Goal: Task Accomplishment & Management: Use online tool/utility

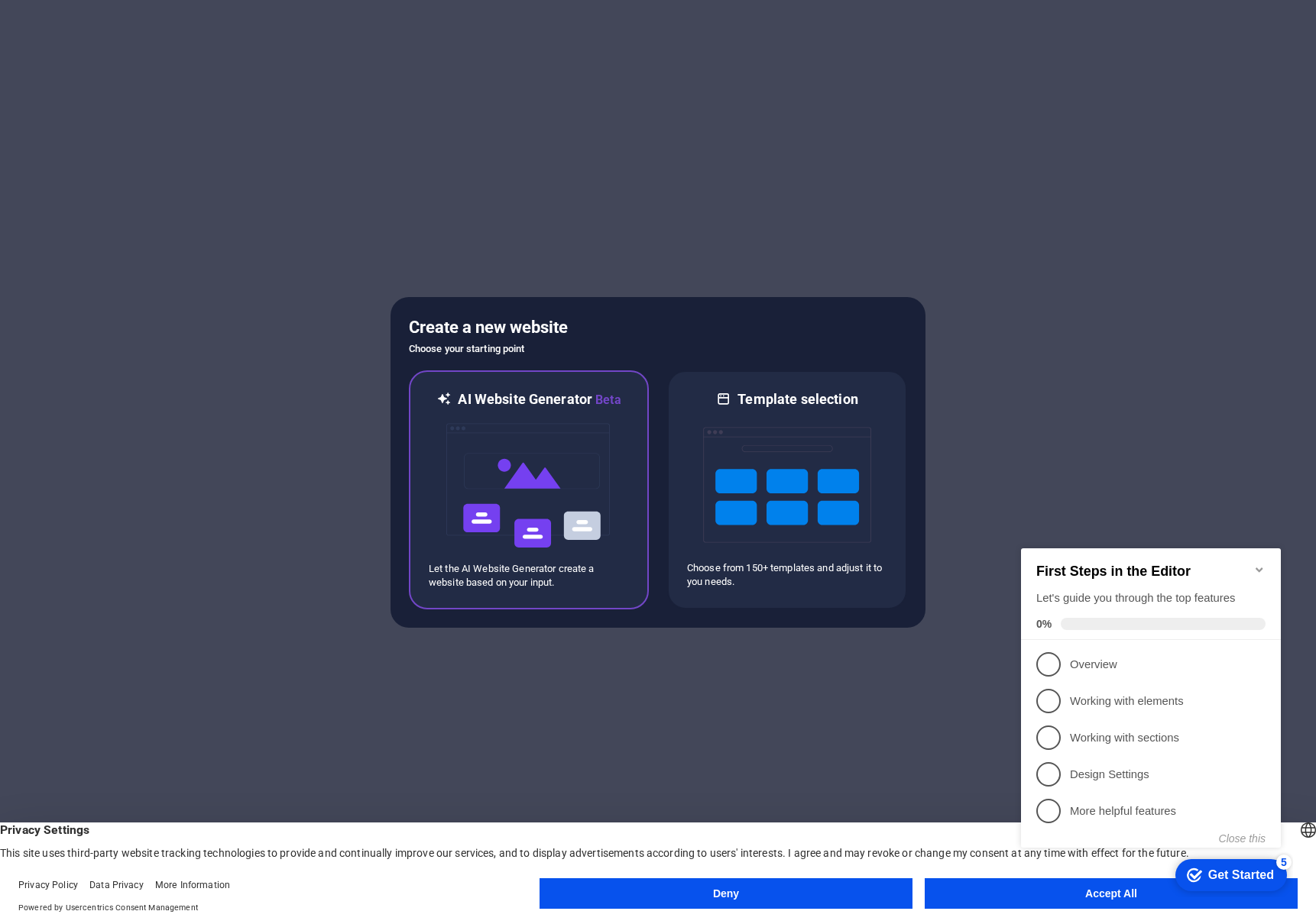
click at [584, 486] on img at bounding box center [529, 485] width 168 height 153
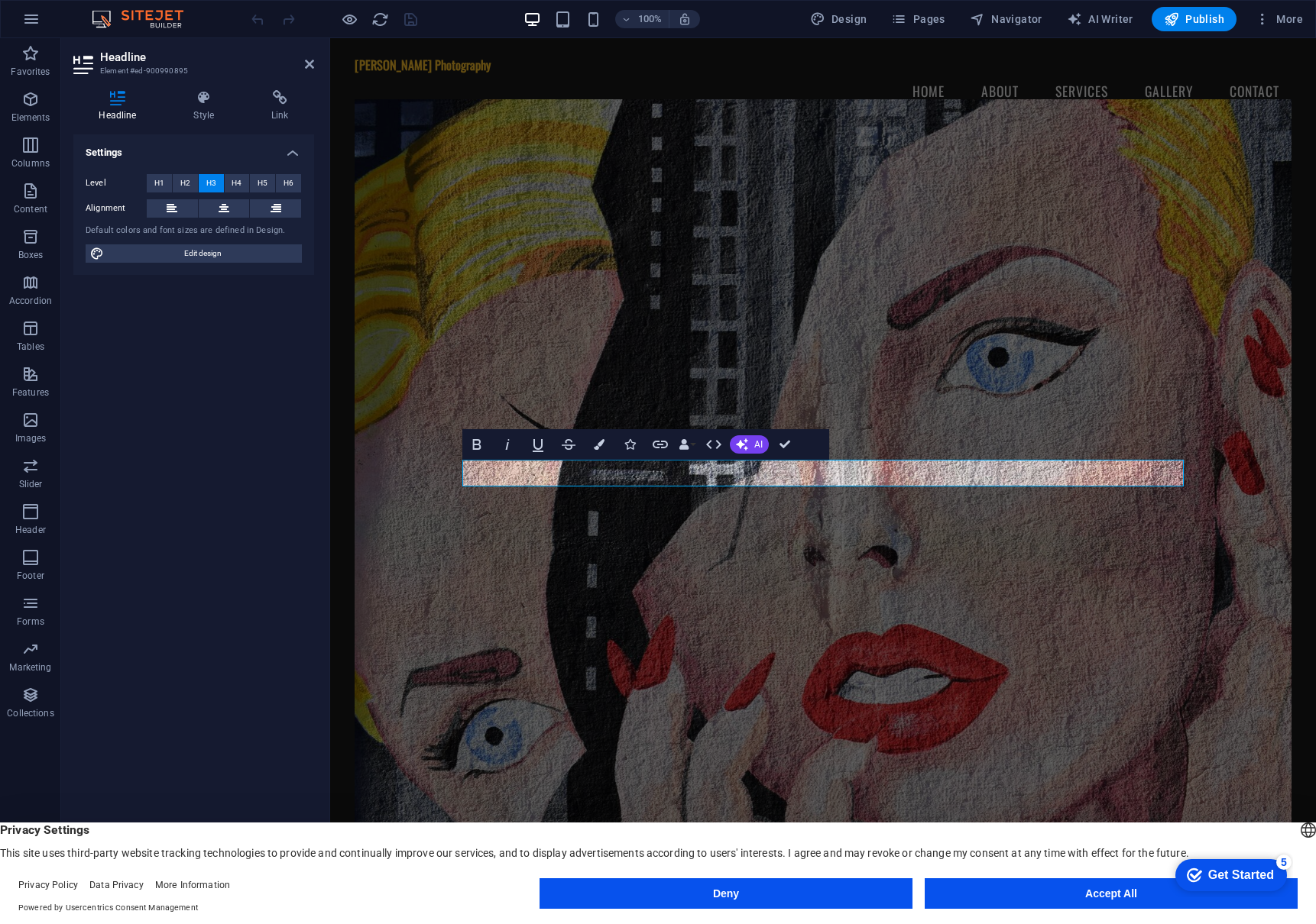
click at [688, 569] on figure at bounding box center [823, 492] width 937 height 784
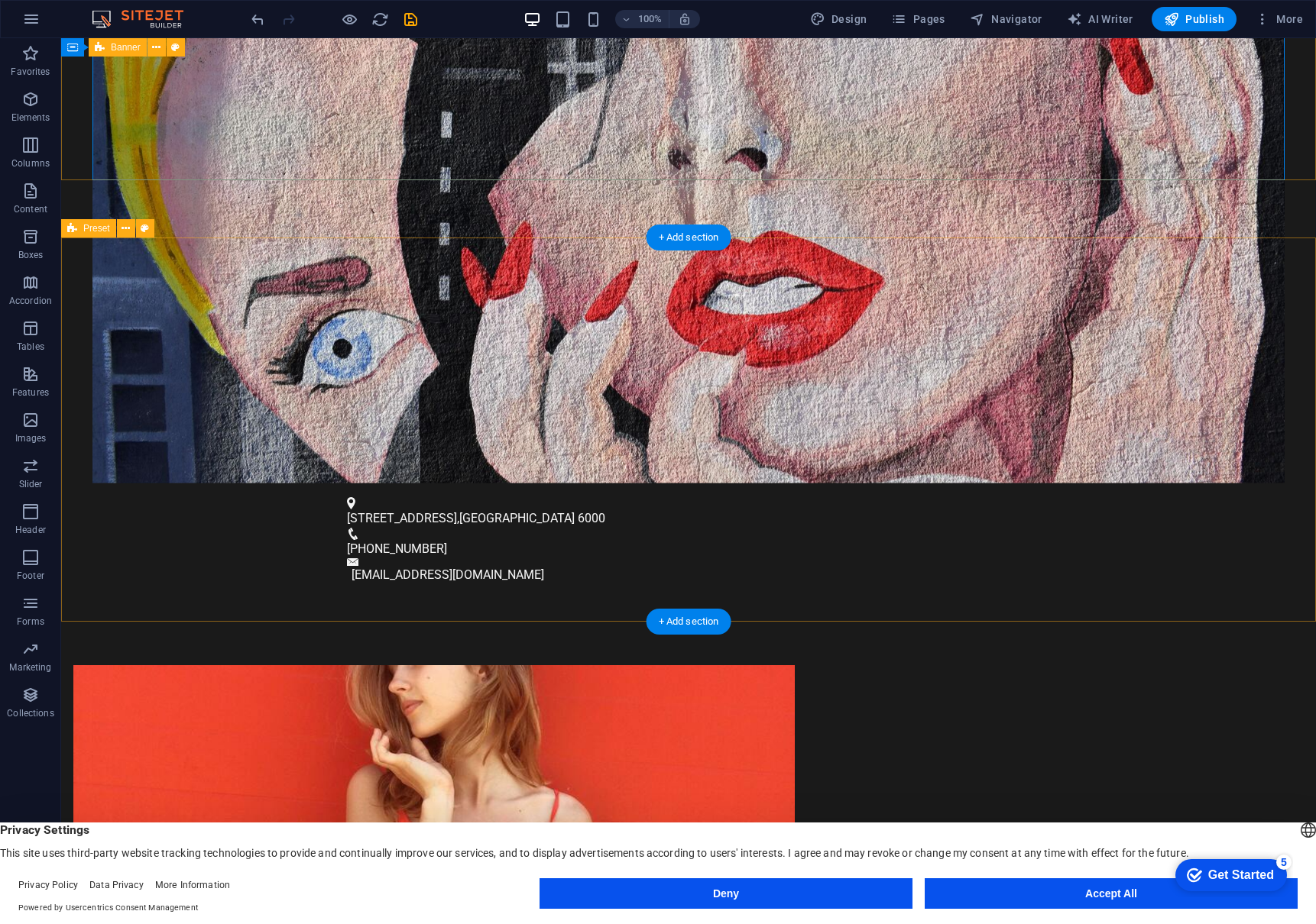
scroll to position [668, 0]
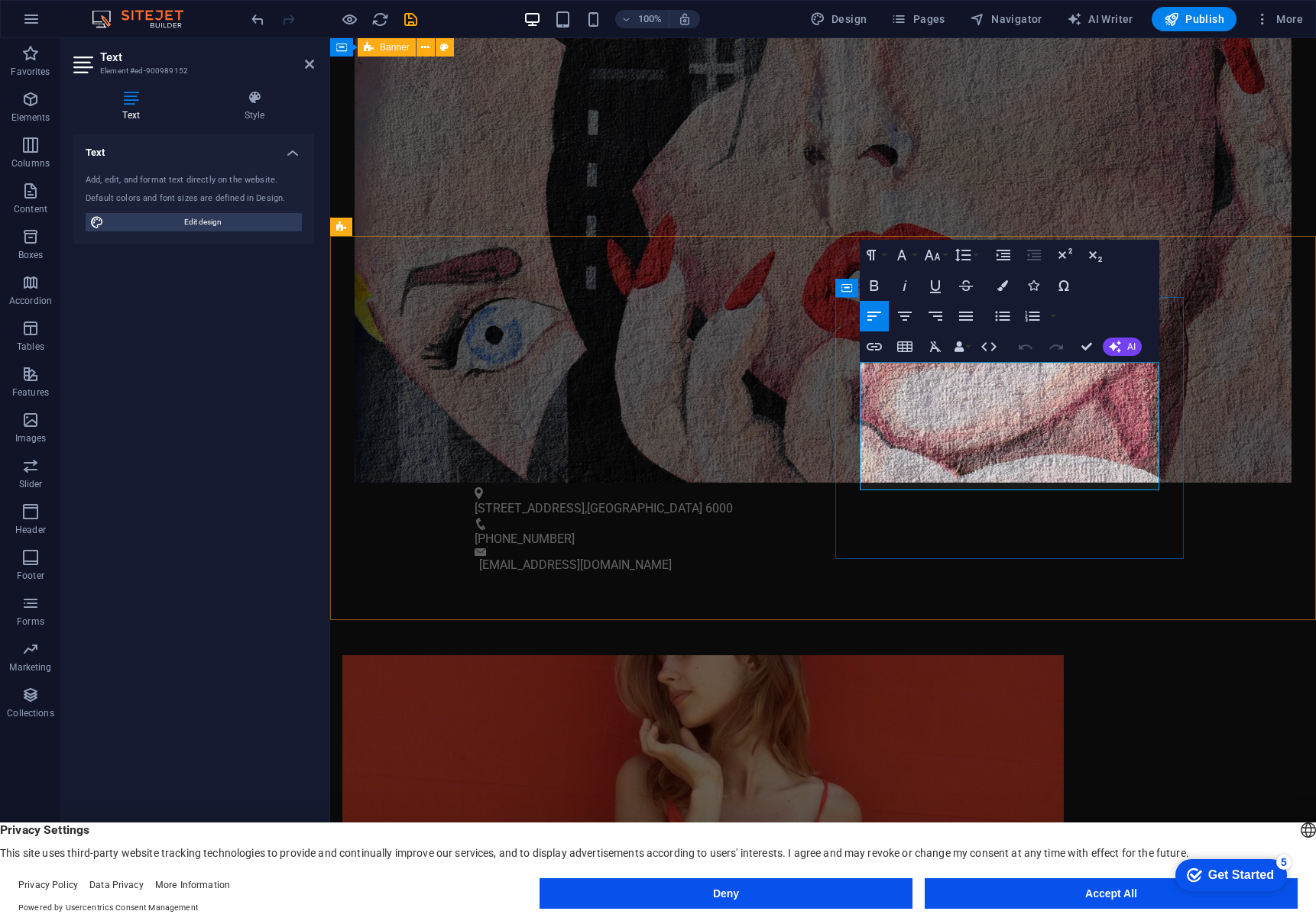
drag, startPoint x: 937, startPoint y: 410, endPoint x: 971, endPoint y: 412, distance: 34.1
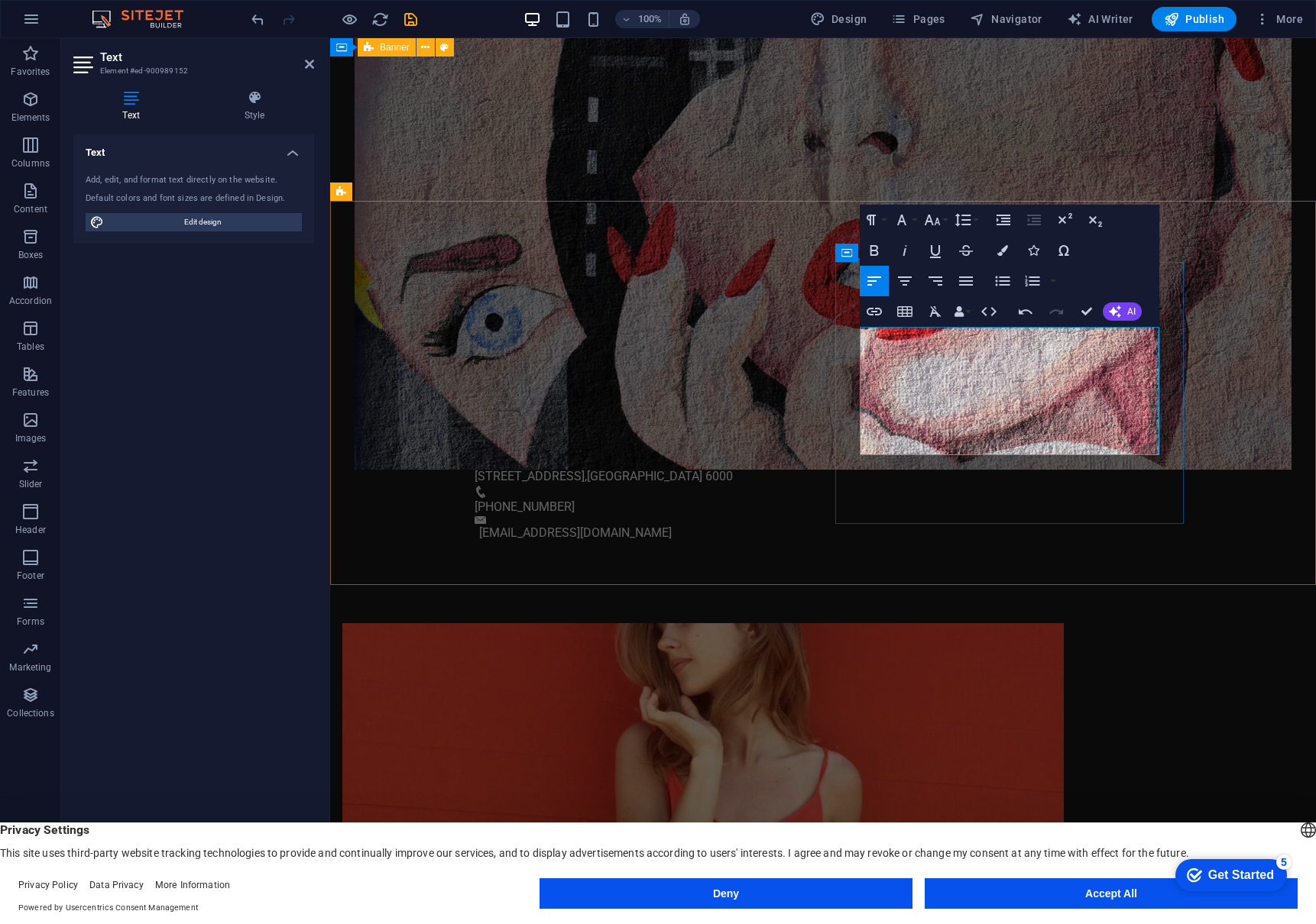
scroll to position [720, 0]
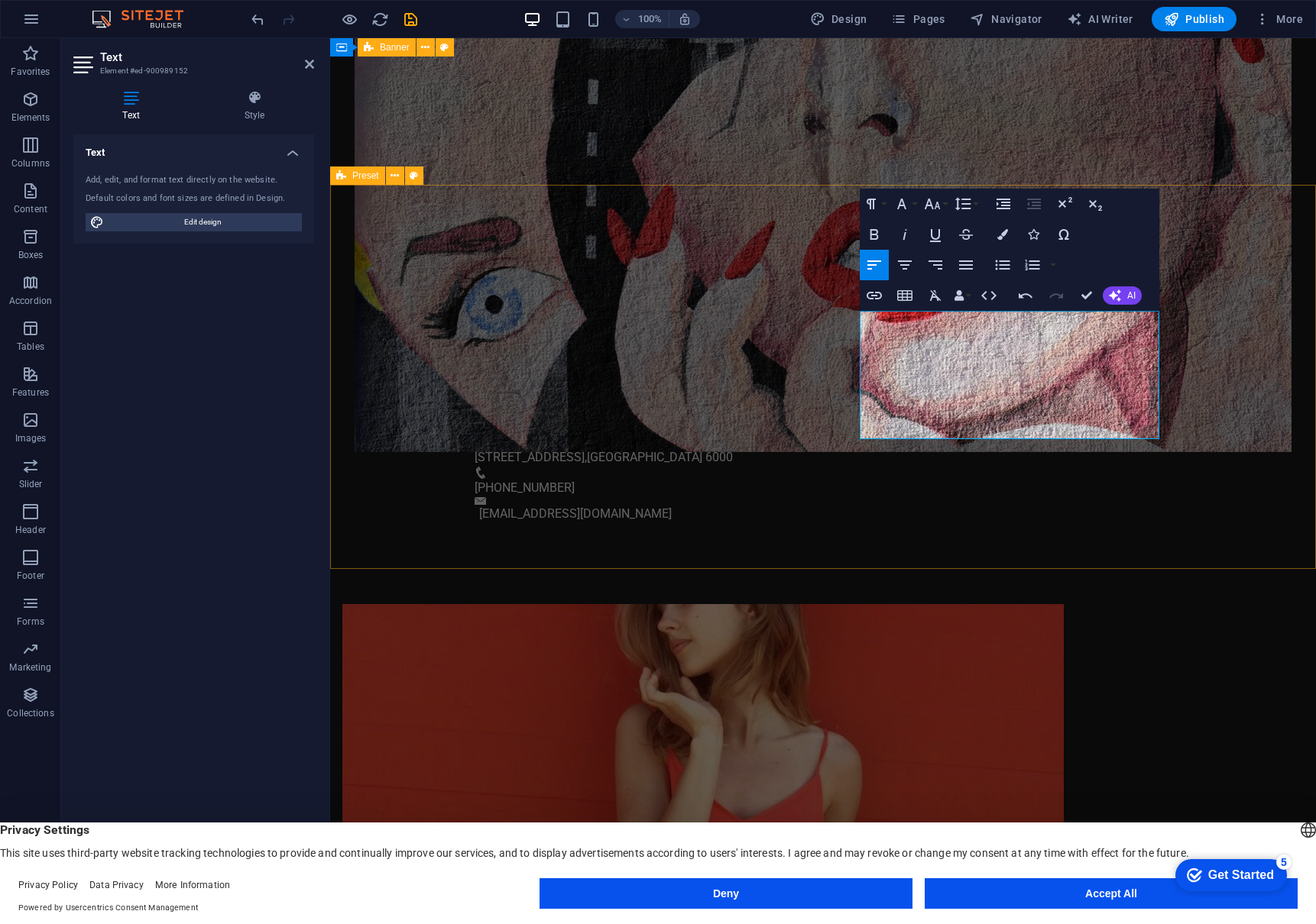
click at [1226, 543] on div "Drop content here or Add elements Paste clipboard About Us With nearly two deca…" at bounding box center [823, 899] width 986 height 712
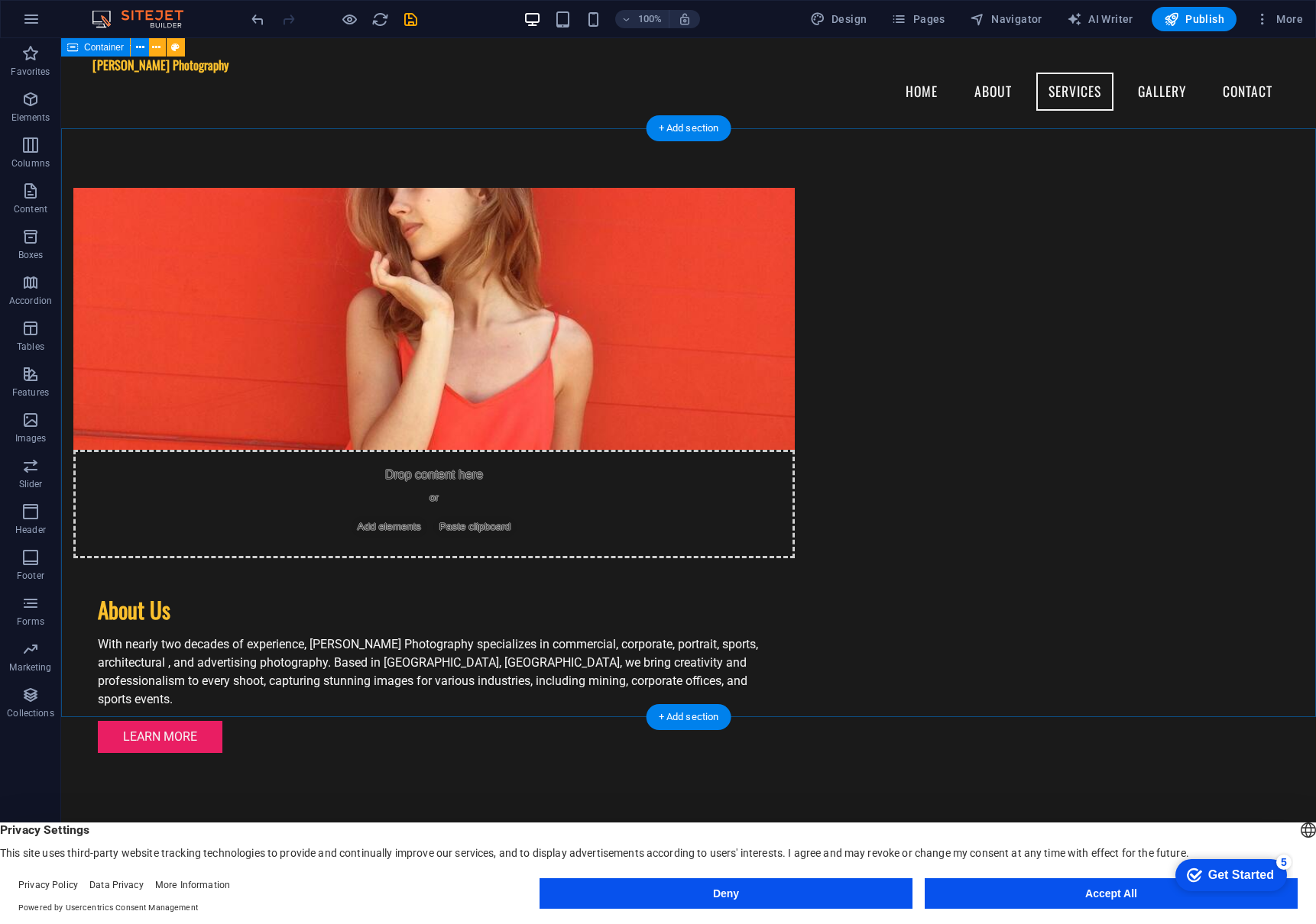
scroll to position [1071, 0]
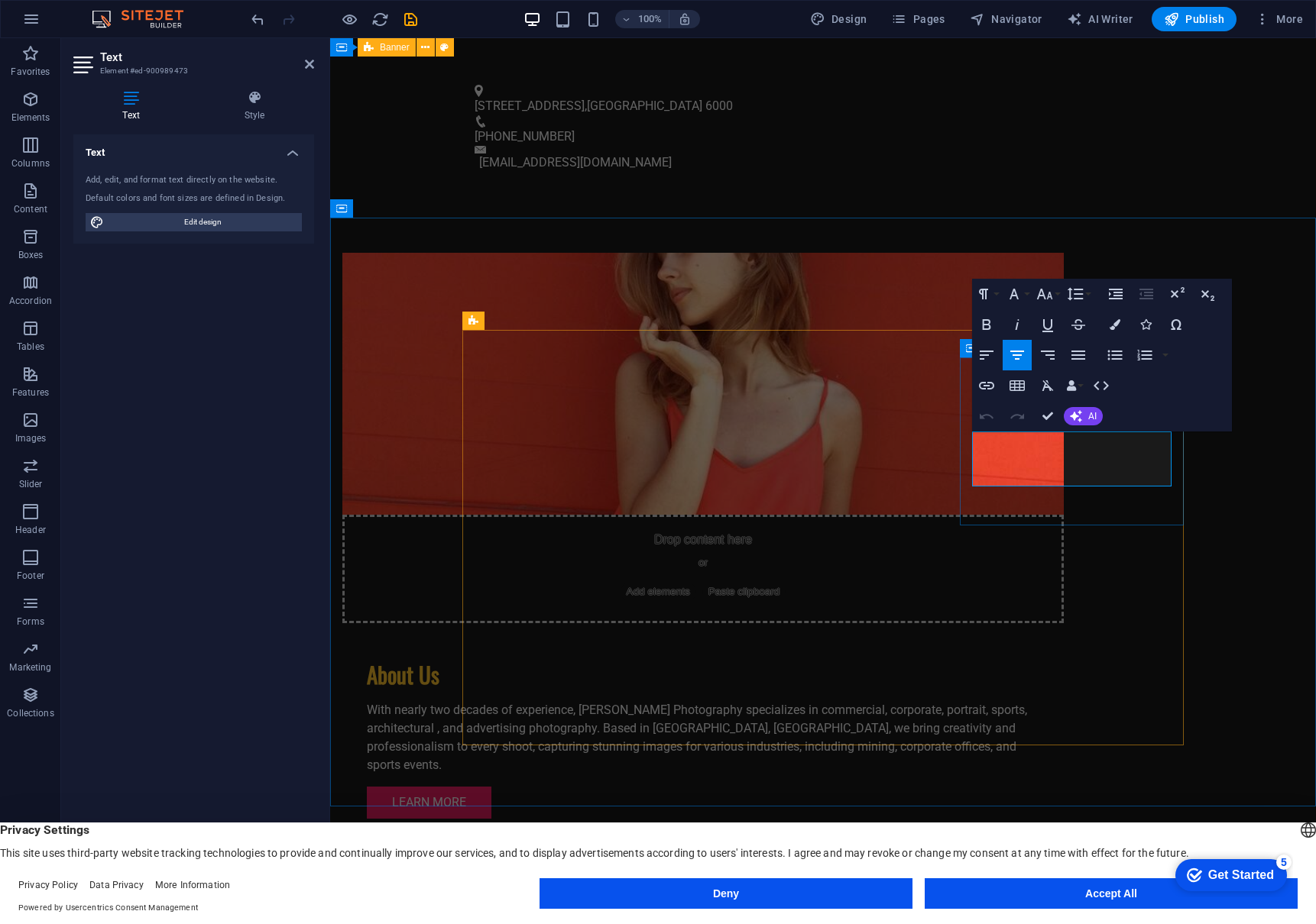
drag, startPoint x: 983, startPoint y: 440, endPoint x: 1154, endPoint y: 476, distance: 174.7
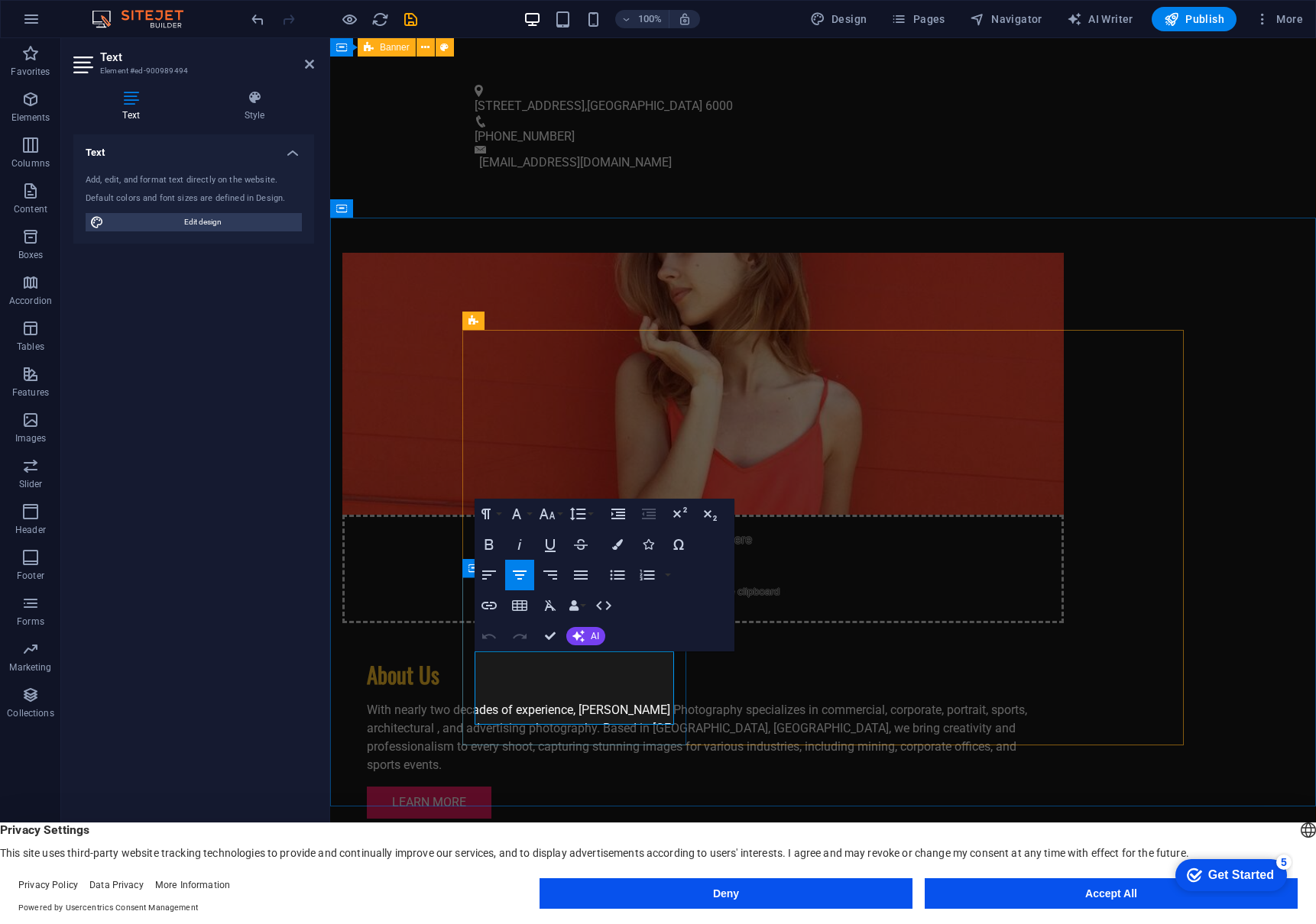
drag, startPoint x: 489, startPoint y: 661, endPoint x: 669, endPoint y: 707, distance: 185.8
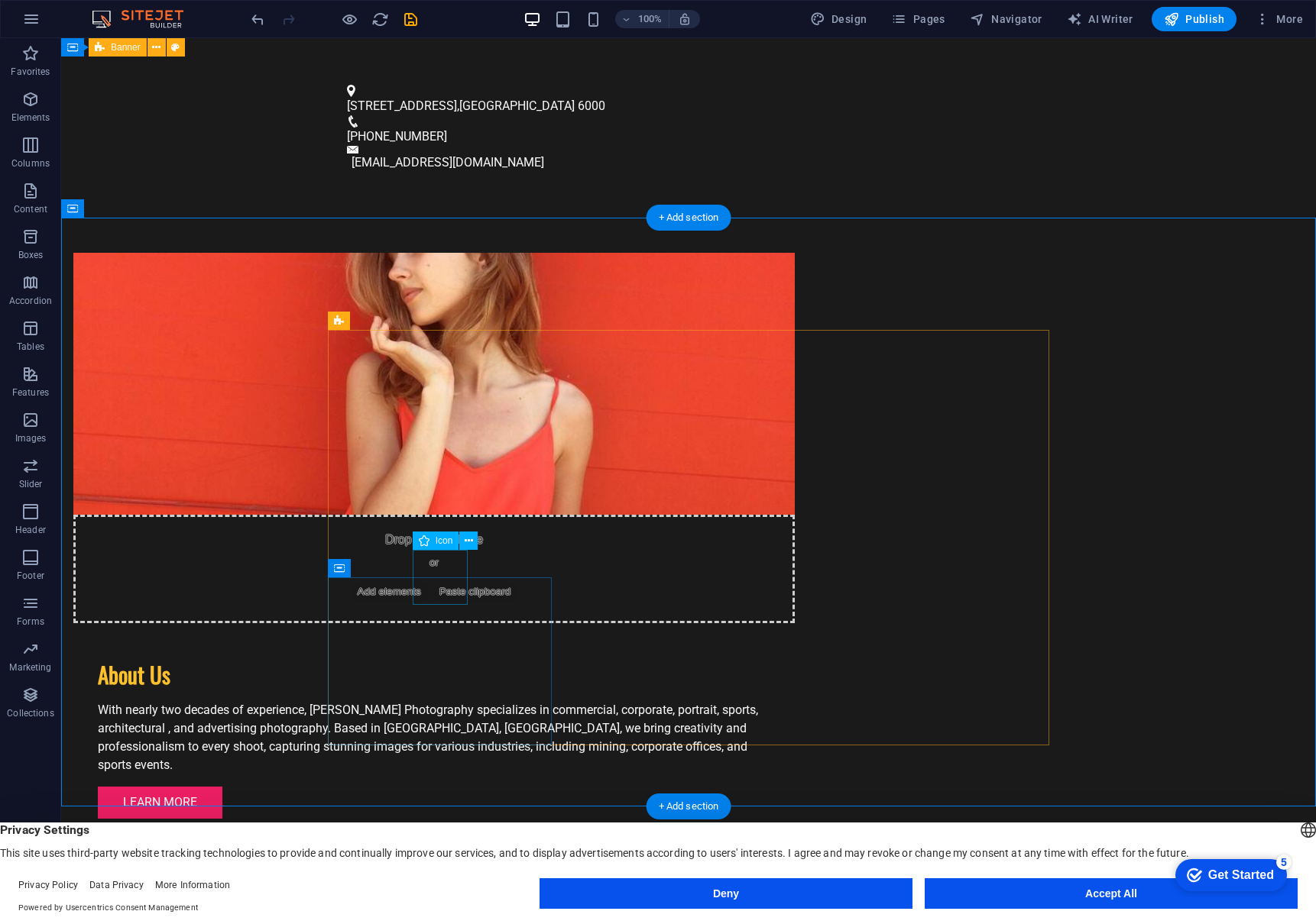
click at [437, 541] on span "Icon" at bounding box center [445, 540] width 18 height 9
click at [465, 538] on icon at bounding box center [468, 541] width 8 height 16
click at [430, 538] on div "Icon" at bounding box center [436, 541] width 47 height 18
click at [415, 541] on div "Icon" at bounding box center [436, 541] width 47 height 18
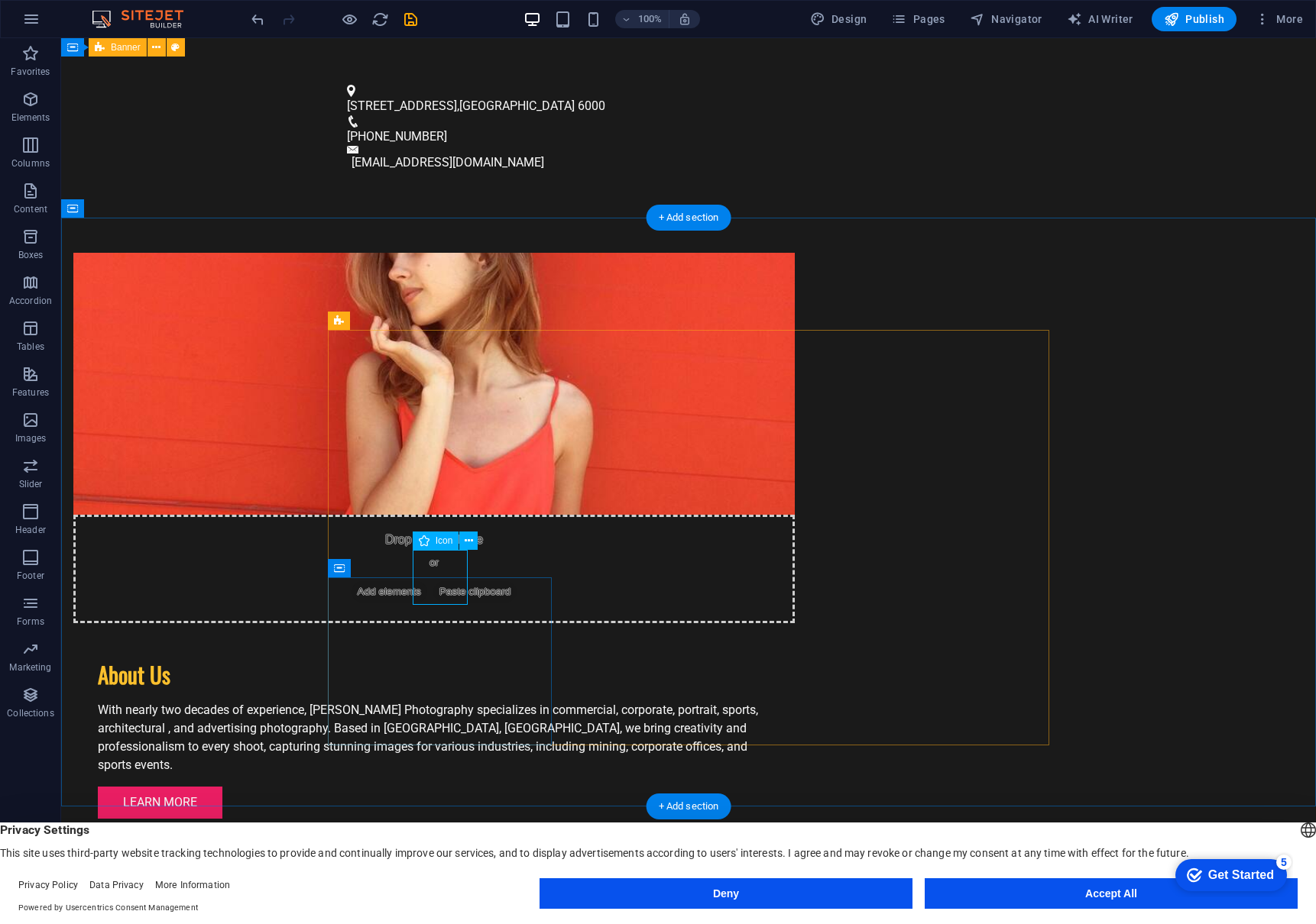
click at [430, 542] on div "Icon" at bounding box center [436, 541] width 47 height 18
select select "xMidYMid"
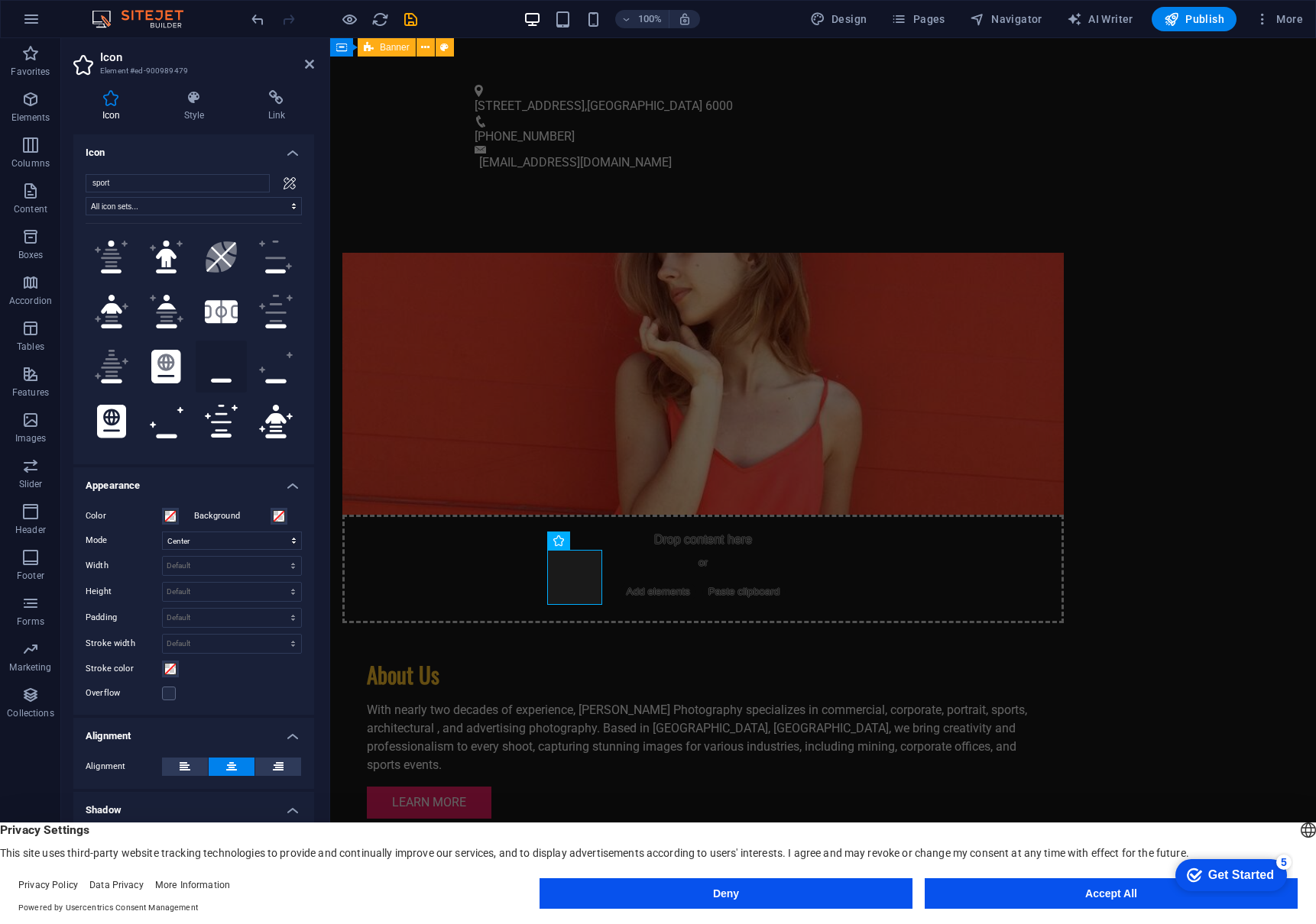
scroll to position [0, 0]
type input "sport"
click at [211, 256] on icon at bounding box center [221, 257] width 31 height 31
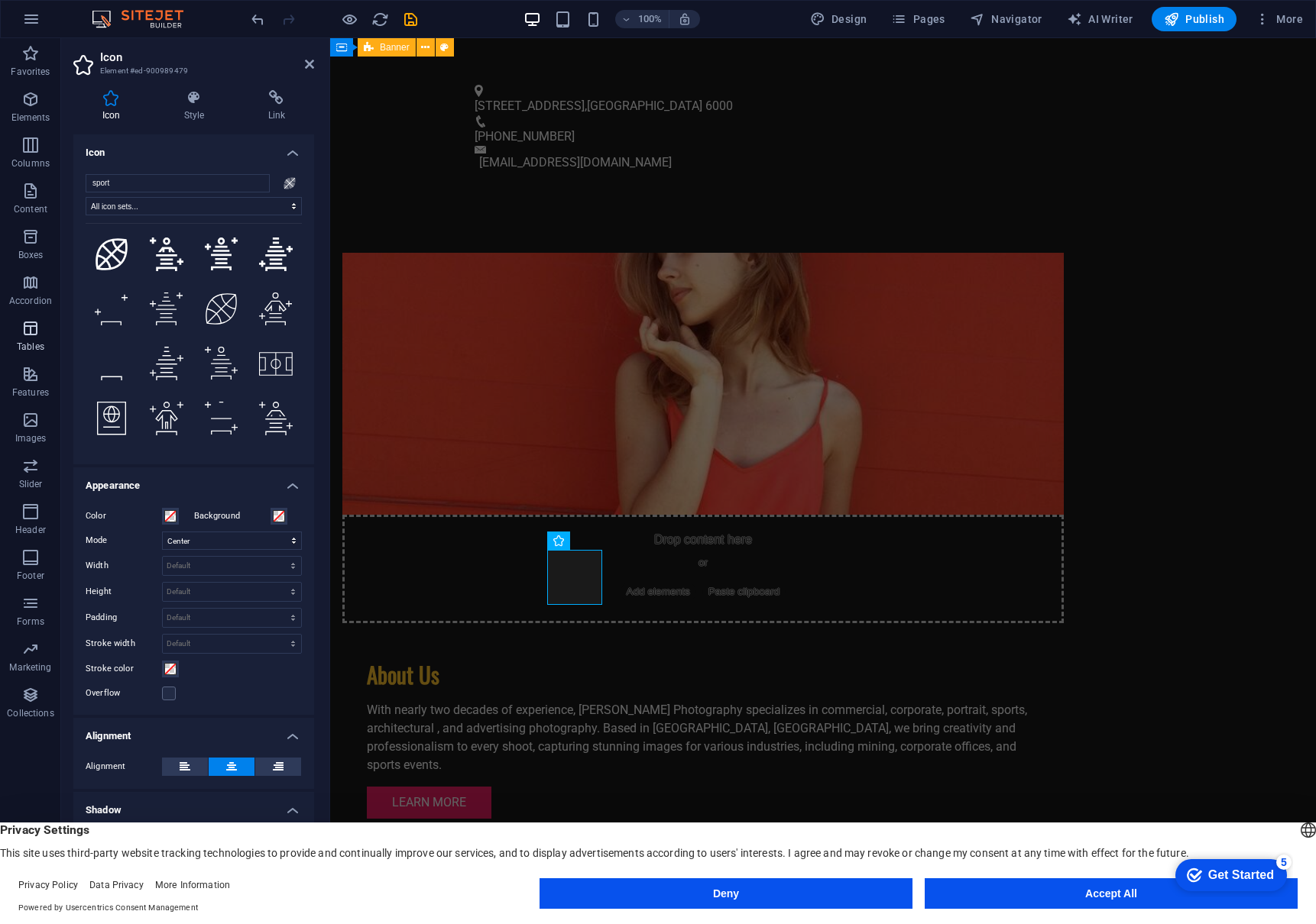
scroll to position [1263, 0]
click at [271, 369] on icon at bounding box center [275, 364] width 34 height 24
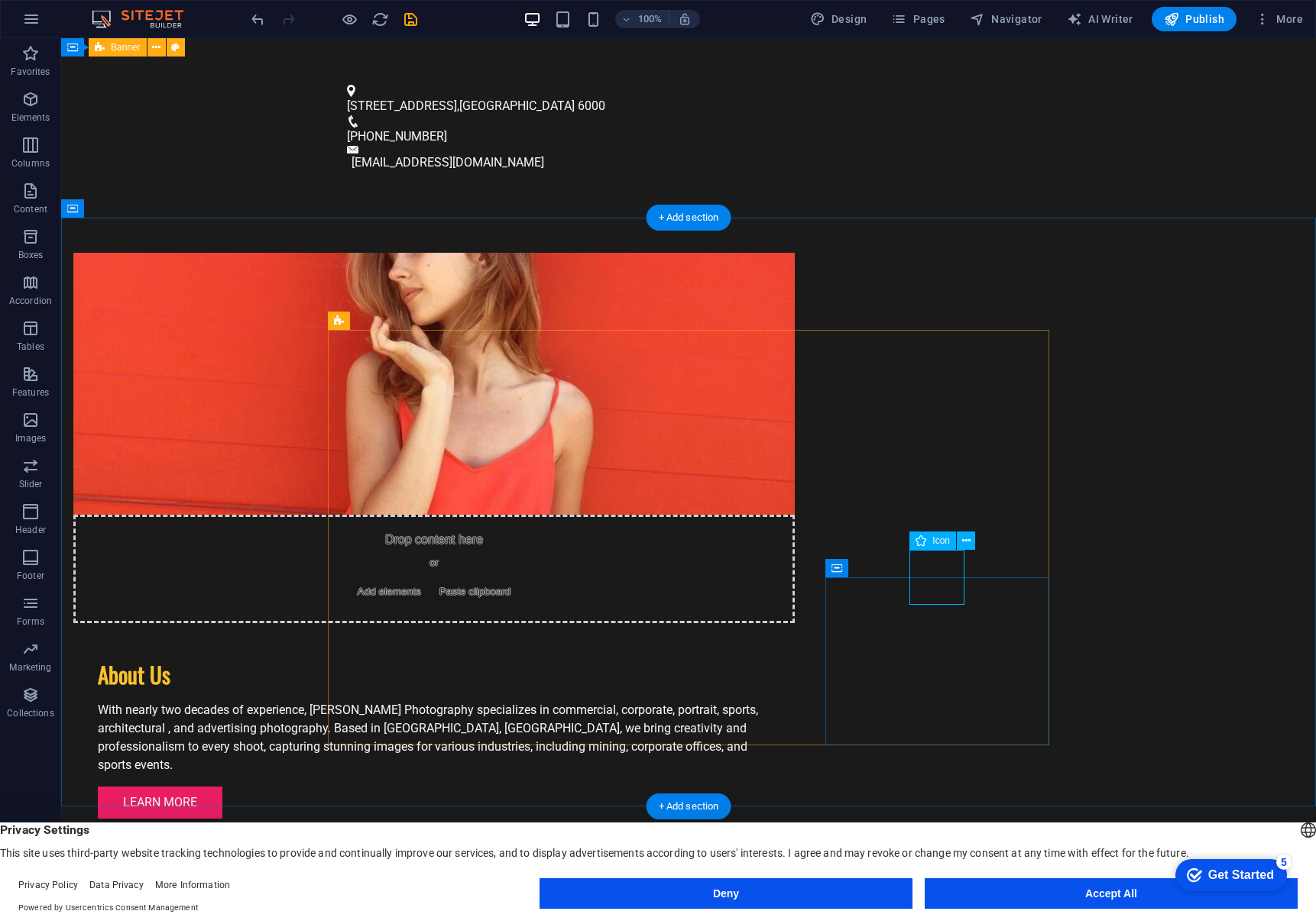
click at [939, 543] on span "Icon" at bounding box center [941, 540] width 18 height 9
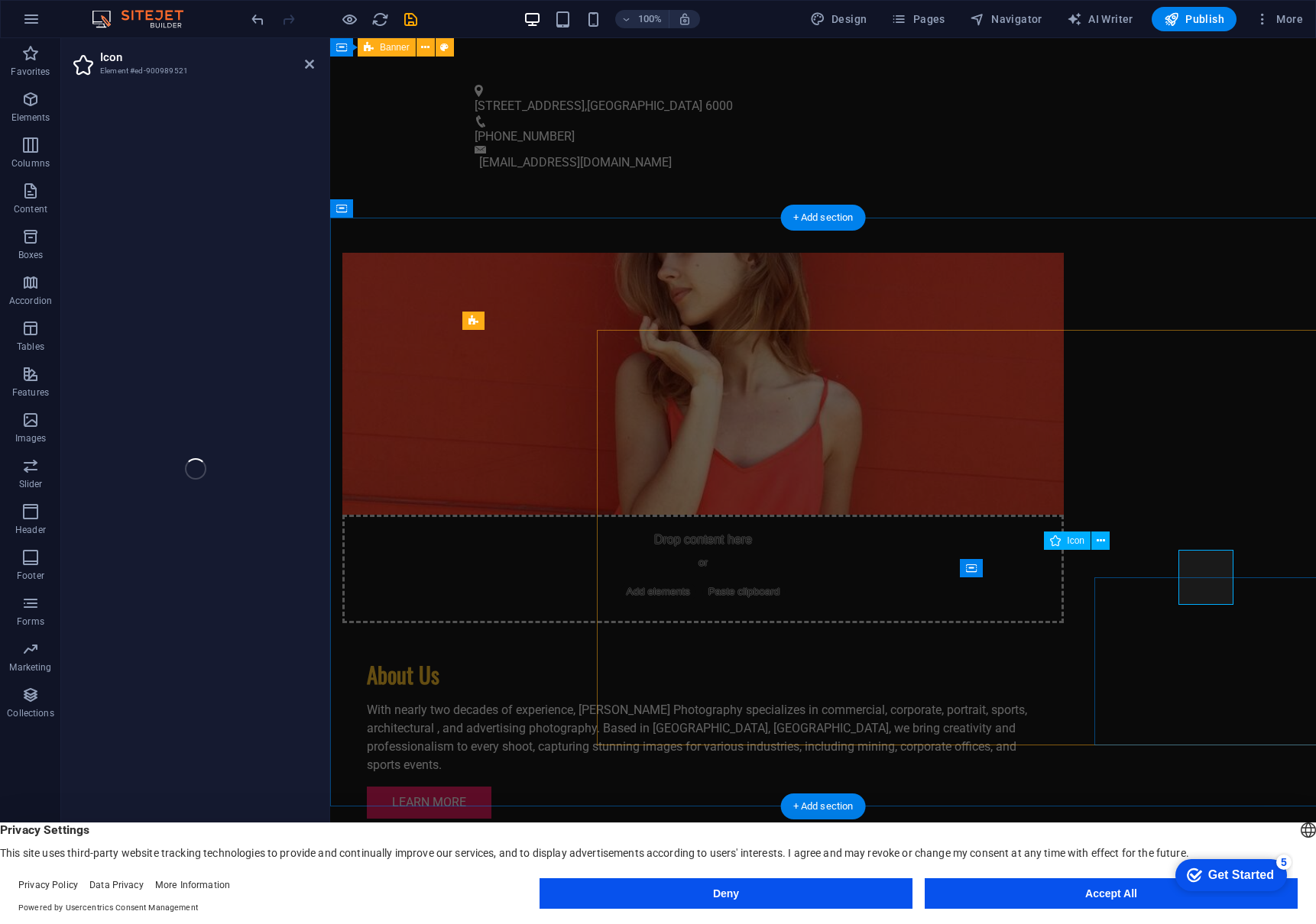
select select "xMidYMid"
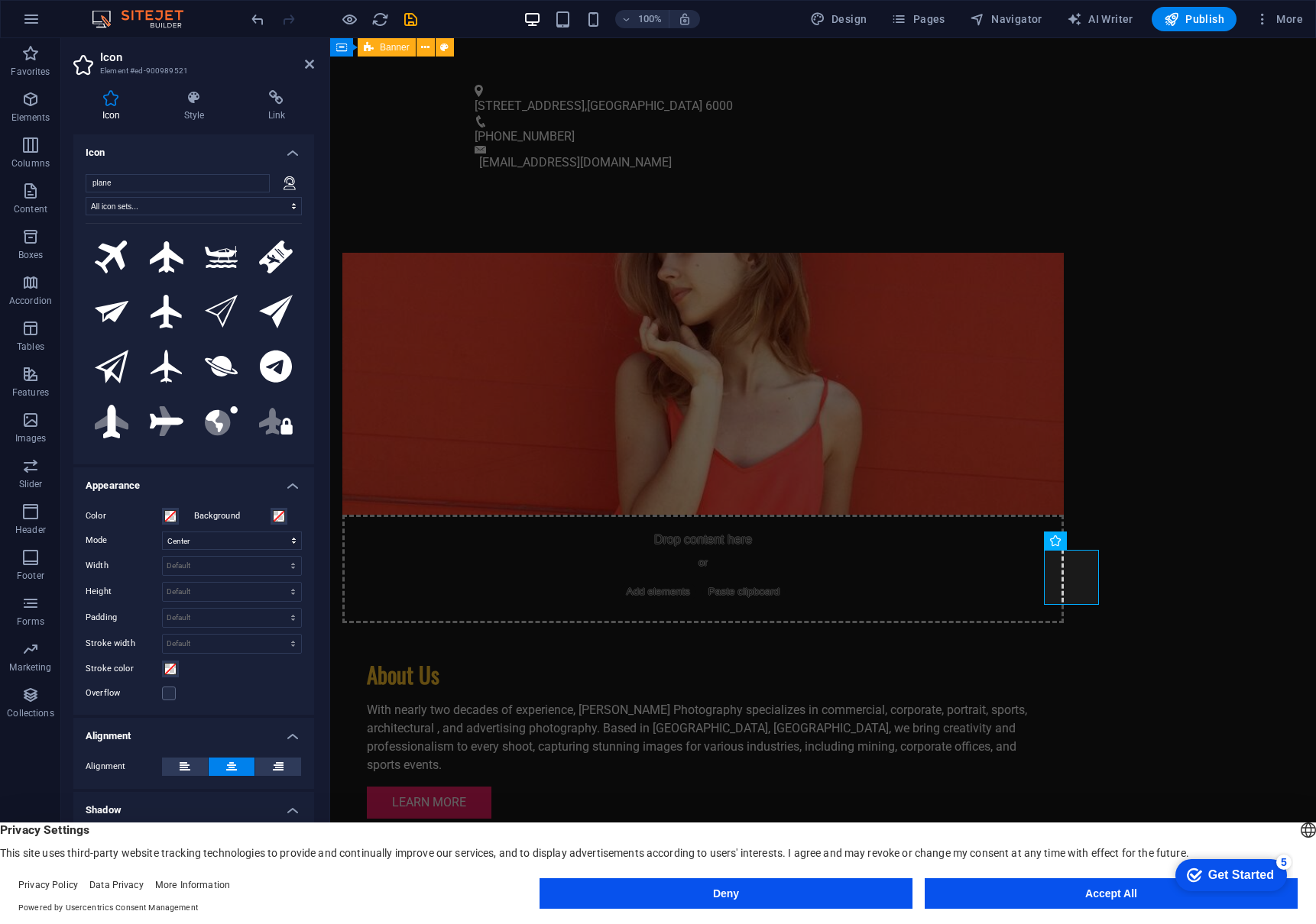
drag, startPoint x: 116, startPoint y: 185, endPoint x: 65, endPoint y: 184, distance: 51.0
click at [65, 184] on div "Icon Style Link Icon plane All icon sets... IcoFont Ionicons FontAwesome Brands…" at bounding box center [194, 489] width 265 height 822
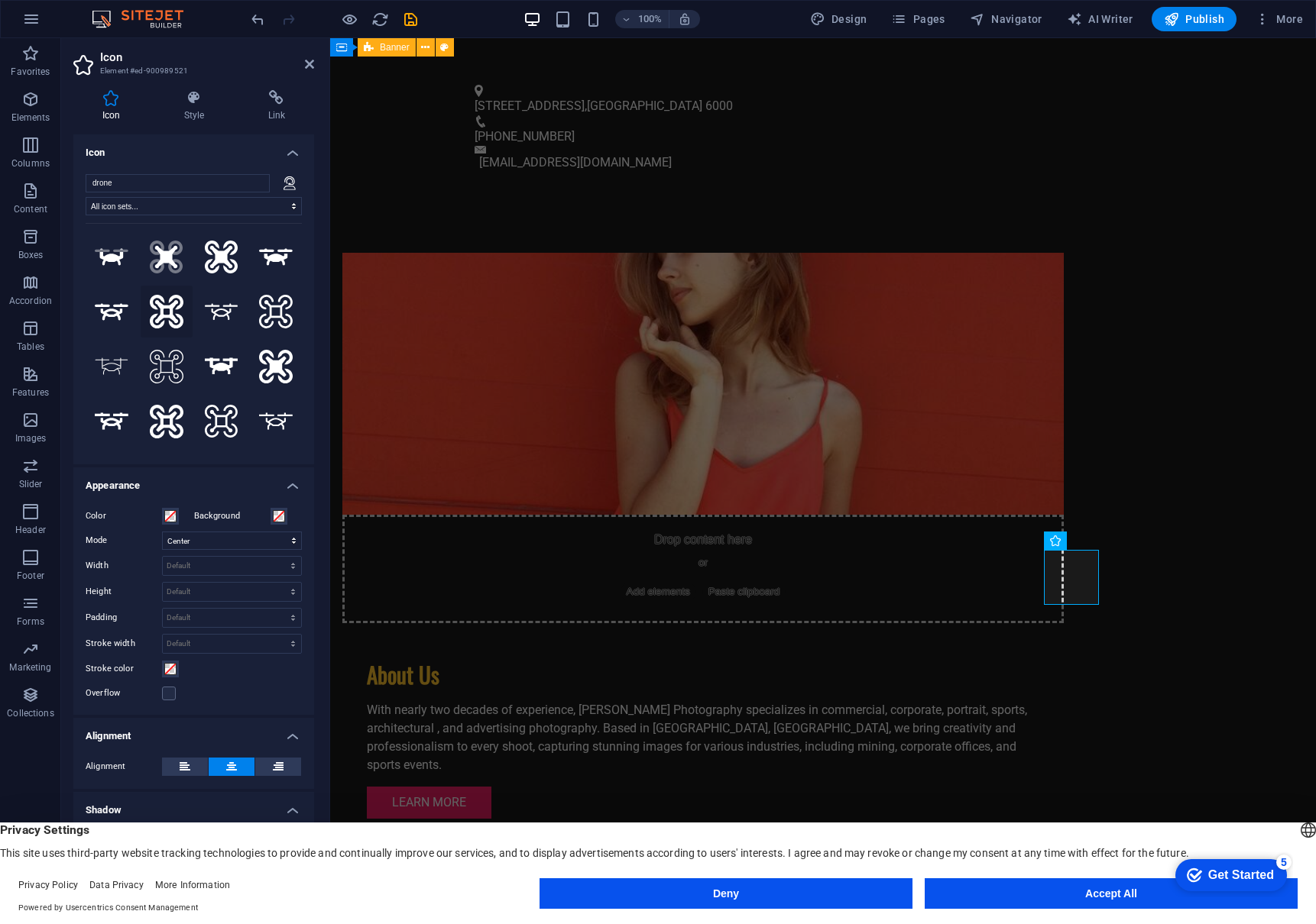
type input "drone"
click at [177, 297] on icon at bounding box center [166, 311] width 34 height 33
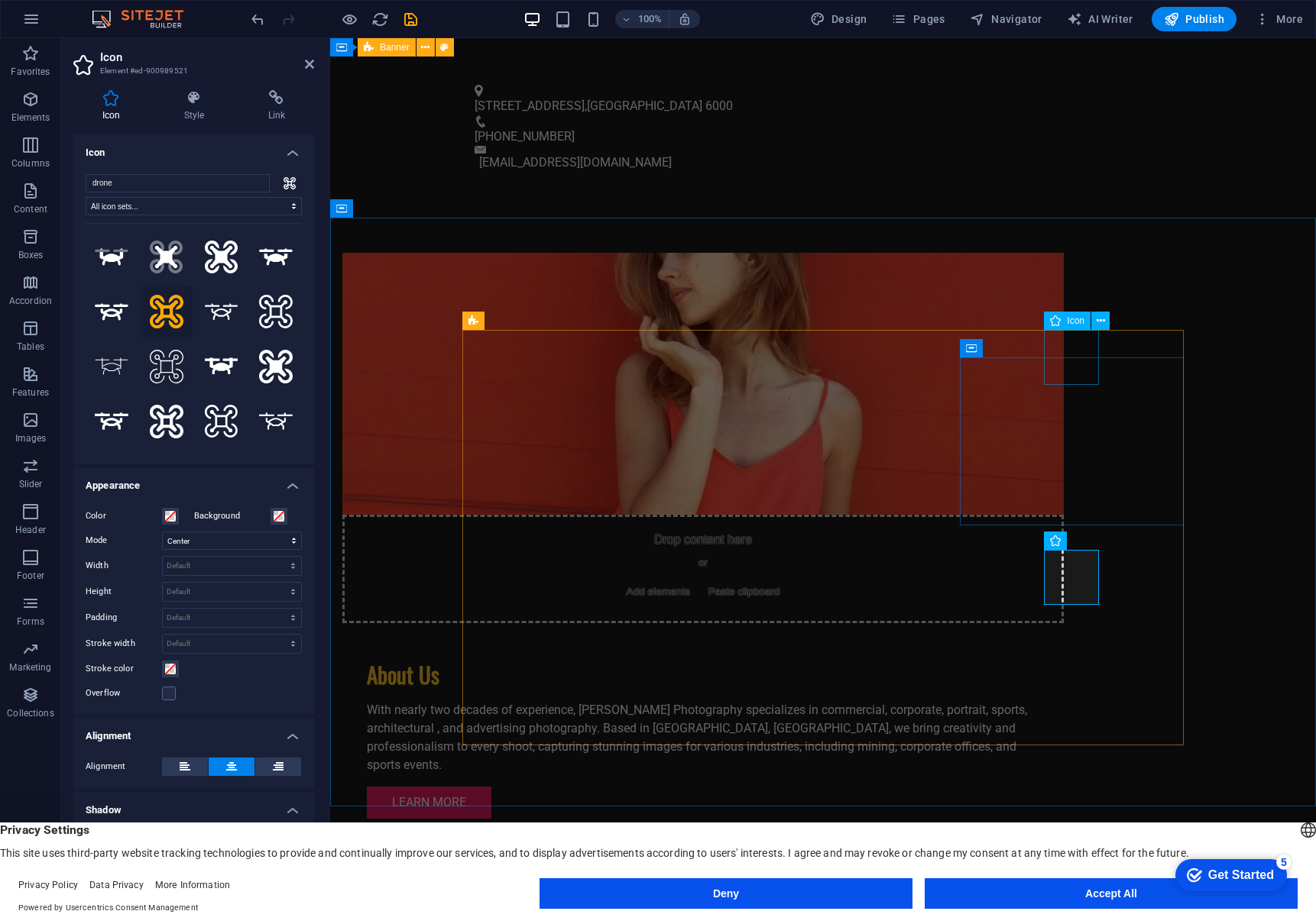
click at [1075, 319] on span "Icon" at bounding box center [1076, 320] width 18 height 9
select select "xMidYMid"
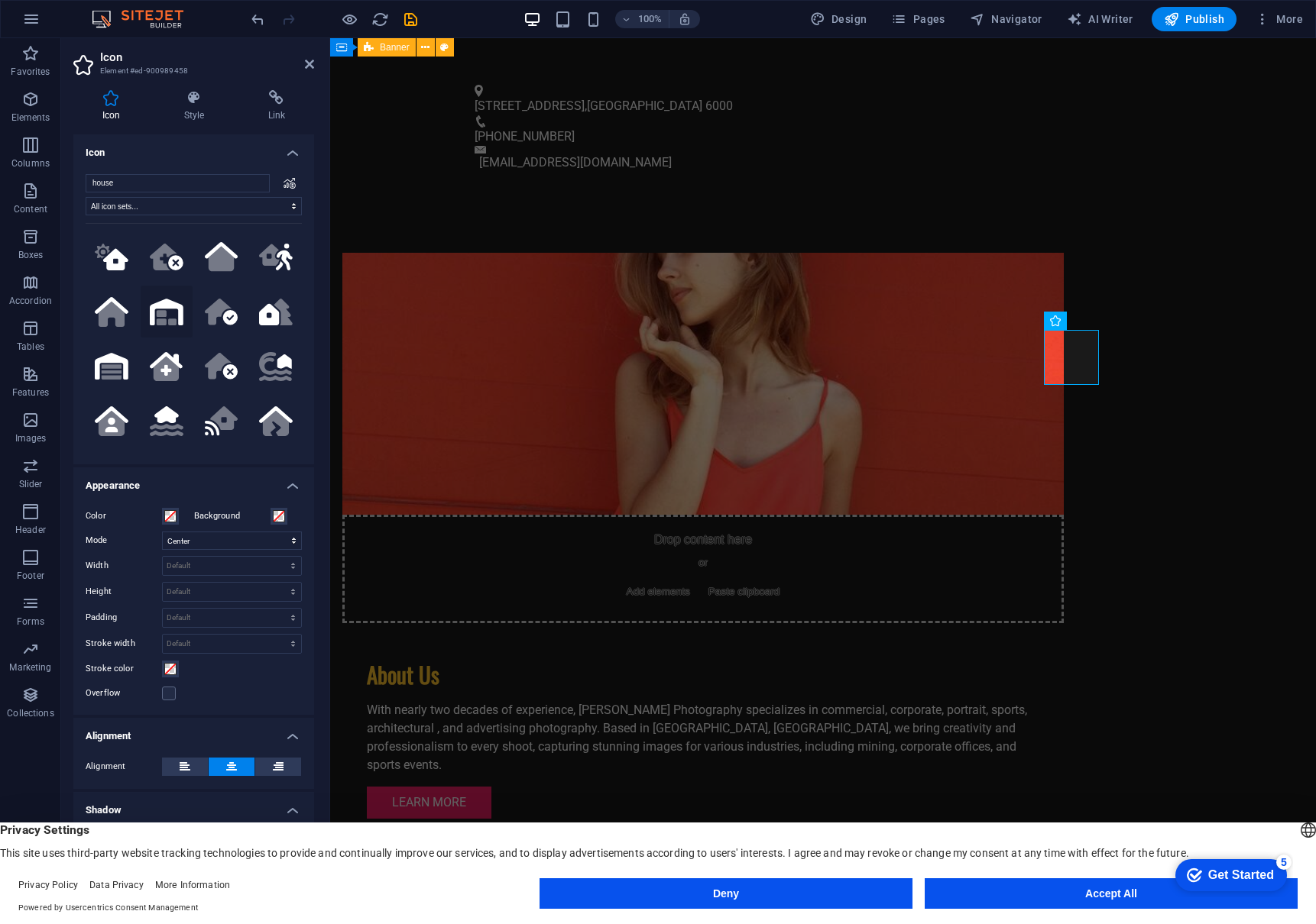
type input "house"
click at [164, 310] on icon ".fa-secondary{opacity:.4}" at bounding box center [166, 312] width 34 height 27
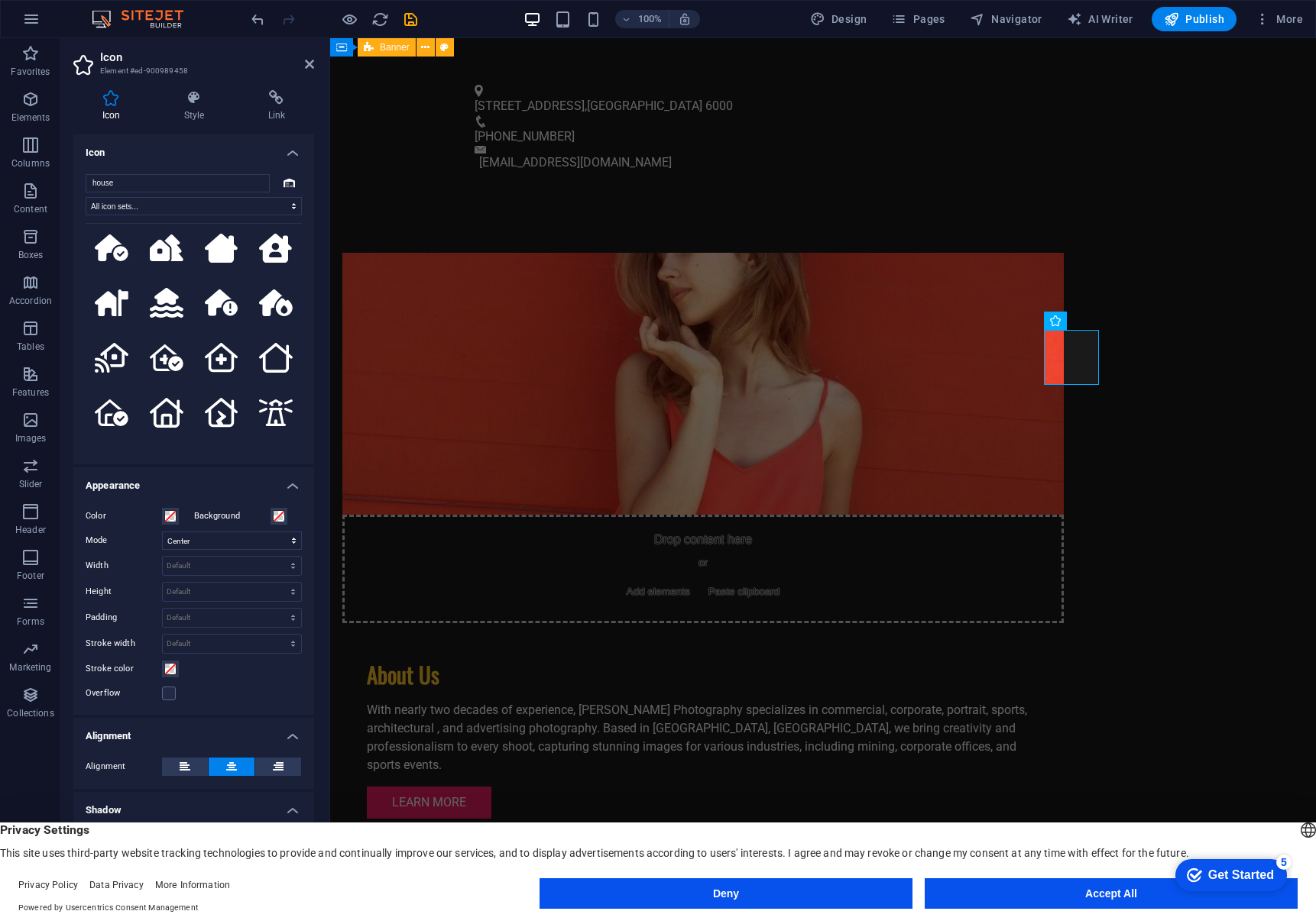
scroll to position [1009, 0]
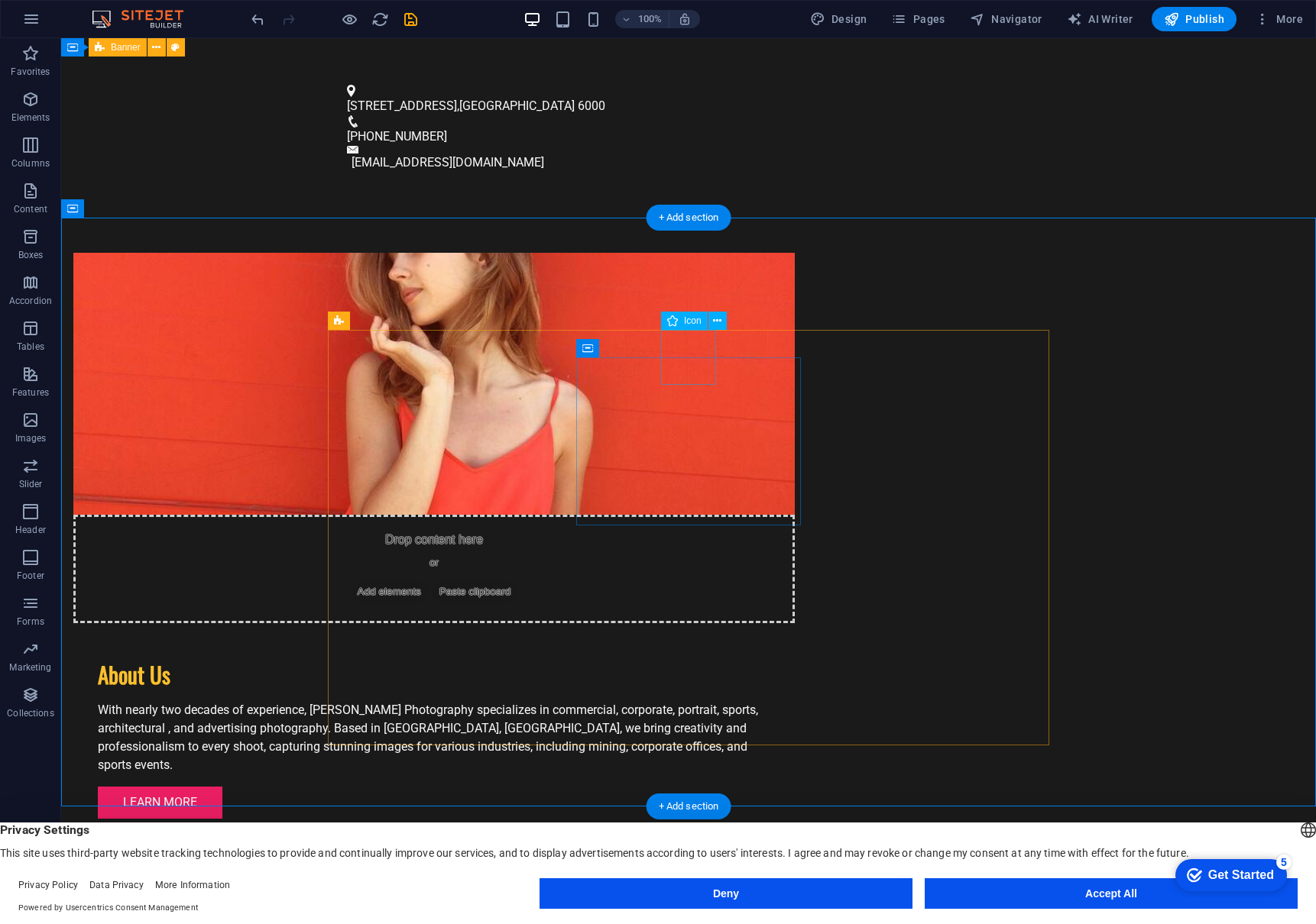
click at [690, 321] on span "Icon" at bounding box center [693, 320] width 18 height 9
select select "xMidYMid"
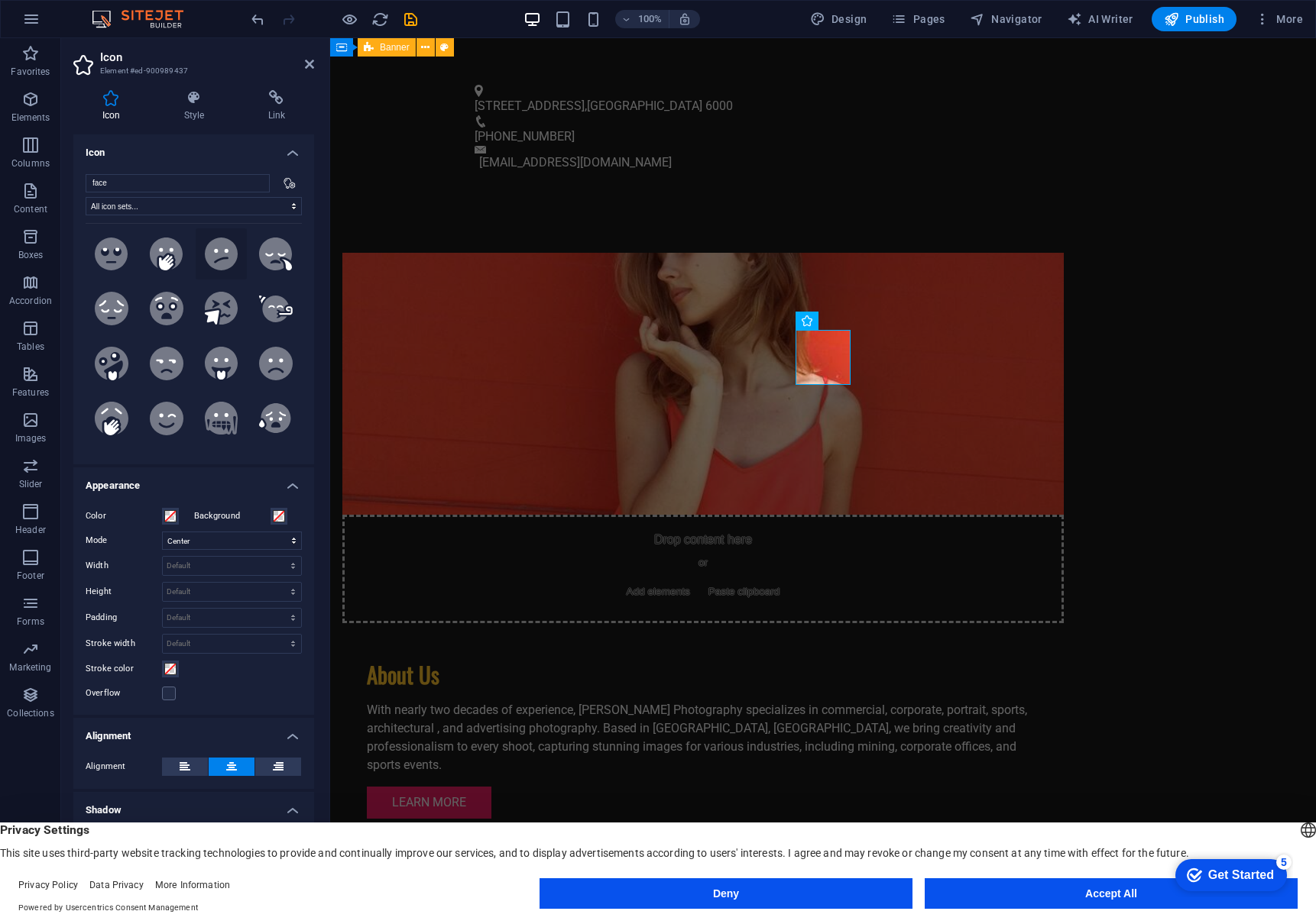
scroll to position [1322, 0]
type input "face"
click at [220, 205] on icon at bounding box center [221, 194] width 20 height 20
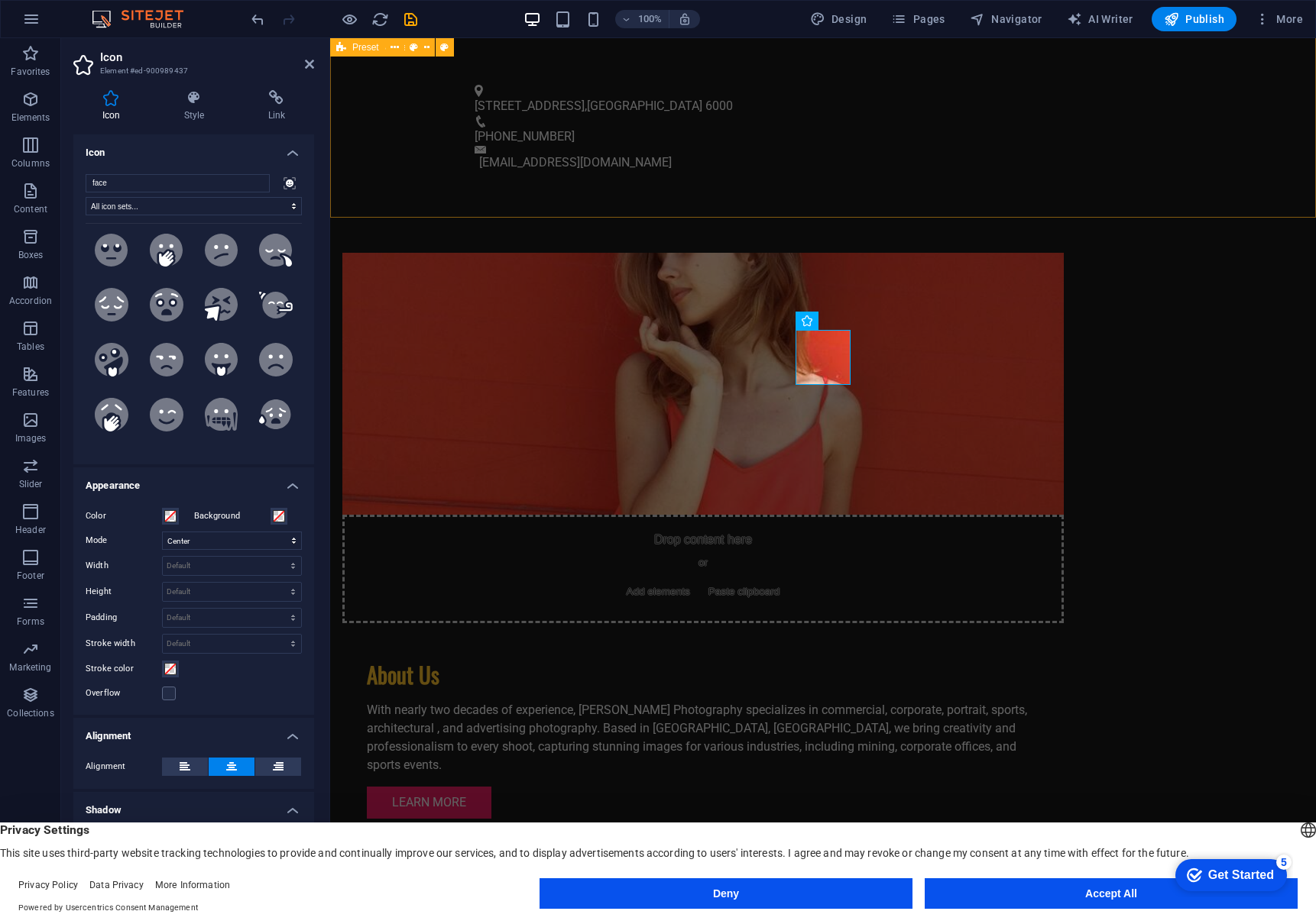
click at [1249, 192] on div "Drop content here or Add elements Paste clipboard About Us With nearly two deca…" at bounding box center [823, 548] width 986 height 712
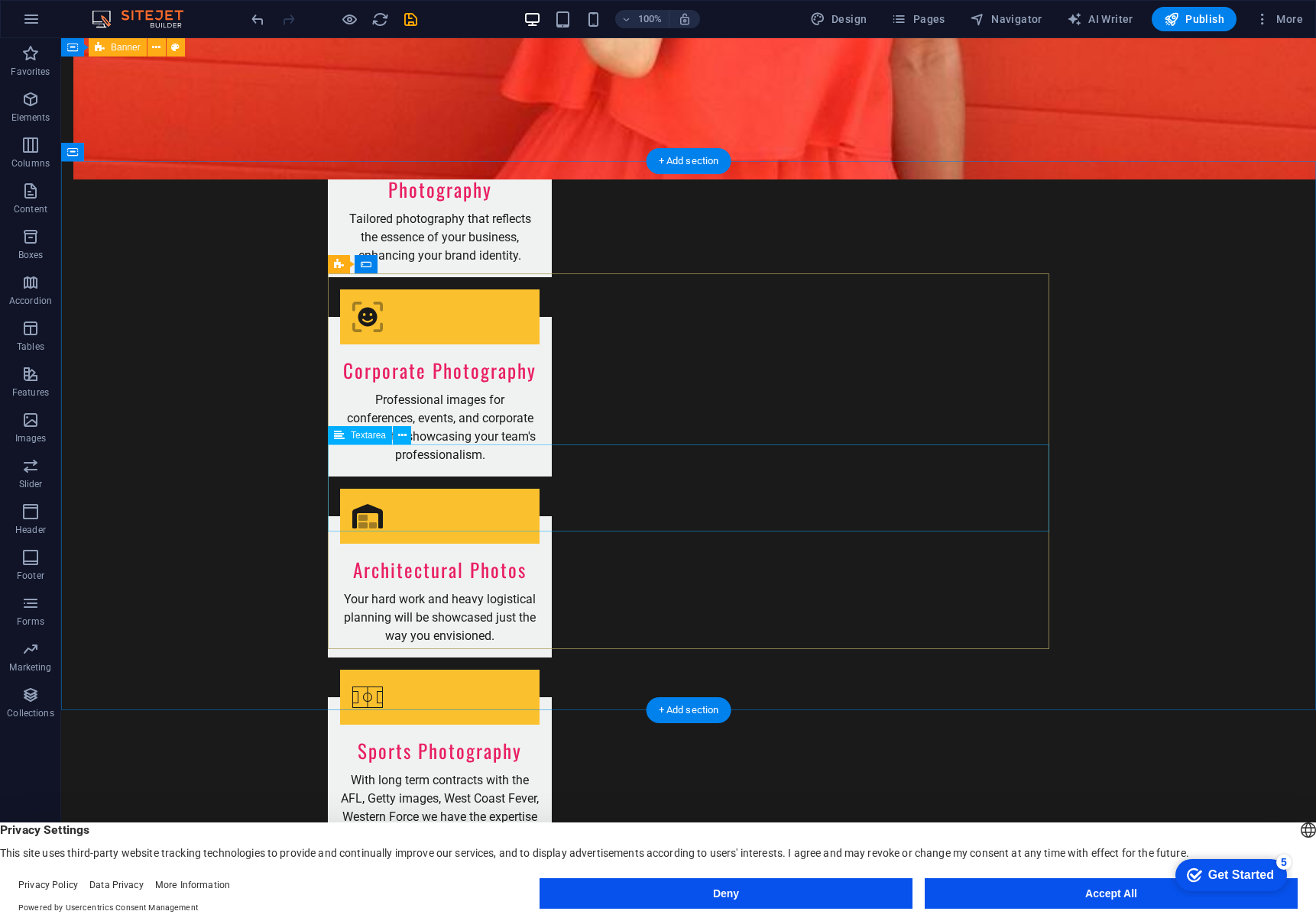
scroll to position [1962, 0]
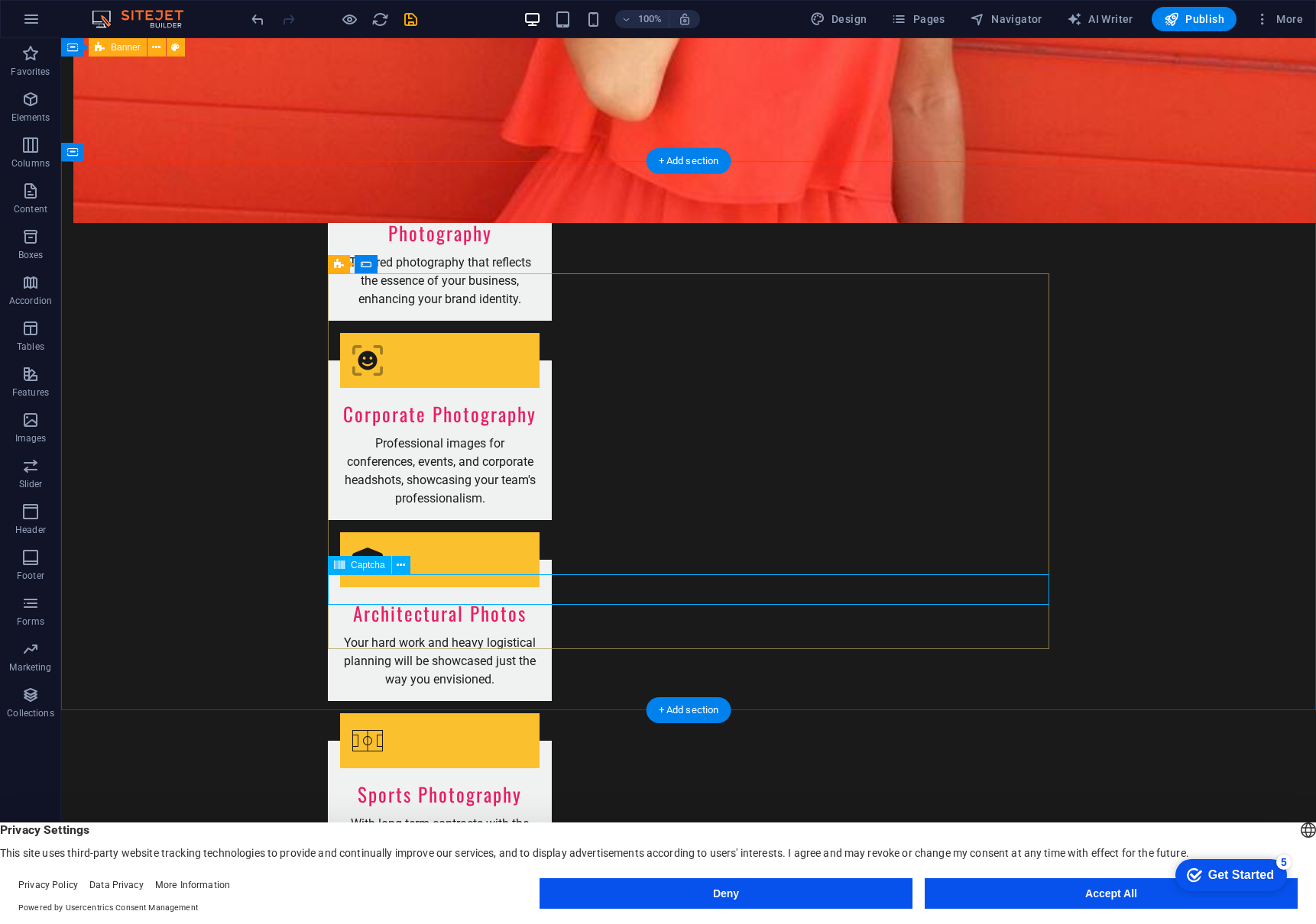
drag, startPoint x: 378, startPoint y: 566, endPoint x: 47, endPoint y: 528, distance: 333.2
click at [378, 566] on span "Captcha" at bounding box center [368, 565] width 34 height 9
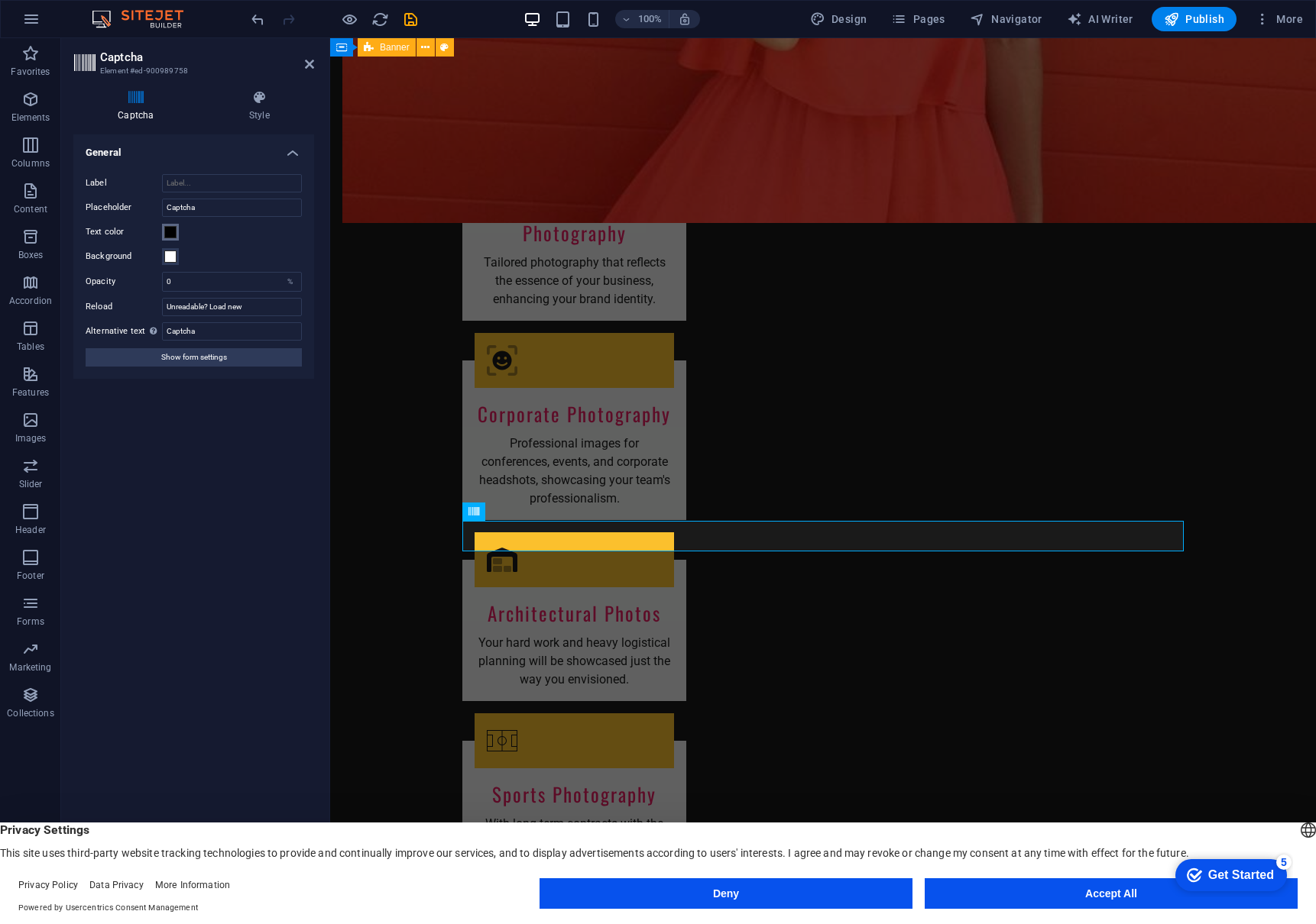
click at [173, 233] on span at bounding box center [170, 232] width 12 height 12
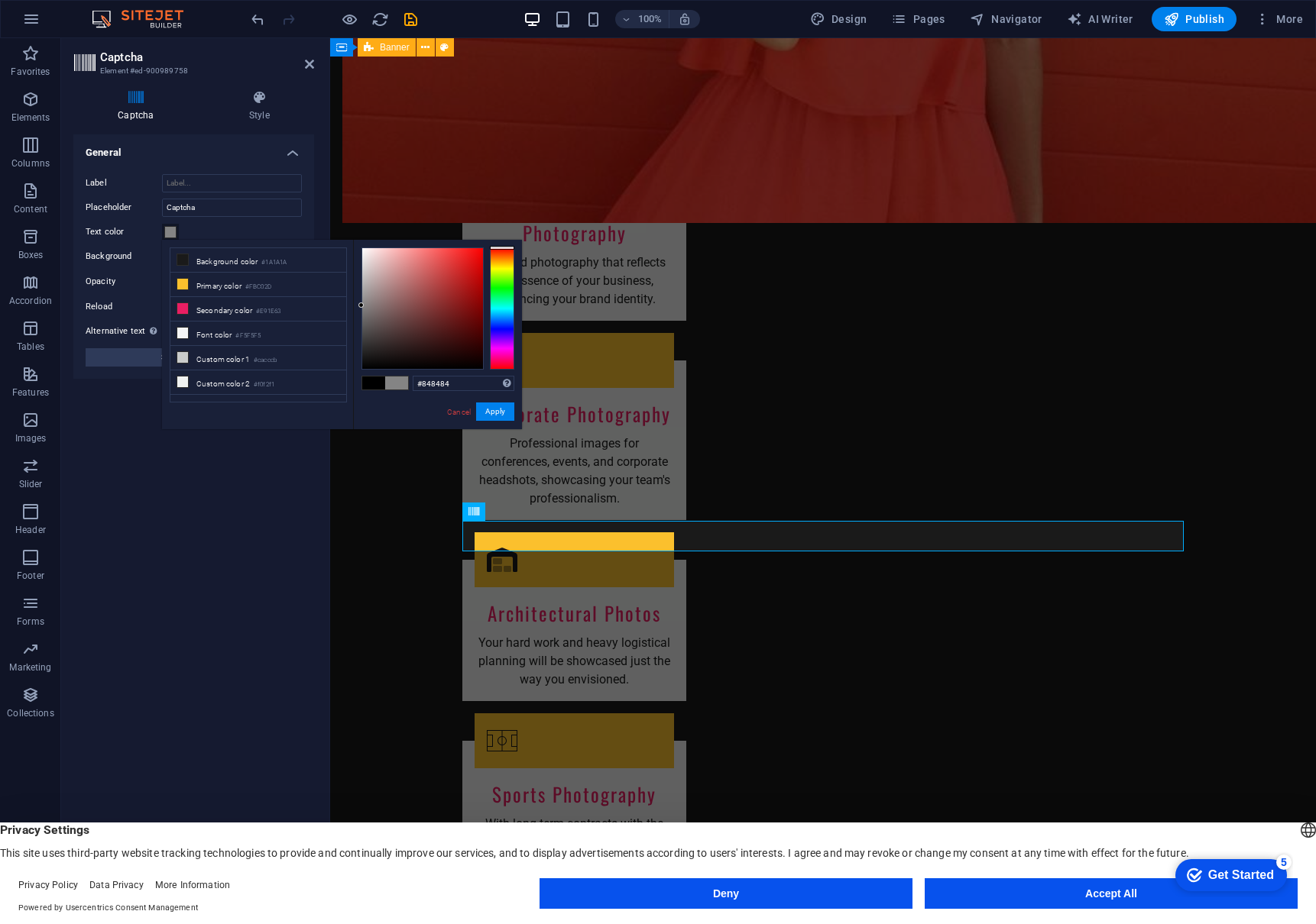
drag, startPoint x: 376, startPoint y: 309, endPoint x: 411, endPoint y: 361, distance: 62.7
click at [362, 306] on div at bounding box center [423, 309] width 121 height 121
type input "#a1a1a1"
drag, startPoint x: 362, startPoint y: 299, endPoint x: 361, endPoint y: 292, distance: 7.1
click at [362, 292] on div at bounding box center [423, 309] width 121 height 121
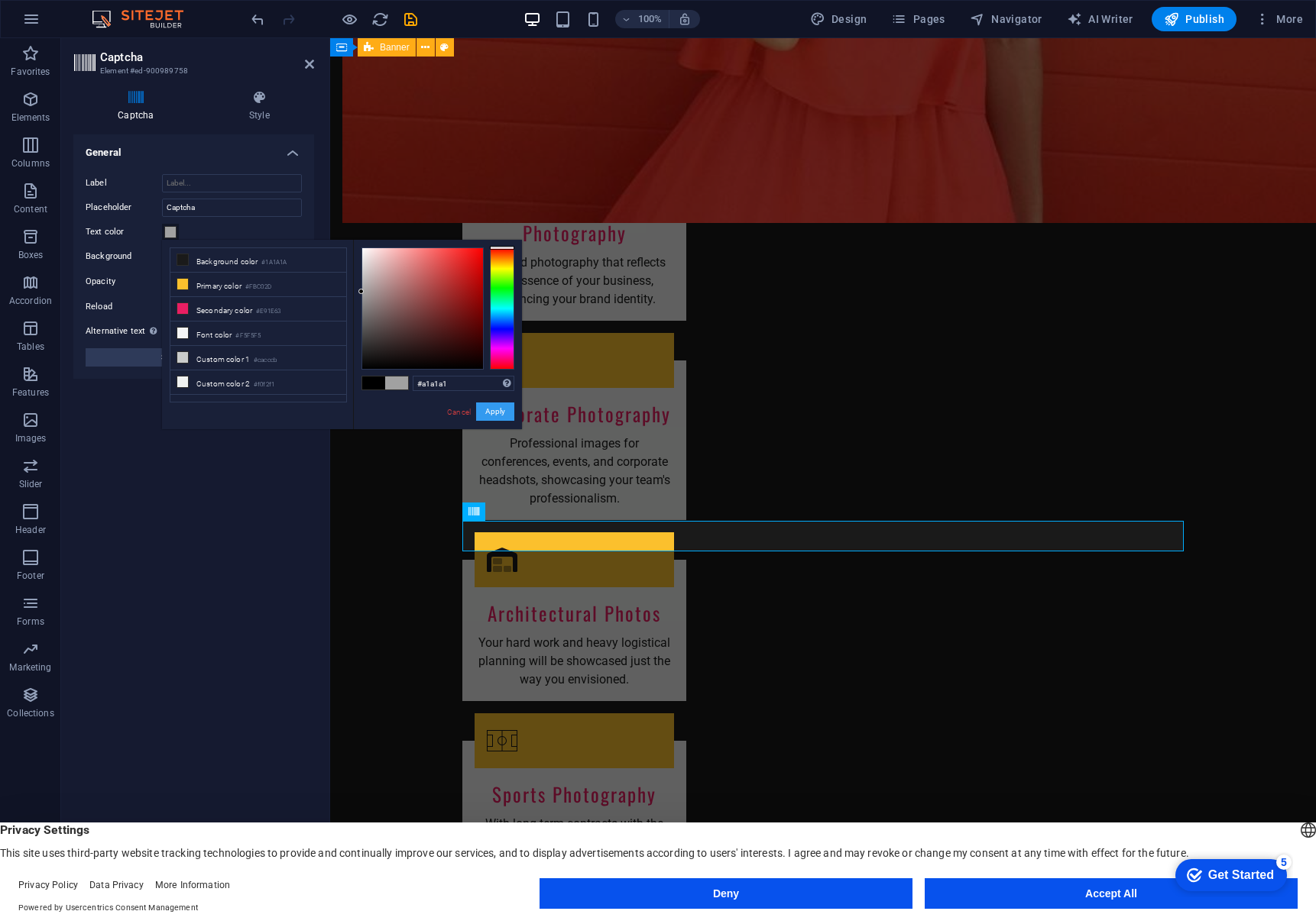
click at [490, 420] on button "Apply" at bounding box center [495, 412] width 38 height 18
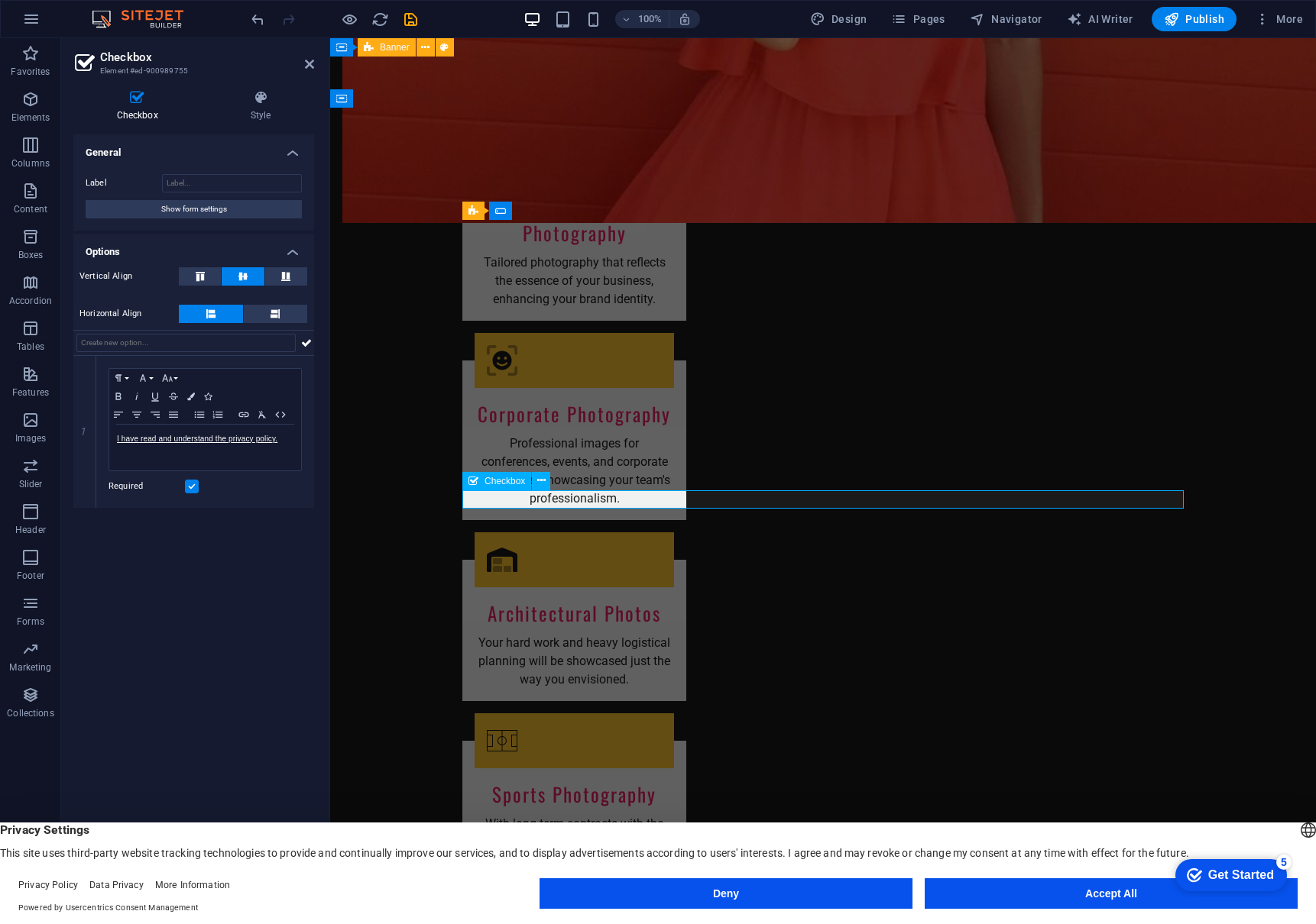
click at [492, 484] on span "Checkbox" at bounding box center [505, 480] width 41 height 9
click at [509, 482] on span "Checkbox" at bounding box center [505, 480] width 41 height 9
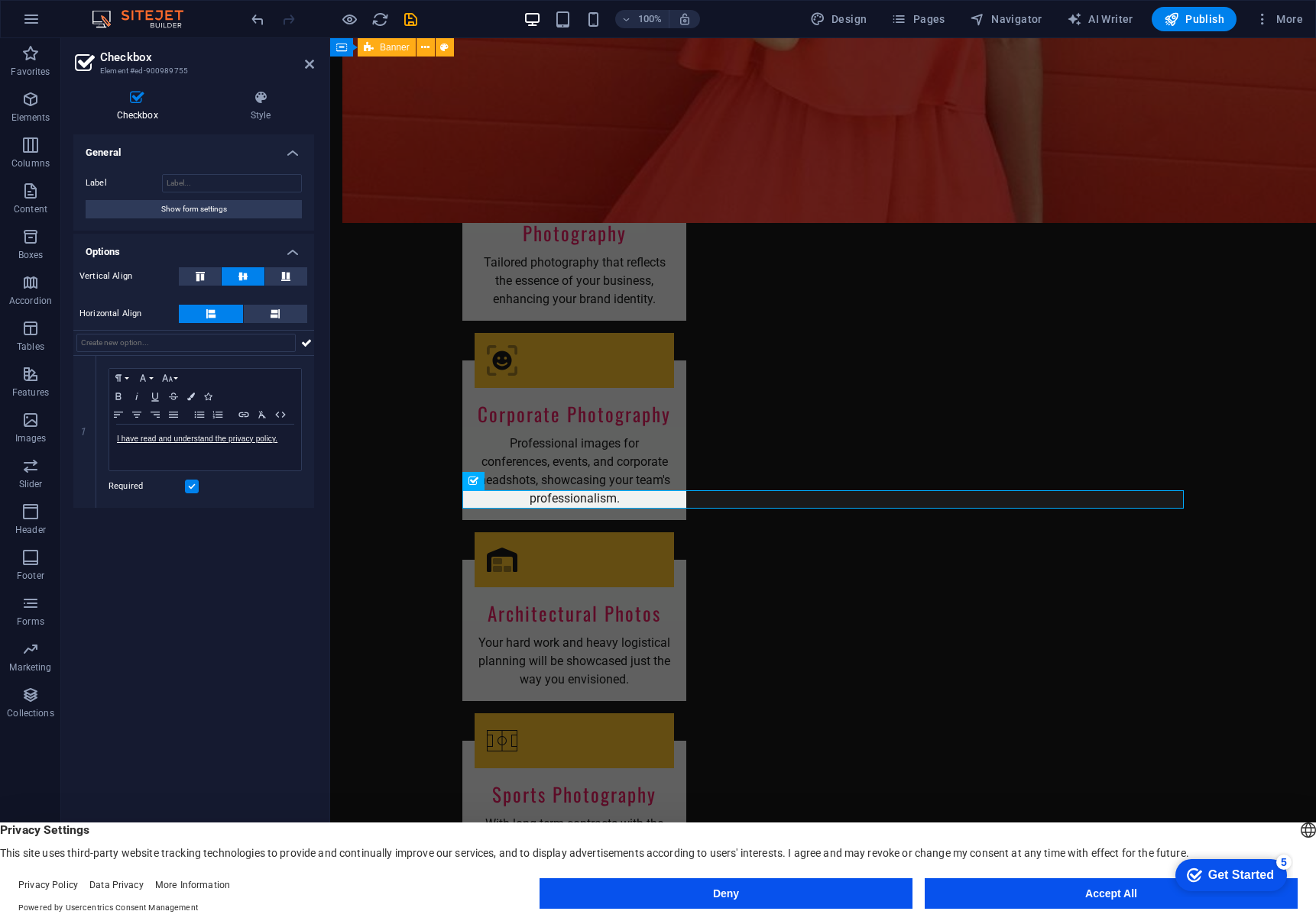
click at [196, 565] on div "General Label Show form settings Options Vertical Align Horizontal Align 1 Para…" at bounding box center [194, 511] width 240 height 753
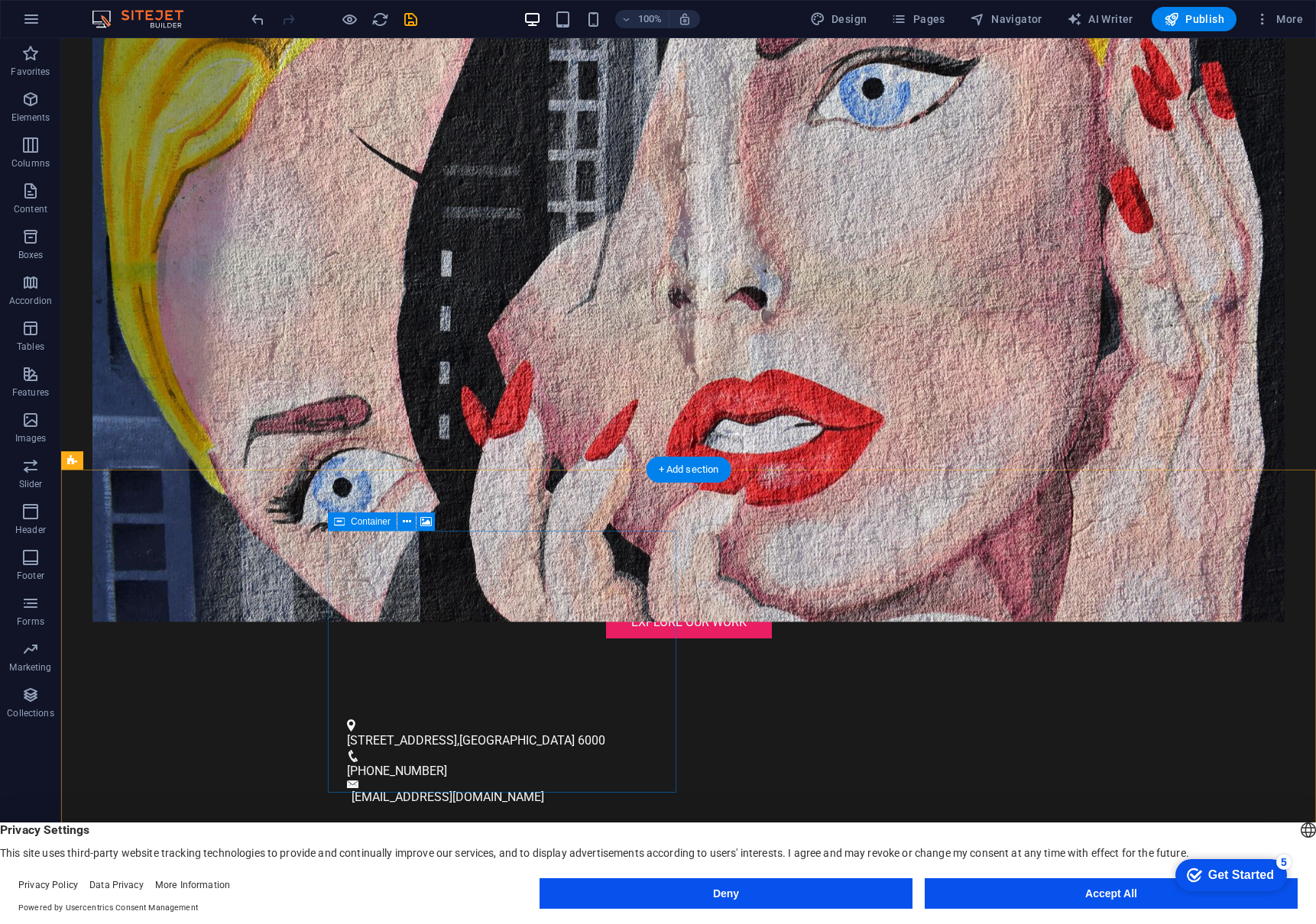
scroll to position [435, 0]
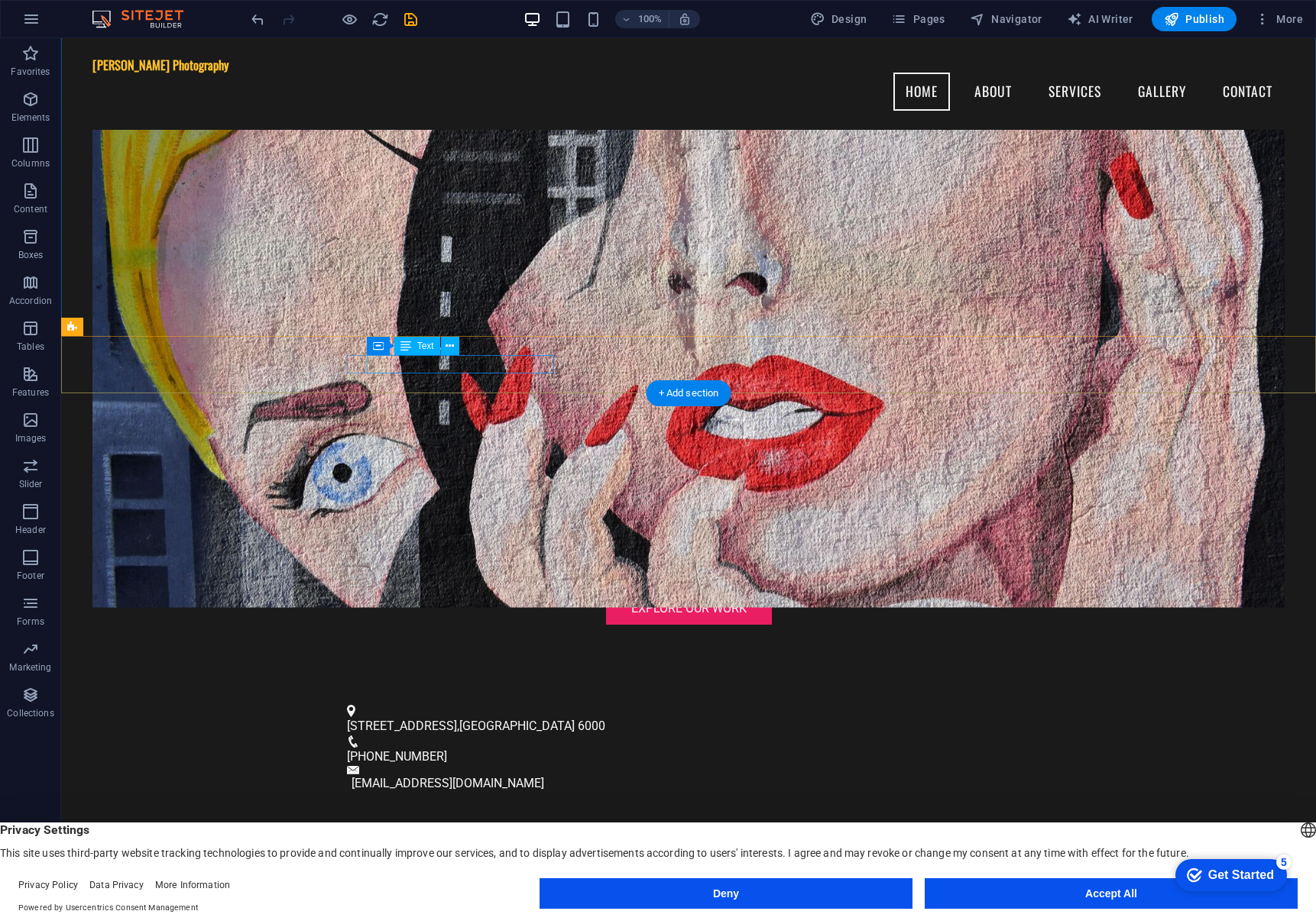
click at [402, 719] on span "[STREET_ADDRESS]" at bounding box center [401, 726] width 110 height 15
click at [133, 367] on header "[PERSON_NAME] Photography Menu Home About Services Gallery Contact Welcome to […" at bounding box center [688, 208] width 1255 height 1209
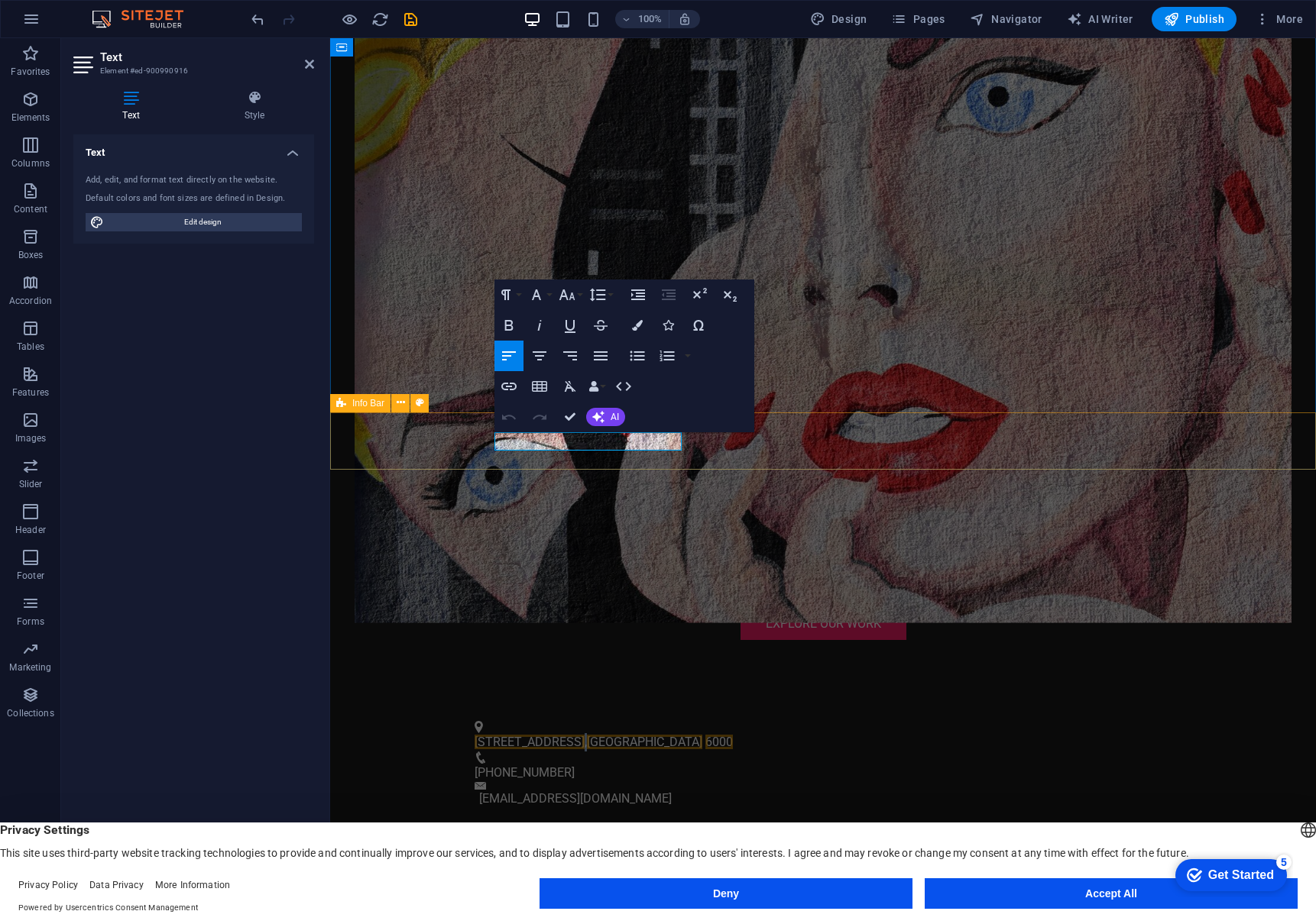
drag, startPoint x: 619, startPoint y: 440, endPoint x: 474, endPoint y: 431, distance: 145.3
click at [472, 701] on div "[STREET_ADDRESS] [PHONE_NUMBER] [EMAIL_ADDRESS][DOMAIN_NAME]" at bounding box center [823, 764] width 986 height 127
click at [575, 734] on span "[STREET_ADDRESS]" at bounding box center [530, 742] width 110 height 15
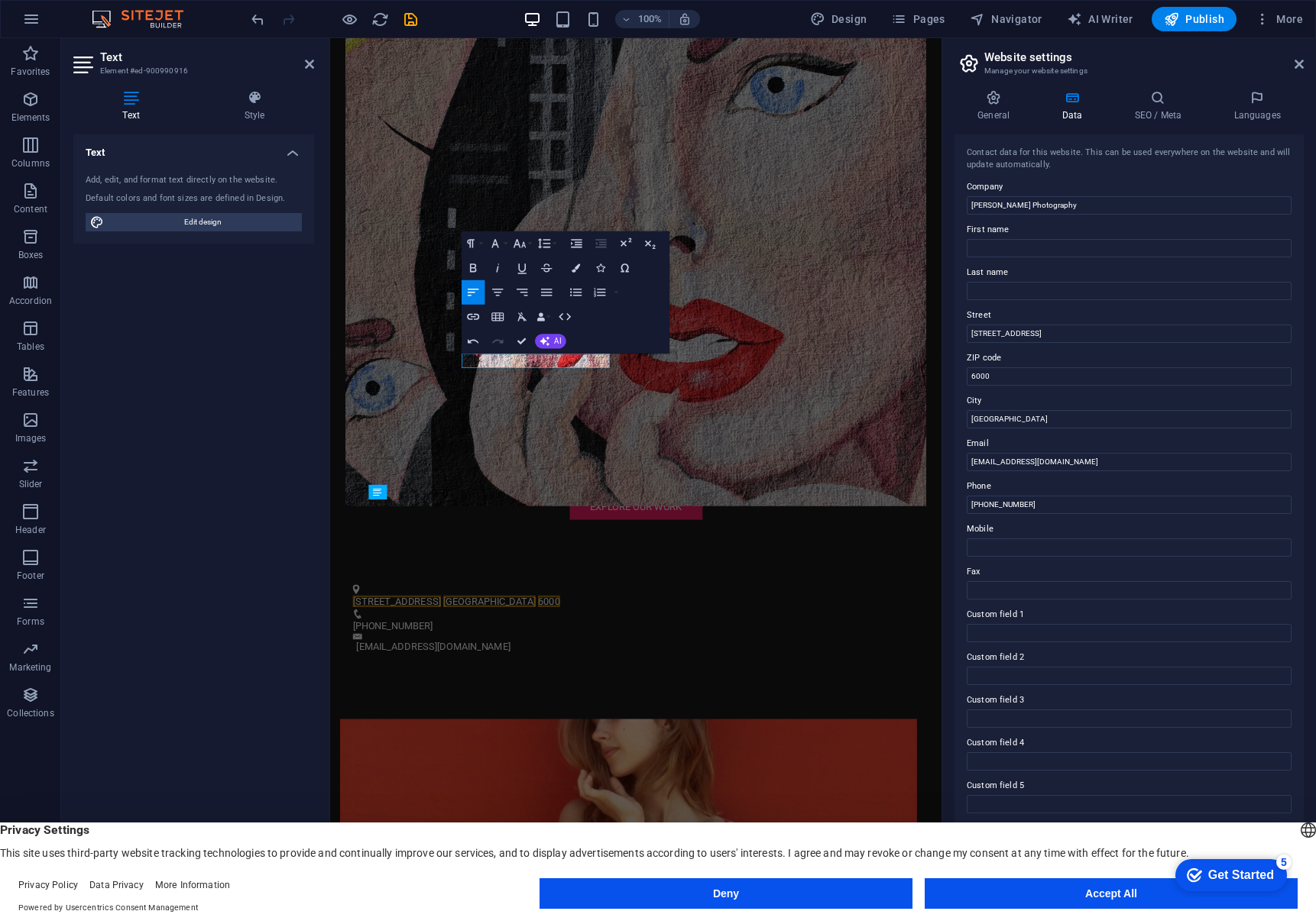
click at [637, 541] on figure at bounding box center [712, 231] width 726 height 784
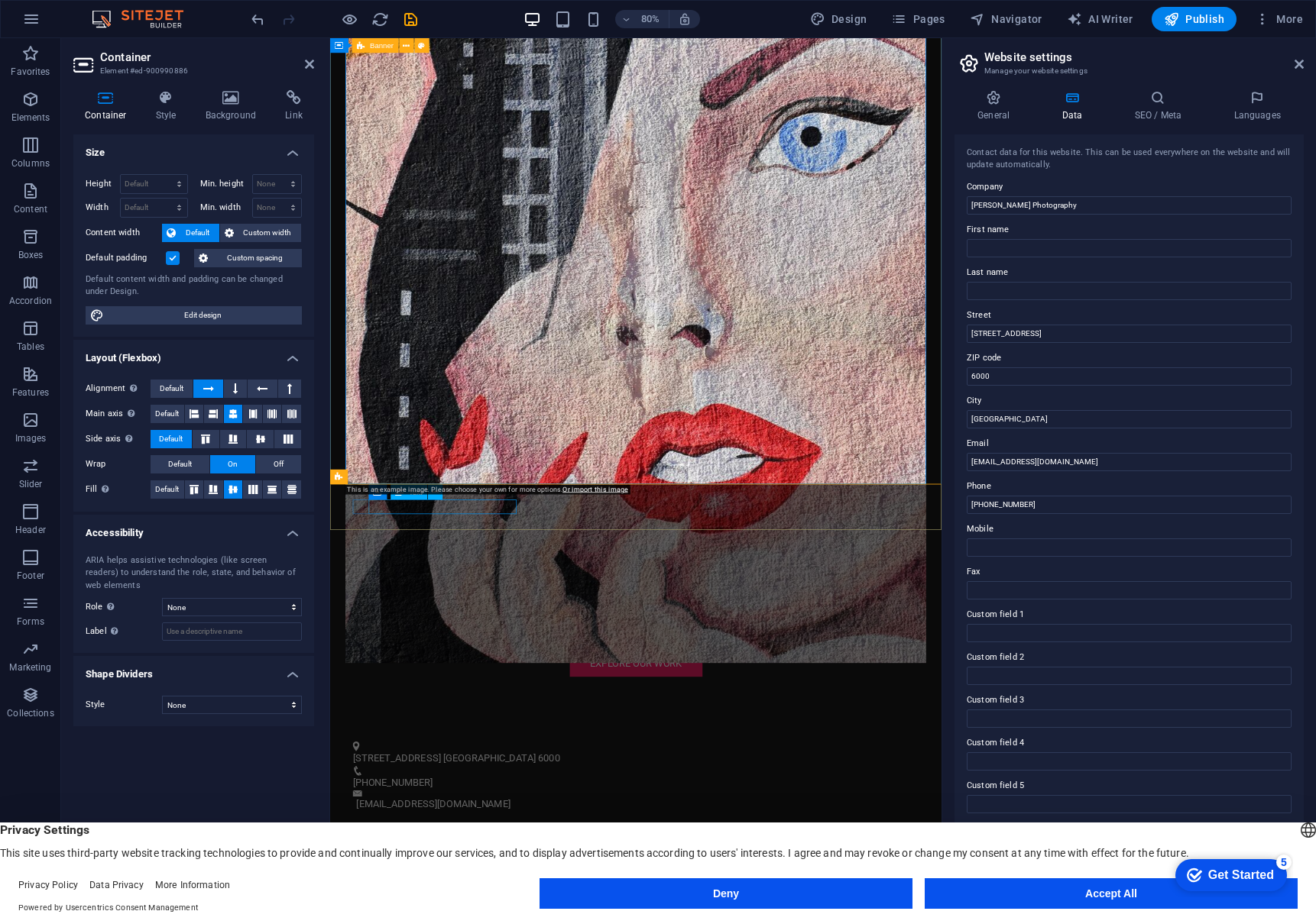
click at [468, 923] on span "[STREET_ADDRESS]" at bounding box center [413, 939] width 110 height 15
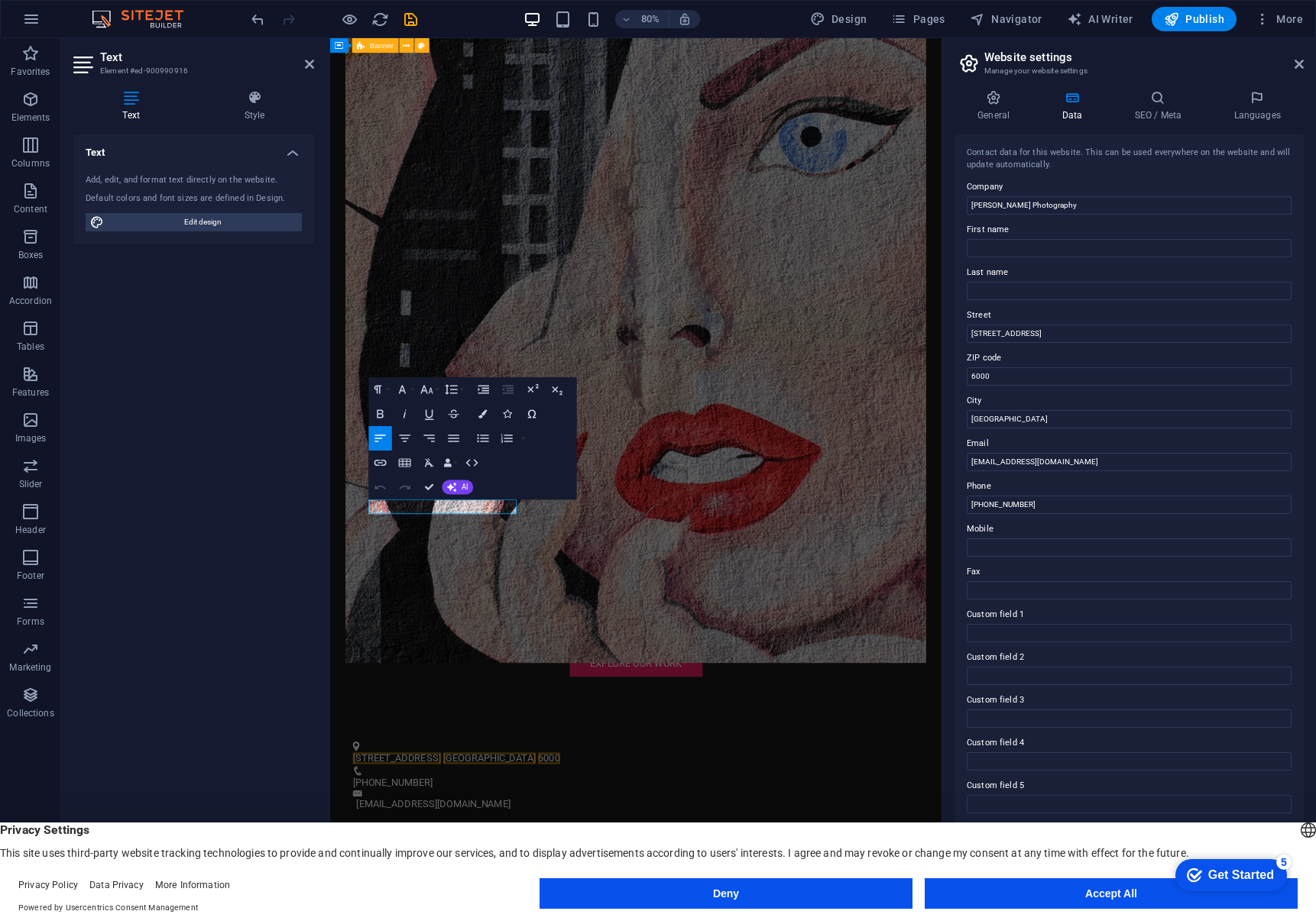
click at [468, 923] on span "[STREET_ADDRESS]" at bounding box center [413, 939] width 110 height 15
click at [474, 923] on span "[GEOGRAPHIC_DATA]" at bounding box center [531, 939] width 115 height 15
click at [595, 923] on span "6000" at bounding box center [609, 939] width 28 height 15
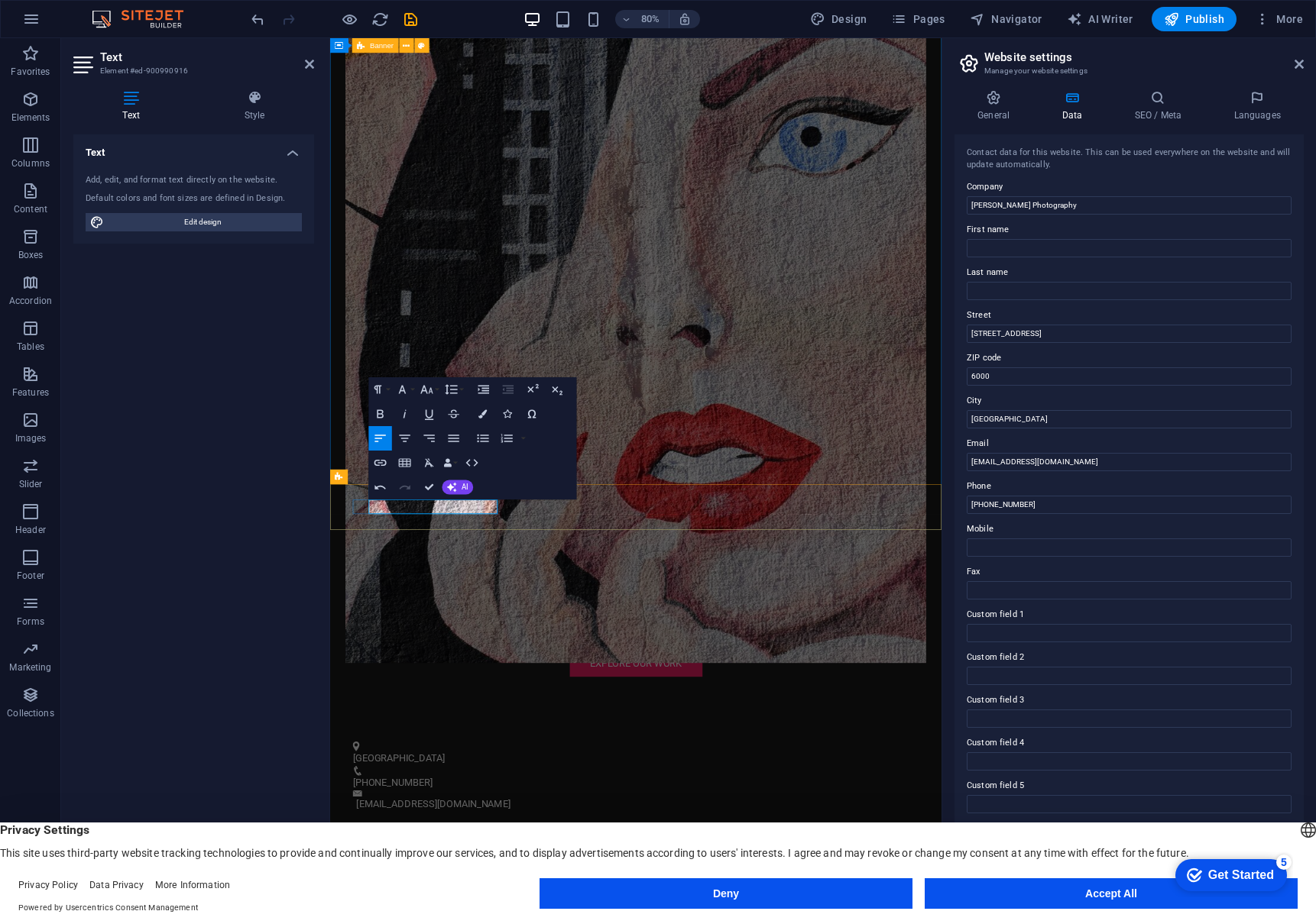
click at [510, 923] on p "[GEOGRAPHIC_DATA]" at bounding box center [705, 939] width 696 height 18
drag, startPoint x: 715, startPoint y: 623, endPoint x: 697, endPoint y: 627, distance: 18.4
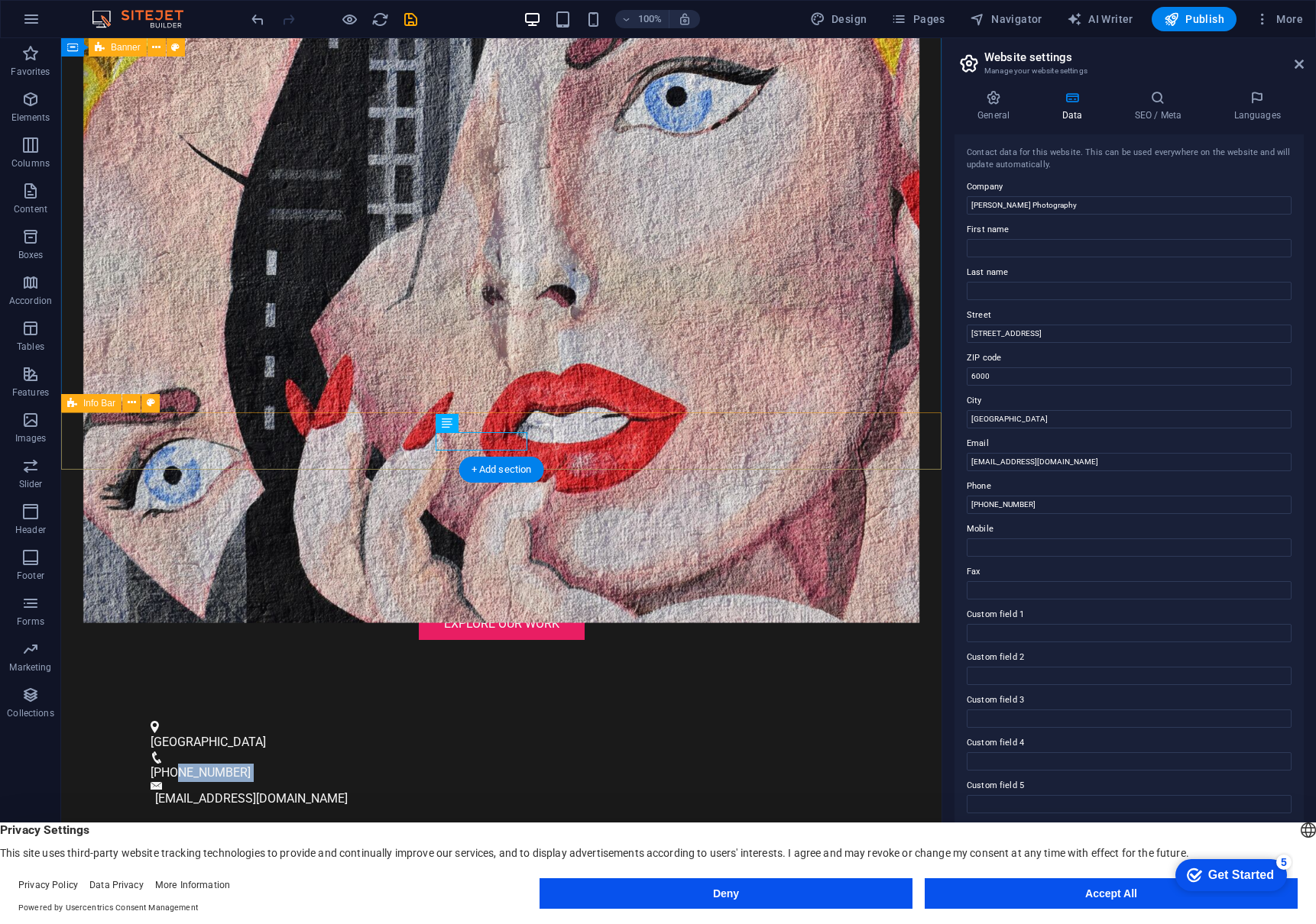
drag, startPoint x: 571, startPoint y: 447, endPoint x: 584, endPoint y: 448, distance: 13.0
click at [577, 701] on div "[GEOGRAPHIC_DATA] [PHONE_NUMBER] [EMAIL_ADDRESS][DOMAIN_NAME]" at bounding box center [501, 764] width 880 height 127
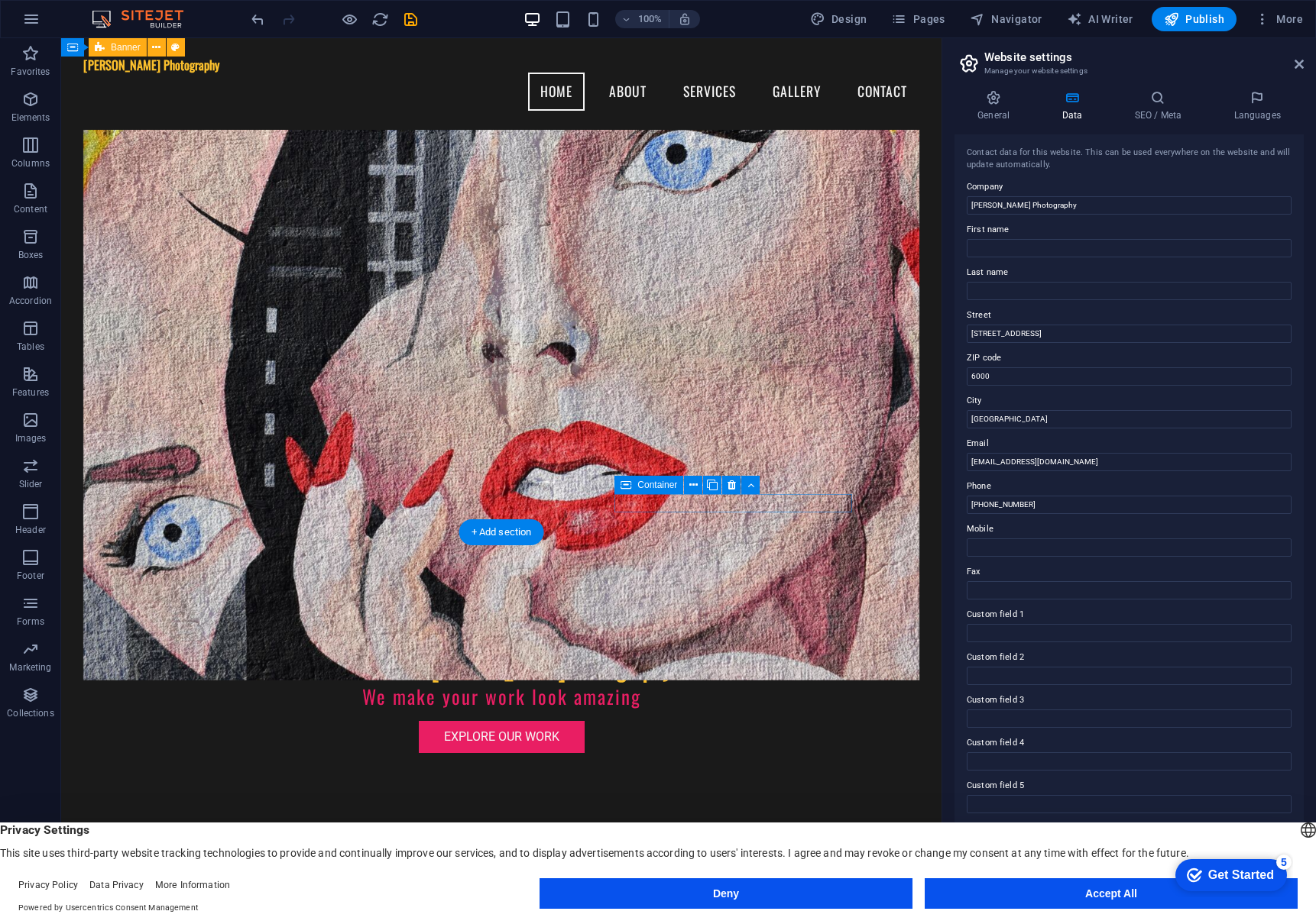
scroll to position [296, 0]
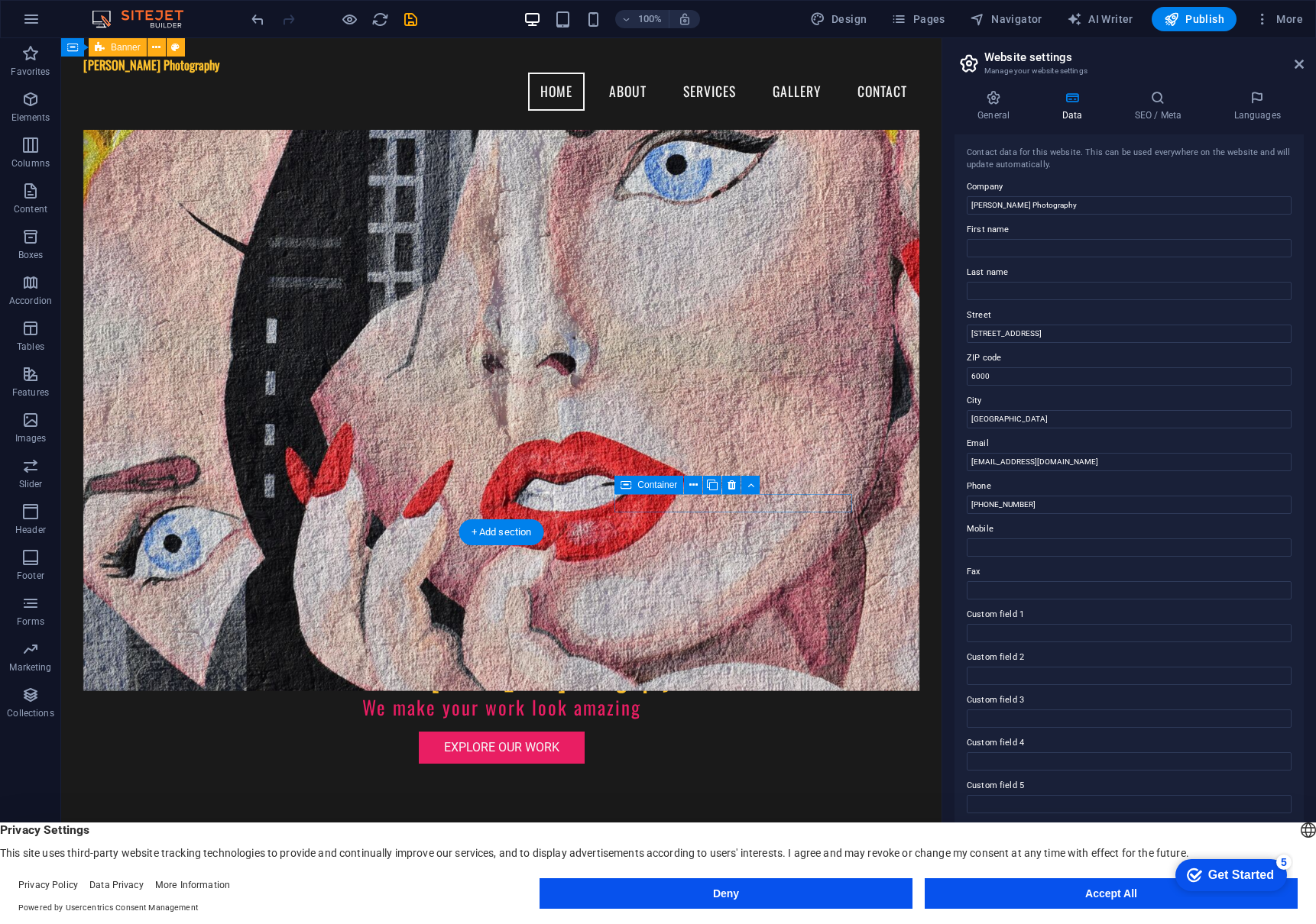
click at [251, 888] on span "[PHONE_NUMBER]" at bounding box center [200, 895] width 100 height 15
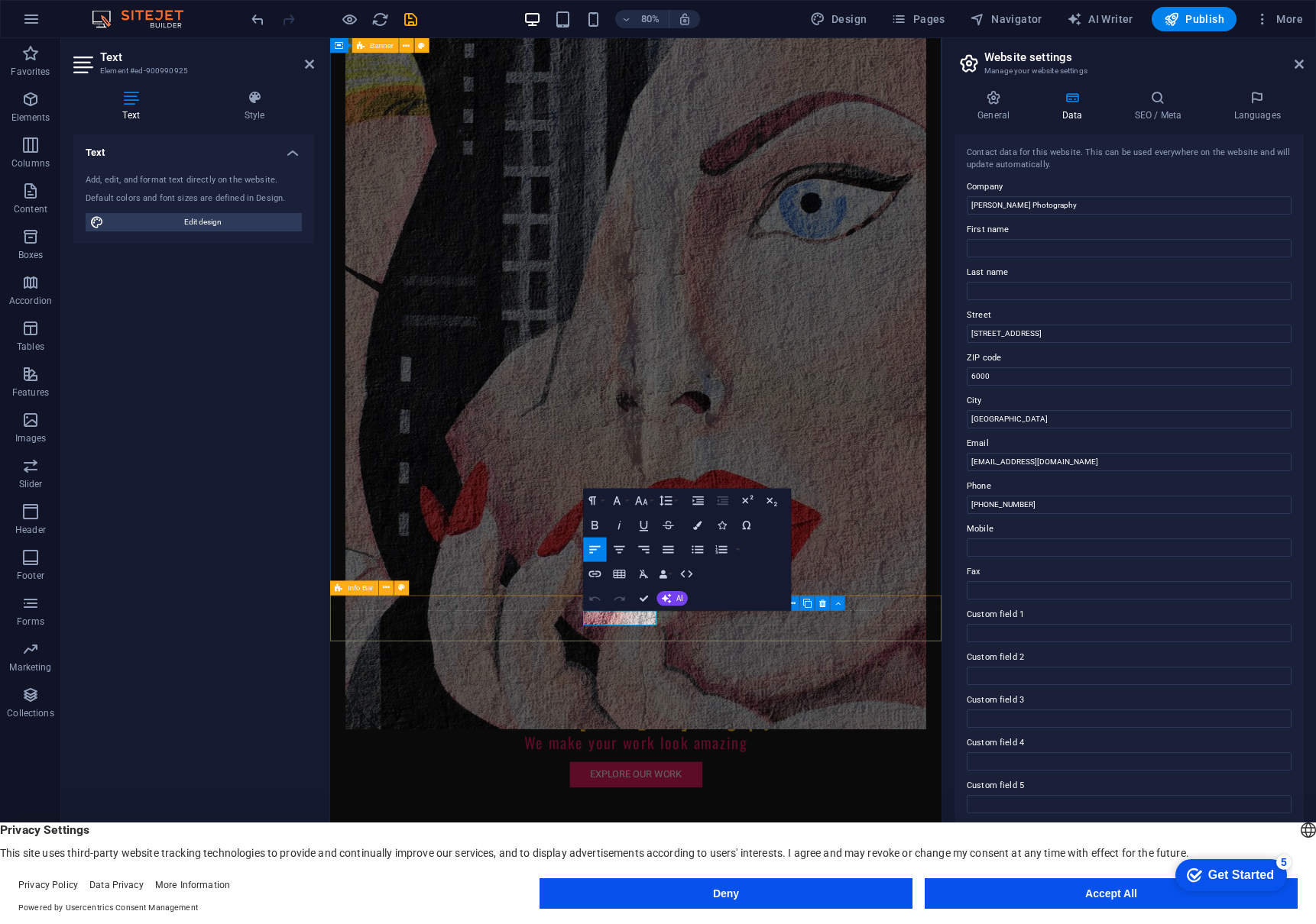
drag, startPoint x: 670, startPoint y: 761, endPoint x: 754, endPoint y: 766, distance: 84.1
drag, startPoint x: 697, startPoint y: 763, endPoint x: 730, endPoint y: 764, distance: 33.0
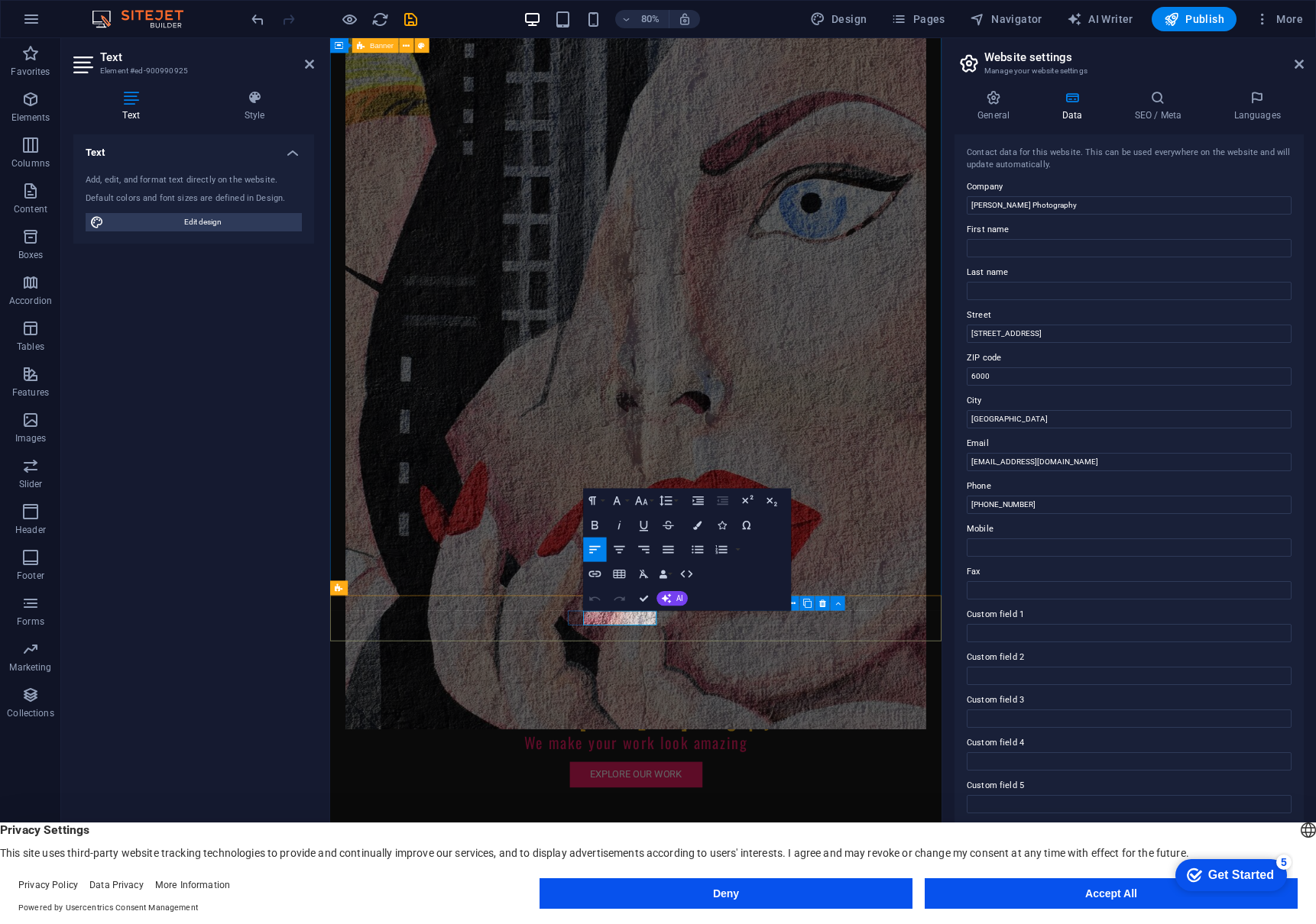
click at [1067, 887] on button "Accept All" at bounding box center [1111, 893] width 373 height 30
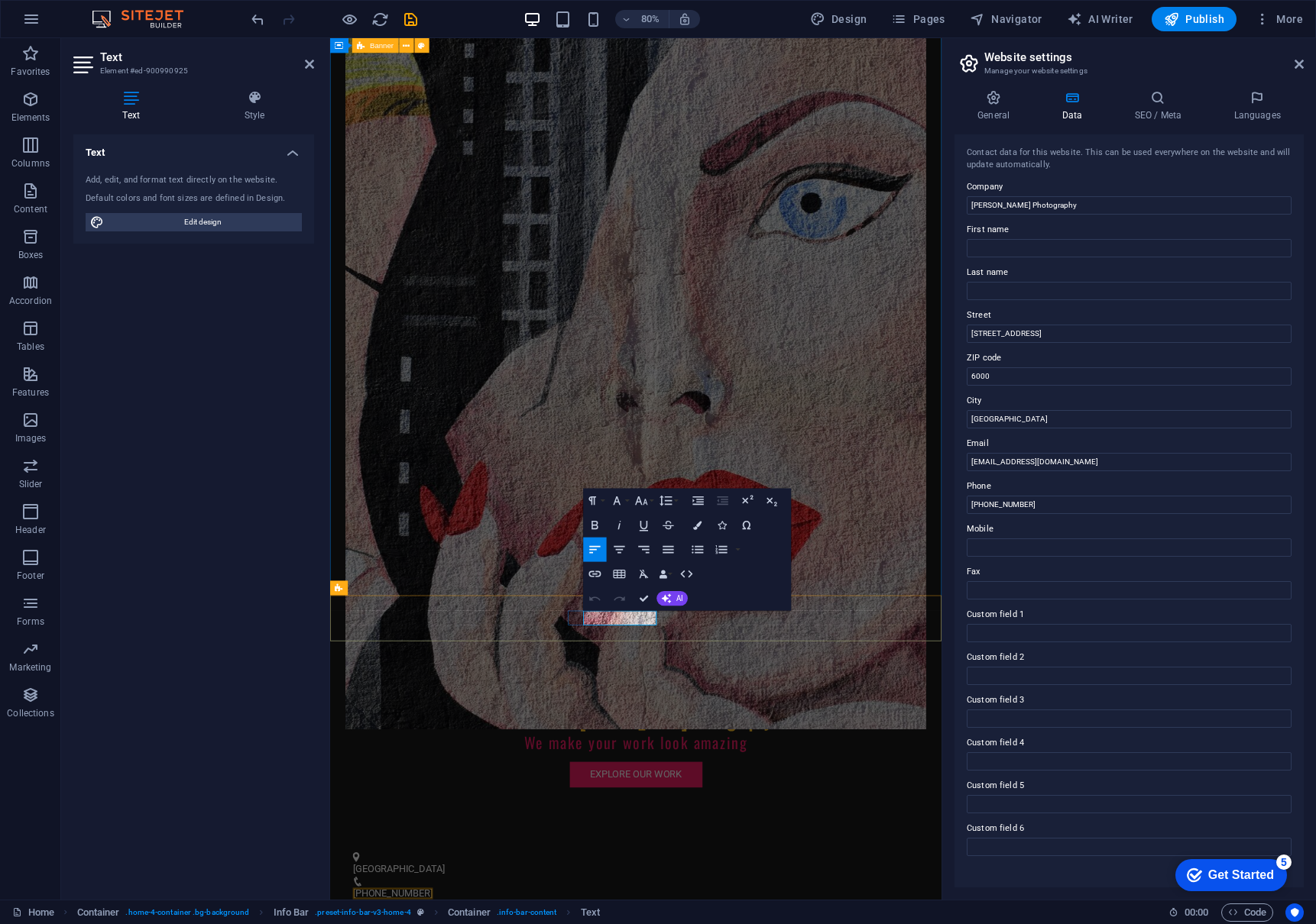
drag, startPoint x: 670, startPoint y: 762, endPoint x: 692, endPoint y: 763, distance: 22.0
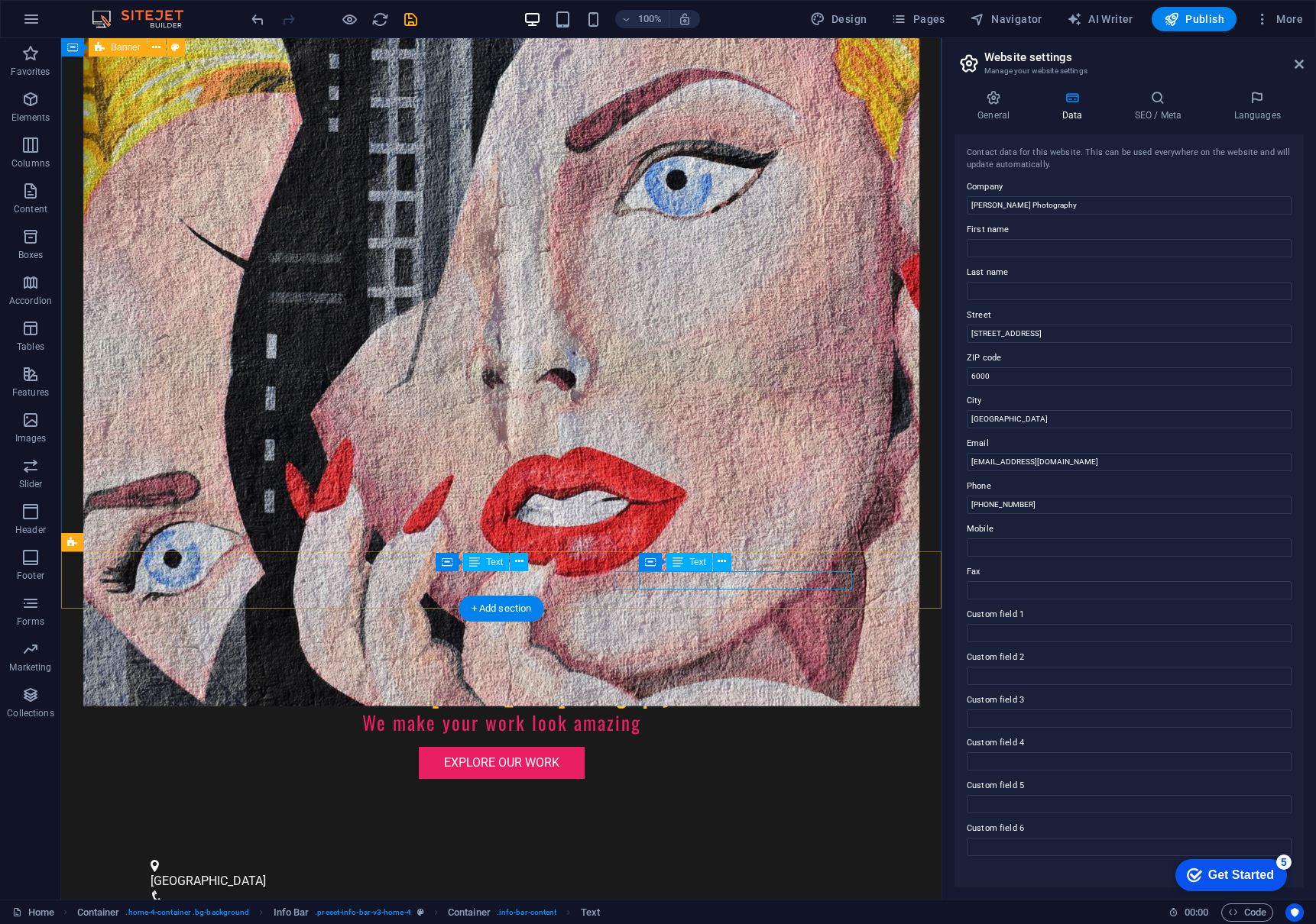
click at [690, 562] on span "Text" at bounding box center [697, 561] width 17 height 9
click at [701, 560] on span "Text" at bounding box center [697, 561] width 17 height 9
click at [701, 560] on span "Text" at bounding box center [697, 561] width 17 height 9
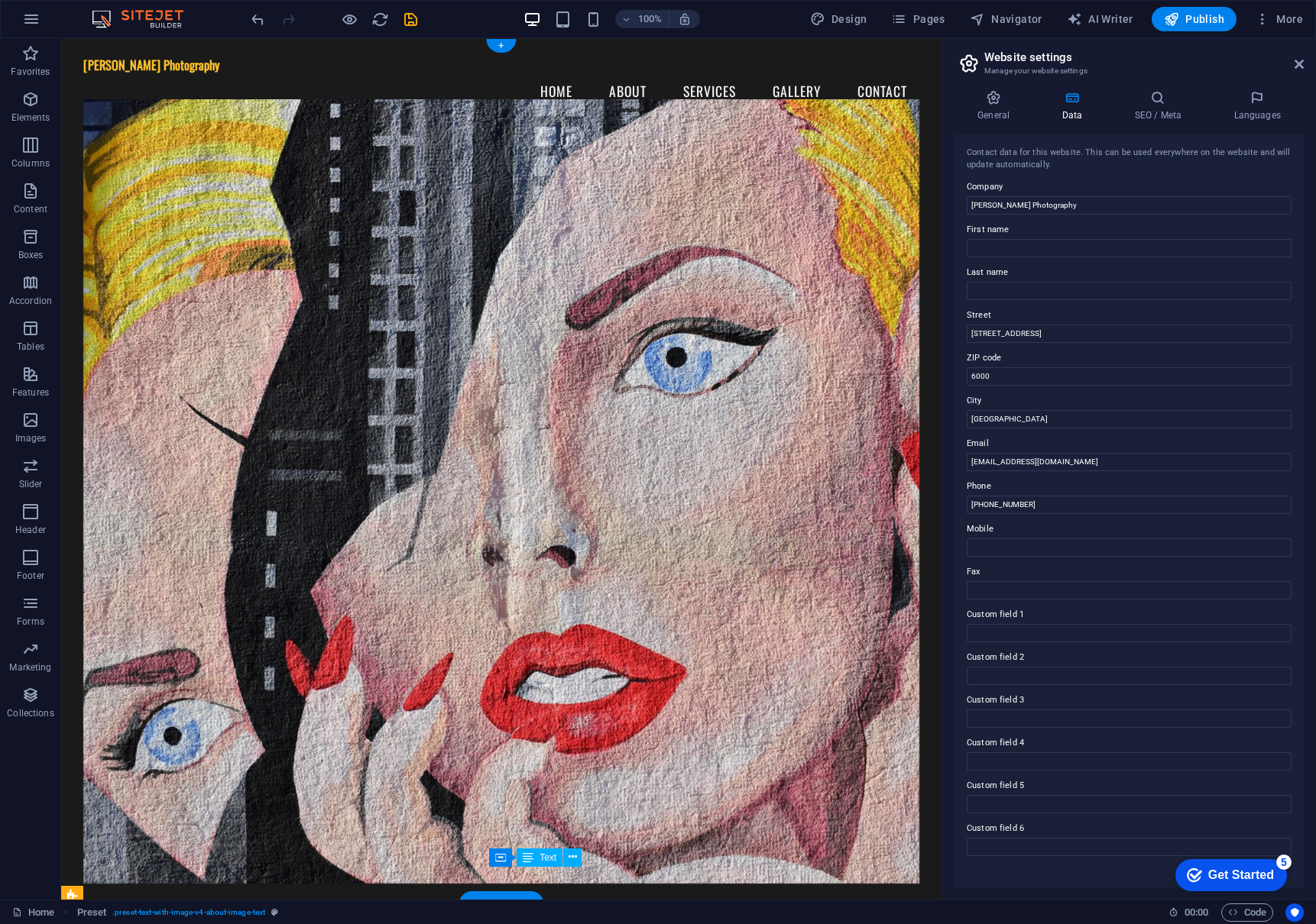
scroll to position [0, 0]
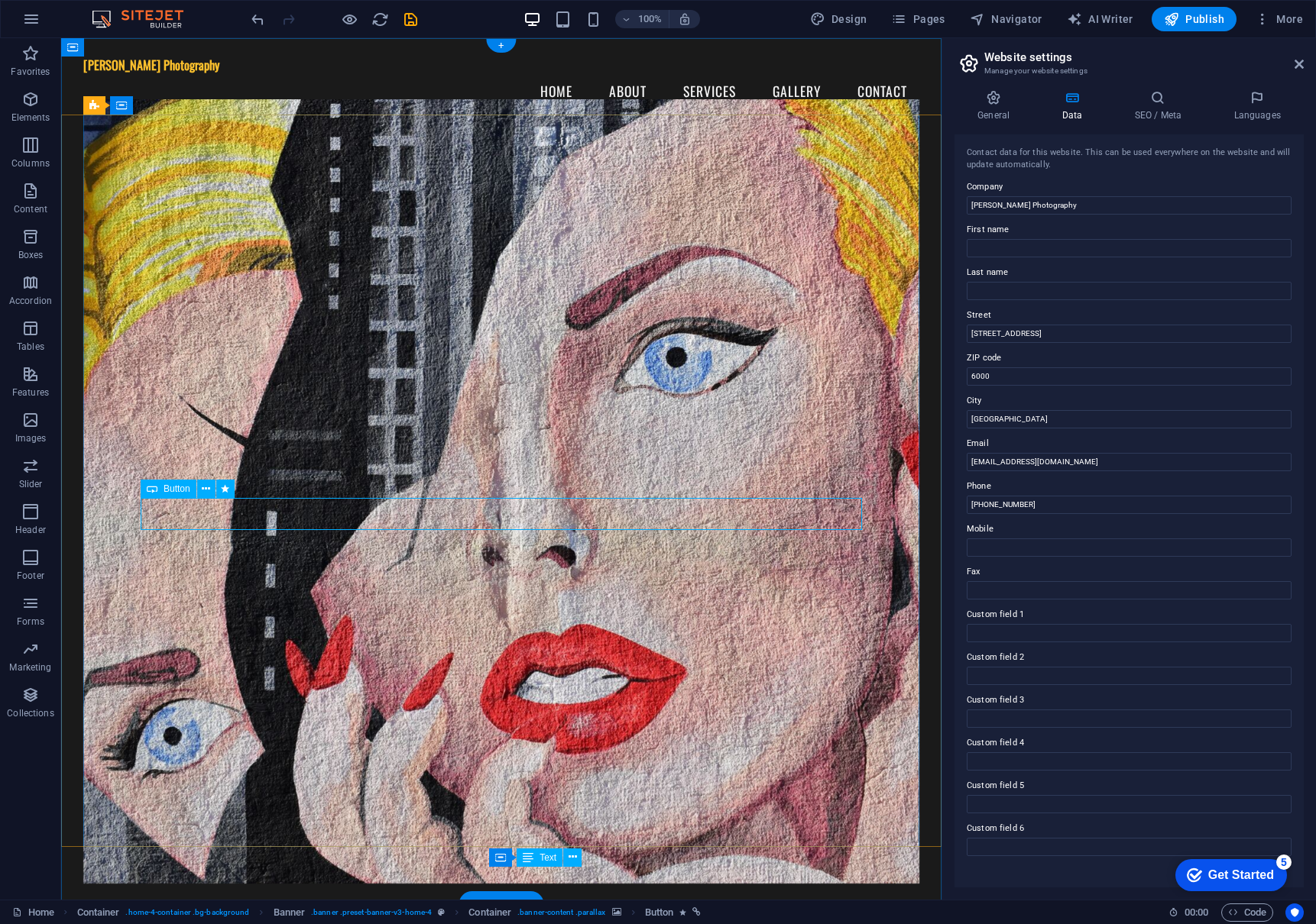
click at [172, 490] on span "Button" at bounding box center [177, 489] width 27 height 9
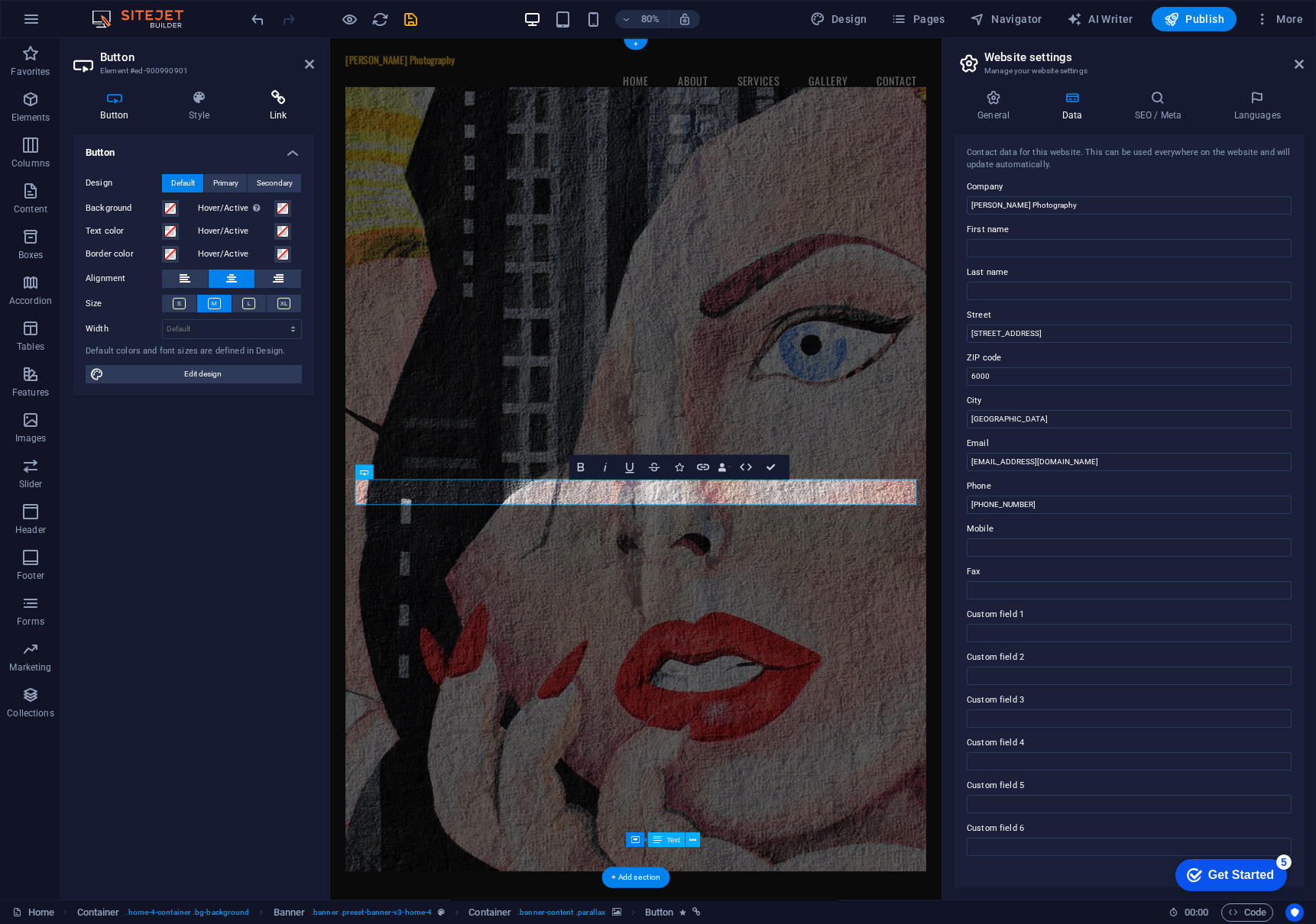
click at [281, 104] on icon at bounding box center [278, 97] width 72 height 16
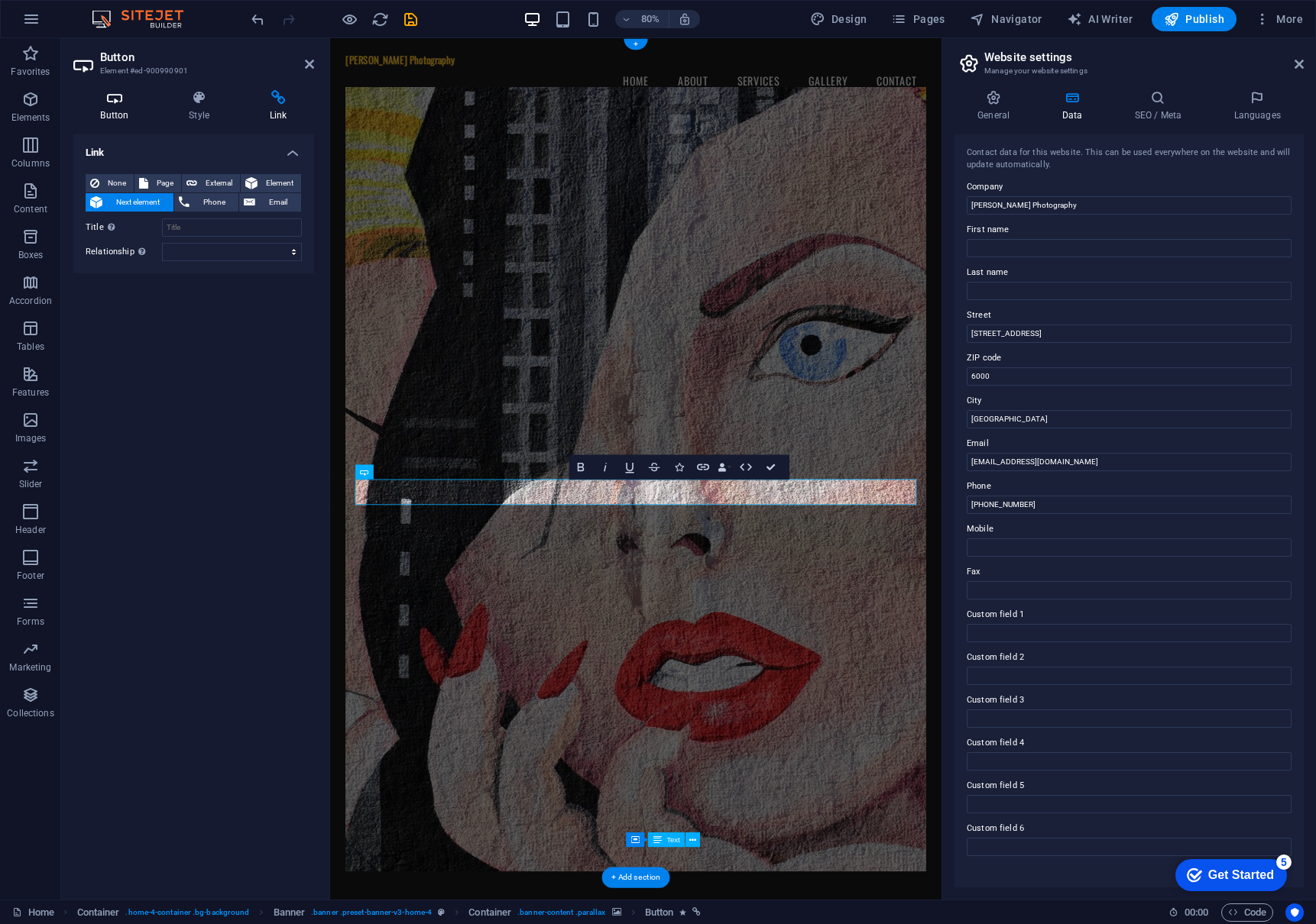
click at [118, 102] on icon at bounding box center [114, 97] width 83 height 16
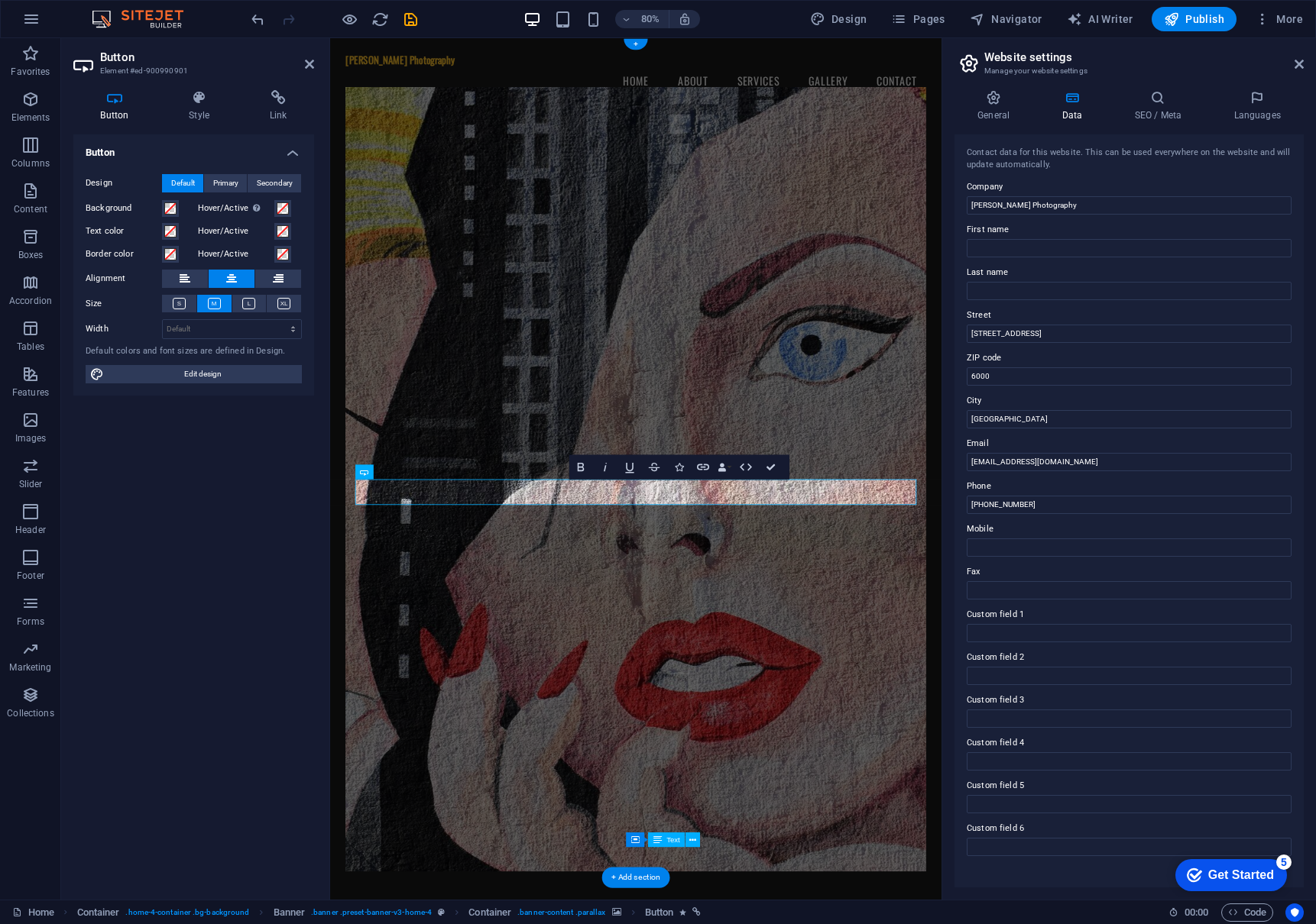
click at [228, 516] on div "Button Design Default Primary Secondary Background Hover/Active Switch to previ…" at bounding box center [194, 511] width 240 height 753
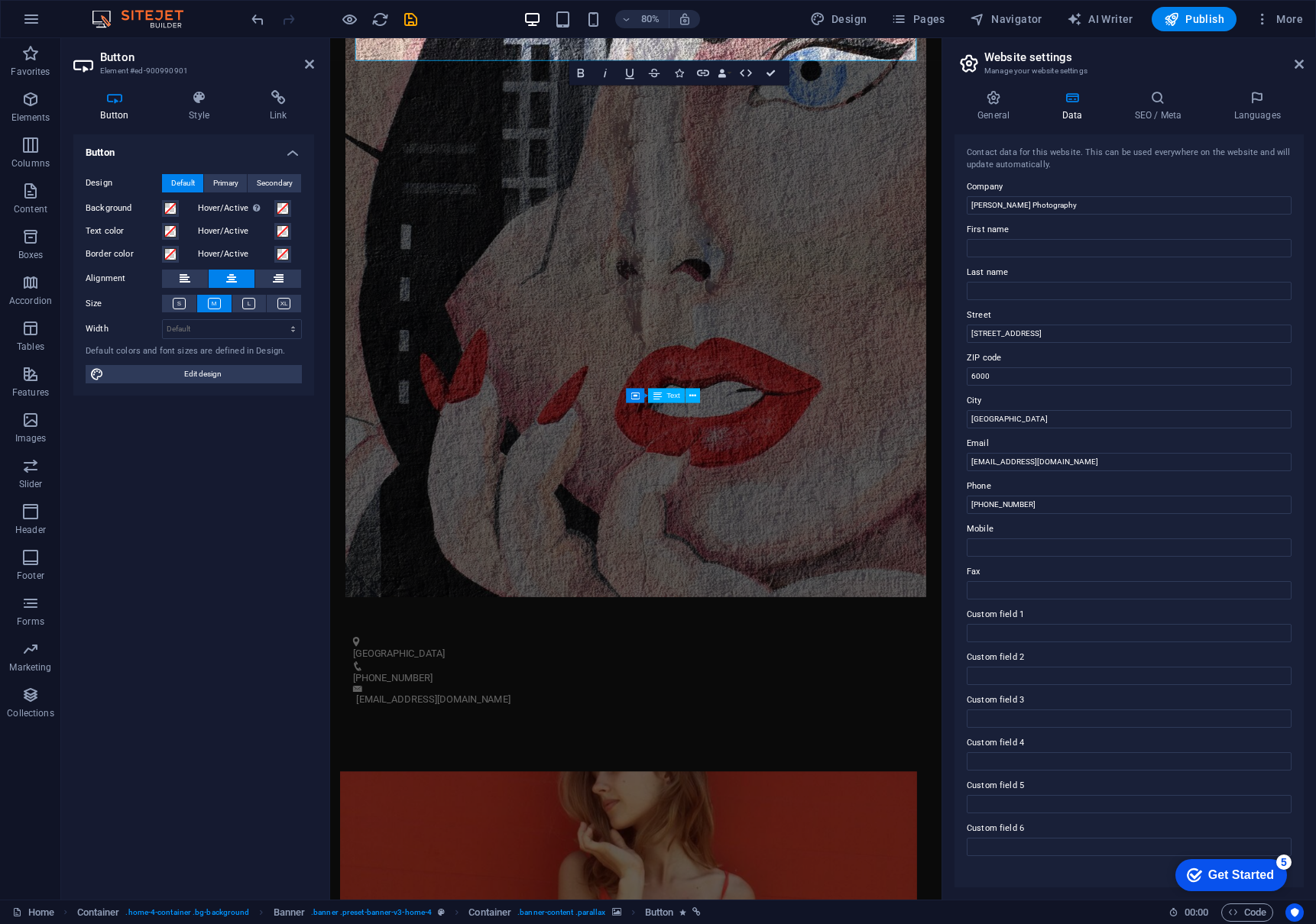
scroll to position [570, 0]
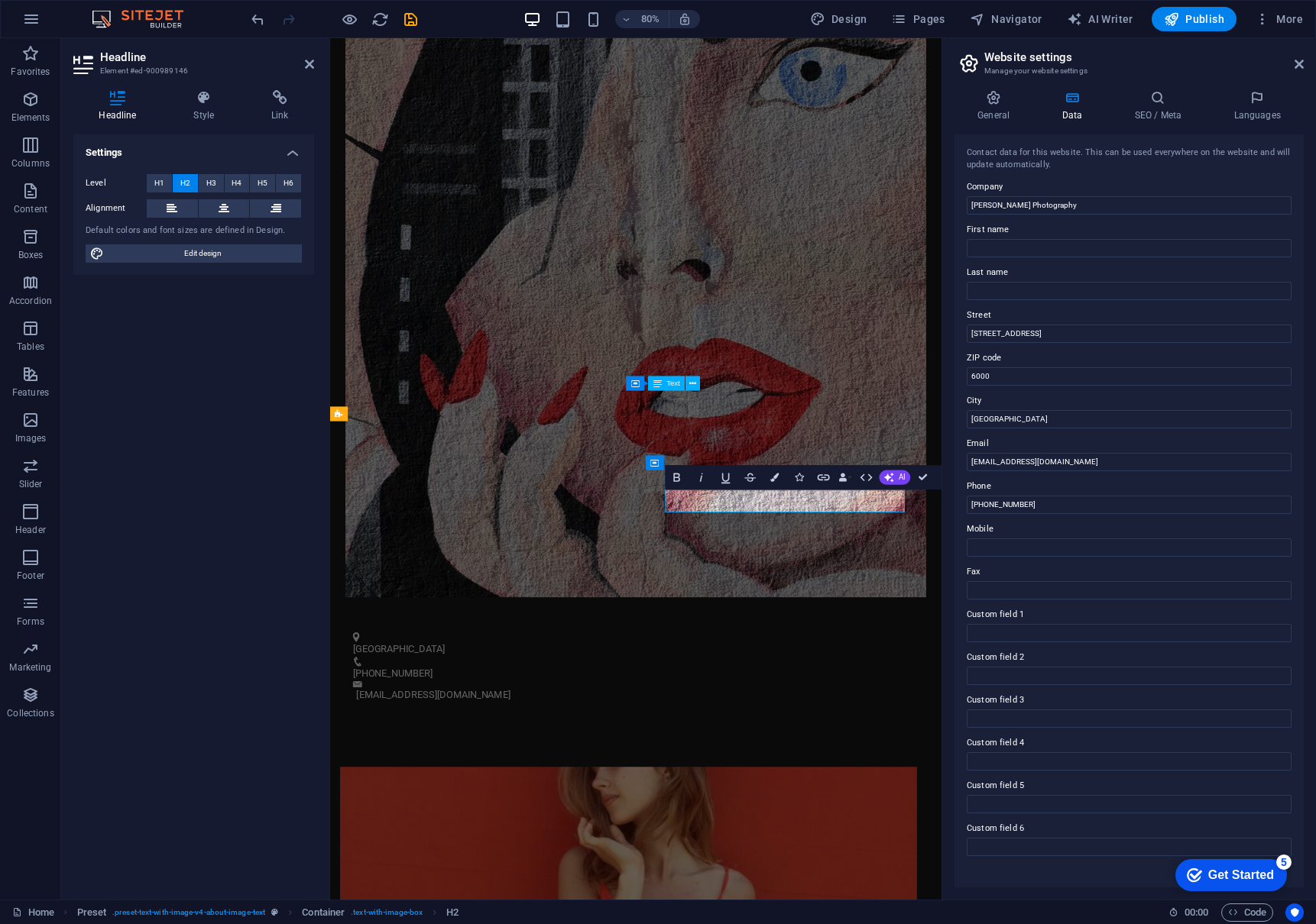
drag, startPoint x: 804, startPoint y: 619, endPoint x: 885, endPoint y: 619, distance: 81.0
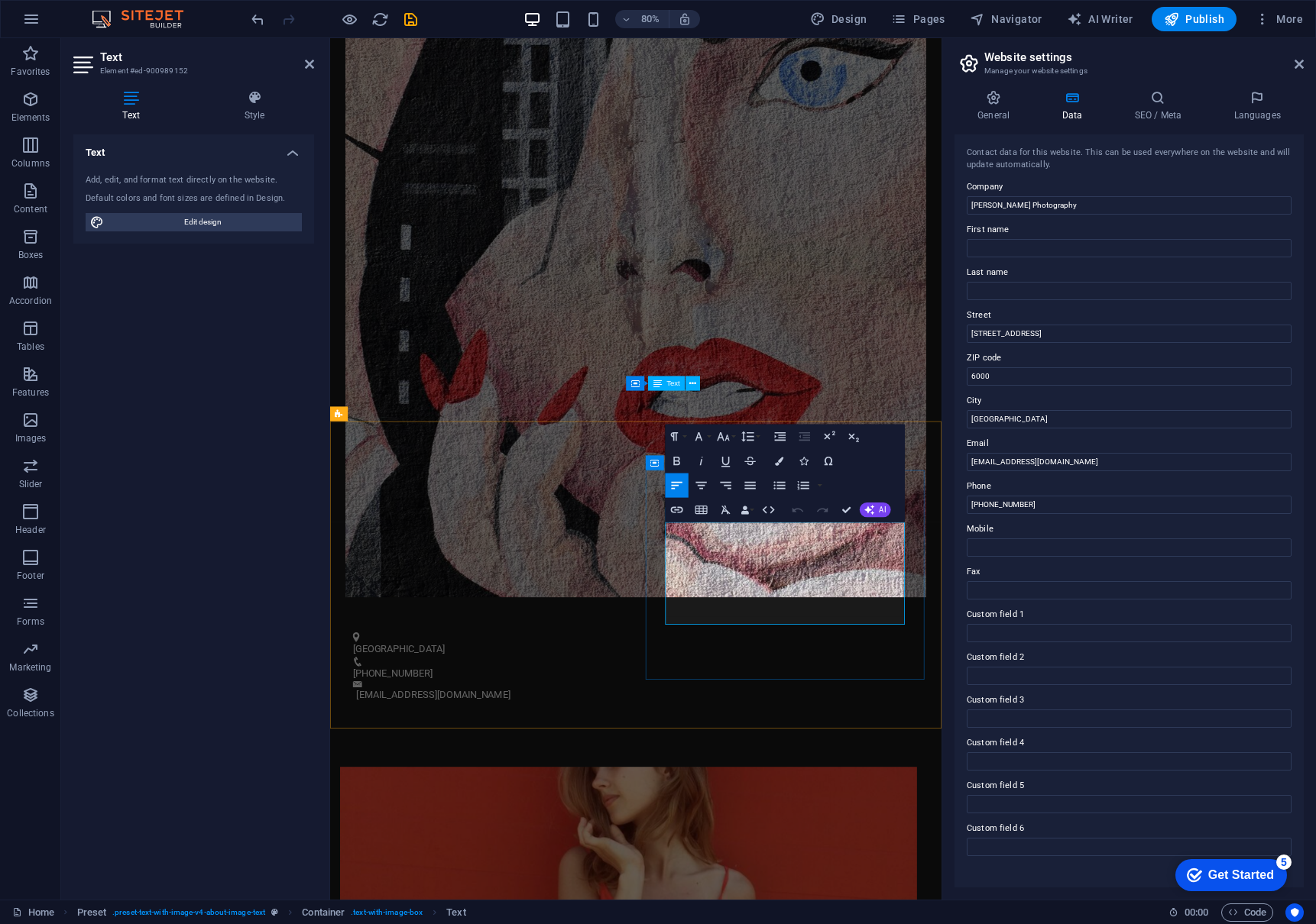
drag, startPoint x: 816, startPoint y: 669, endPoint x: 738, endPoint y: 667, distance: 78.0
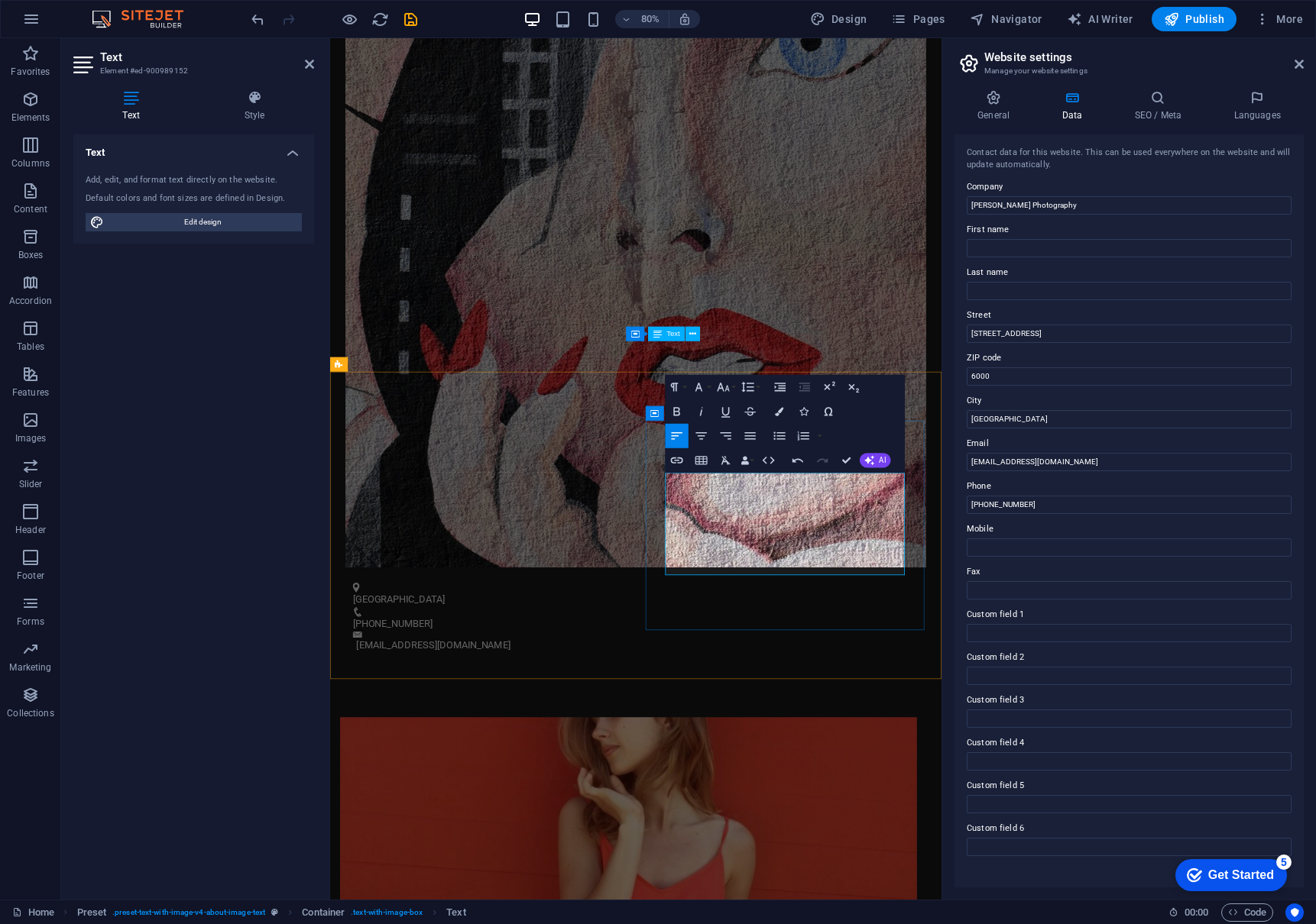
scroll to position [634, 0]
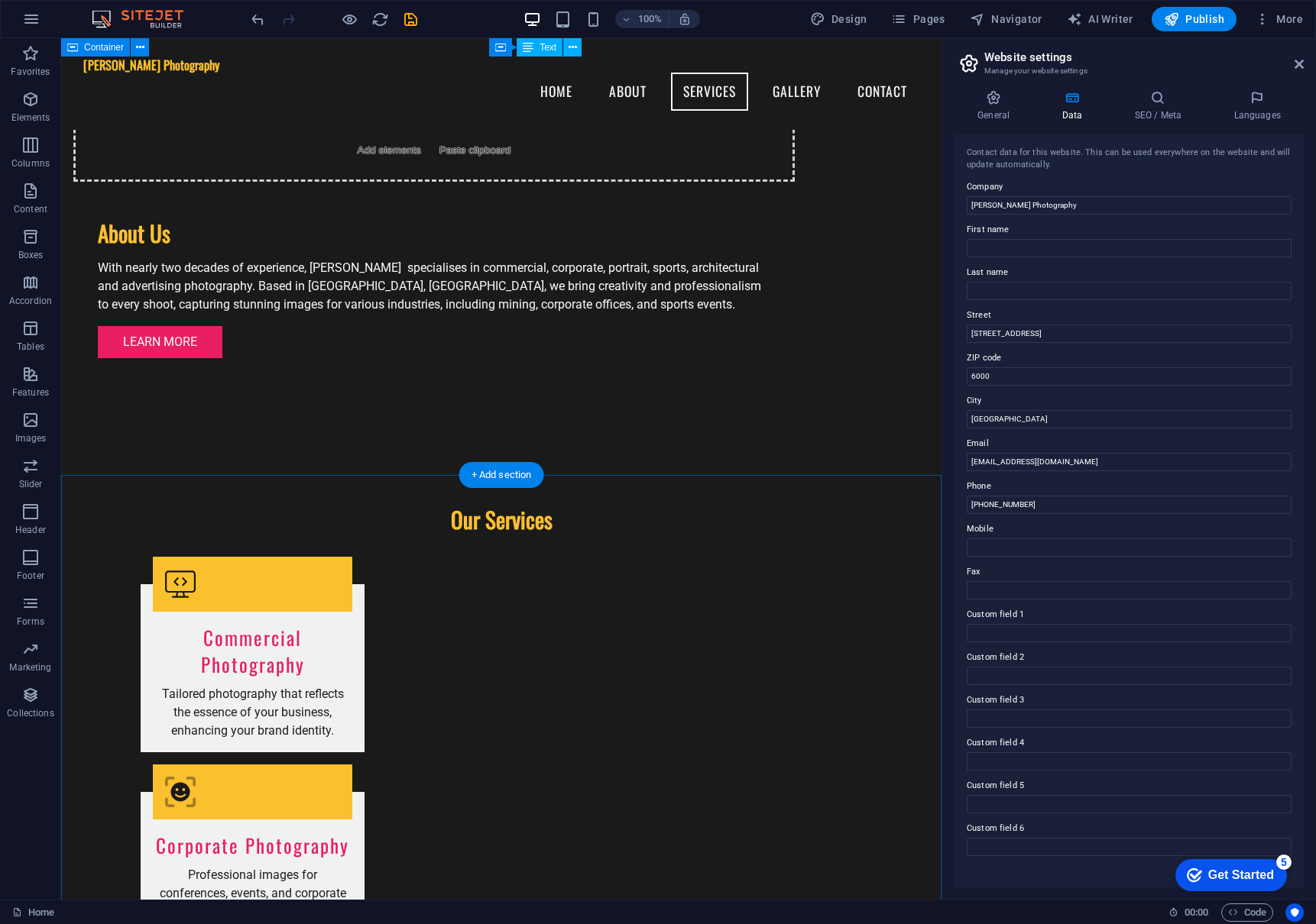
scroll to position [1473, 0]
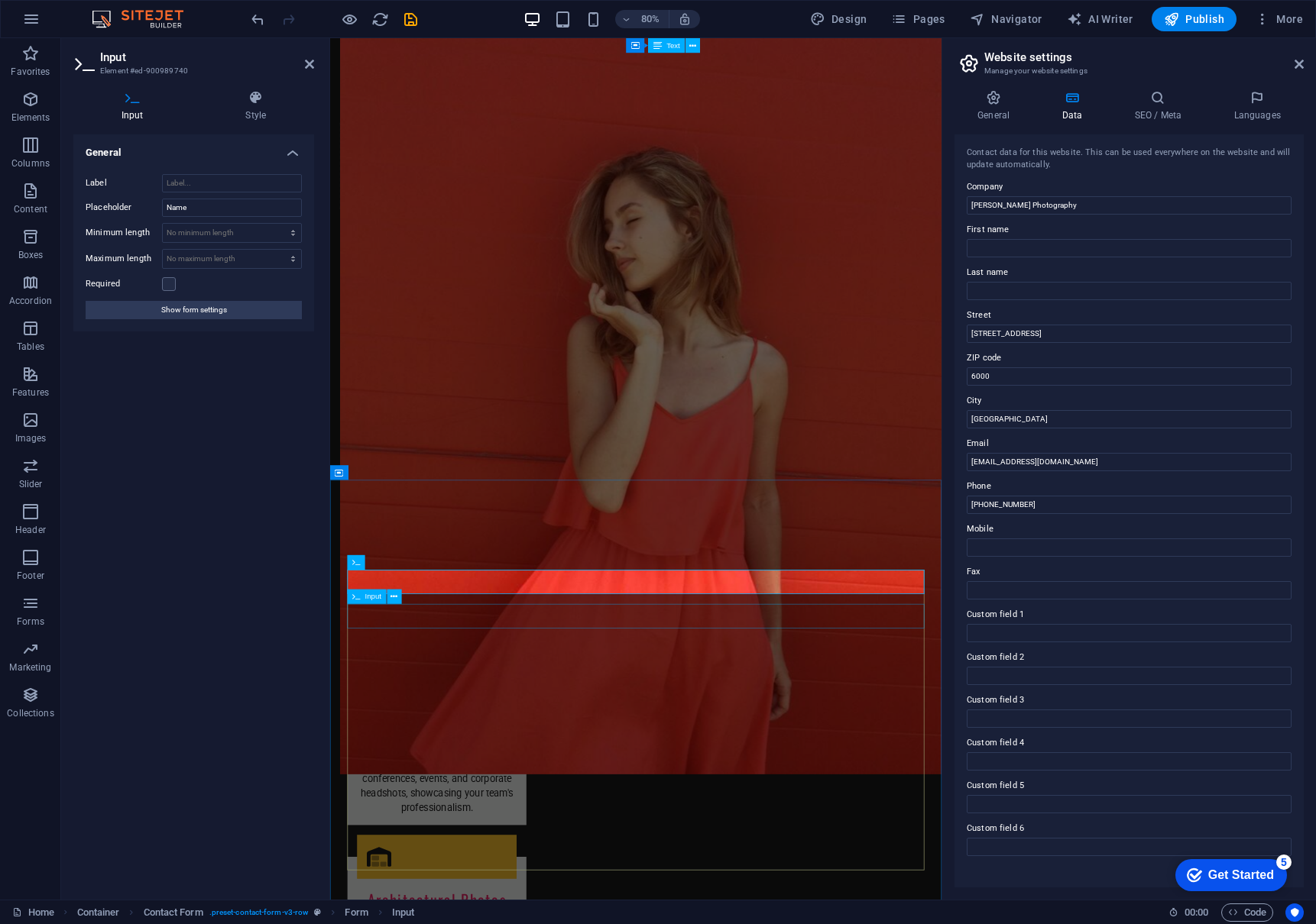
scroll to position [1653, 0]
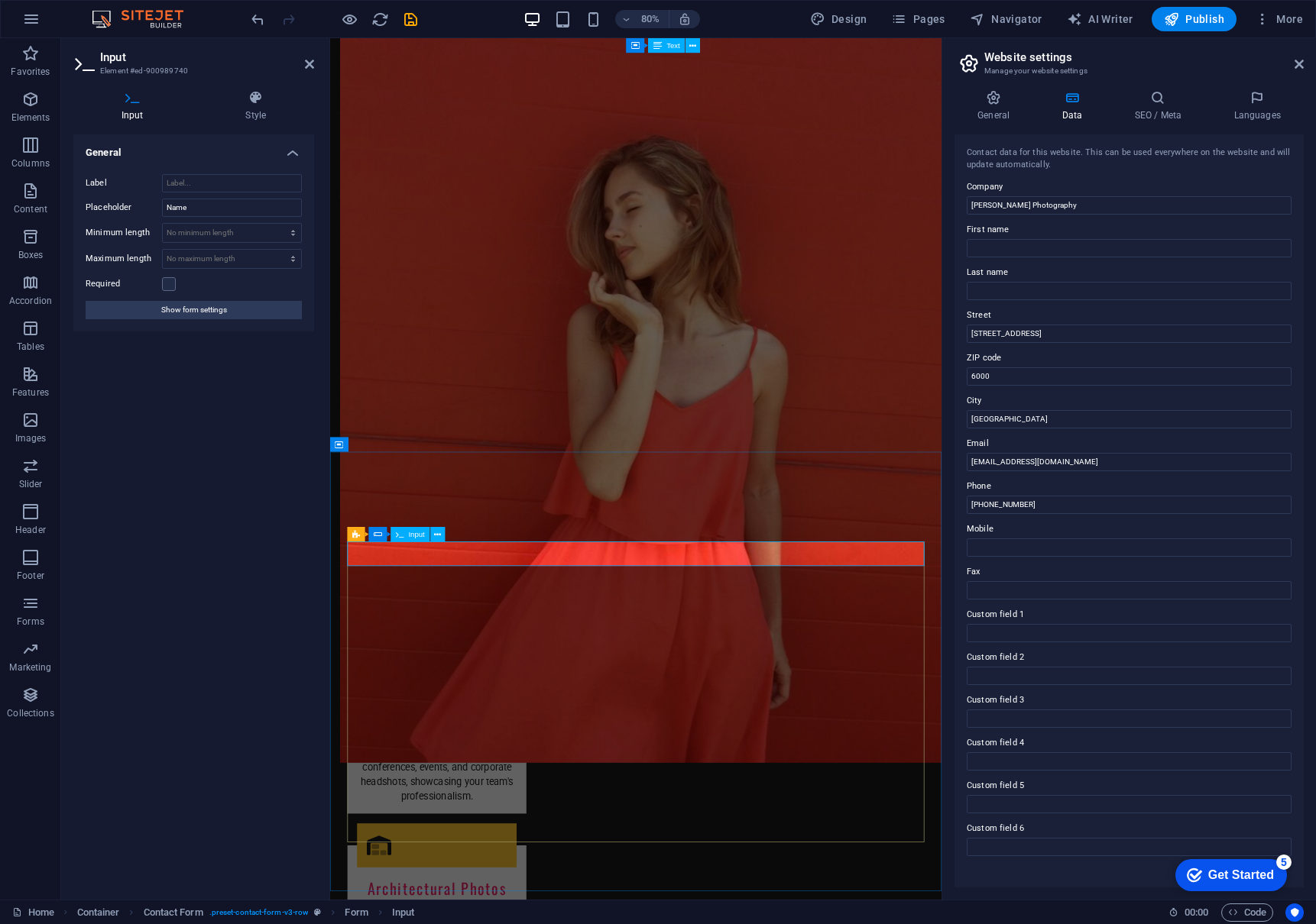
drag, startPoint x: 414, startPoint y: 688, endPoint x: 360, endPoint y: 686, distance: 54.0
click at [273, 100] on icon at bounding box center [256, 97] width 117 height 16
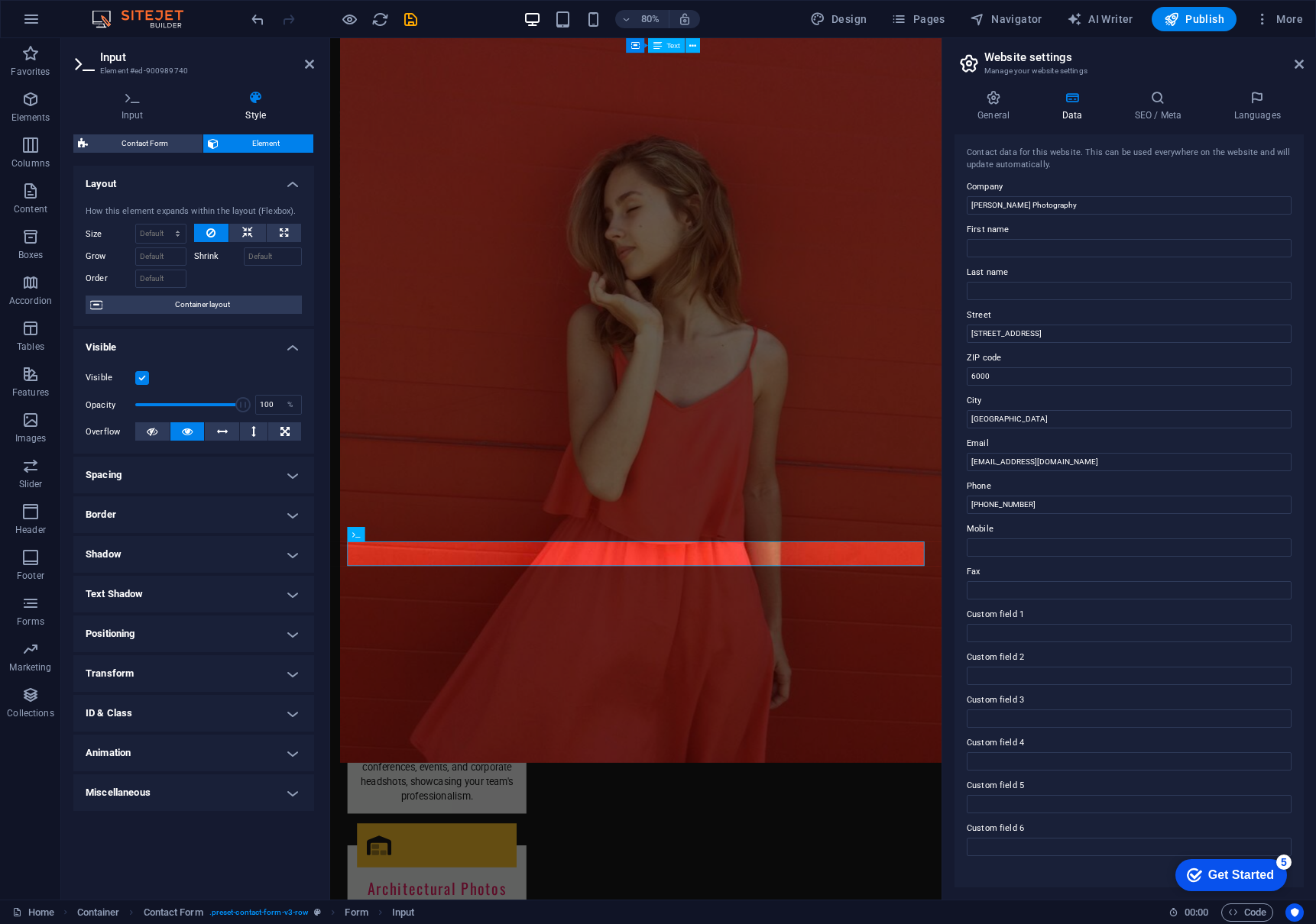
click at [289, 585] on h4 "Text Shadow" at bounding box center [194, 594] width 240 height 37
click at [289, 587] on h4 "Text Shadow" at bounding box center [194, 590] width 240 height 28
drag, startPoint x: 404, startPoint y: 683, endPoint x: 387, endPoint y: 682, distance: 17.0
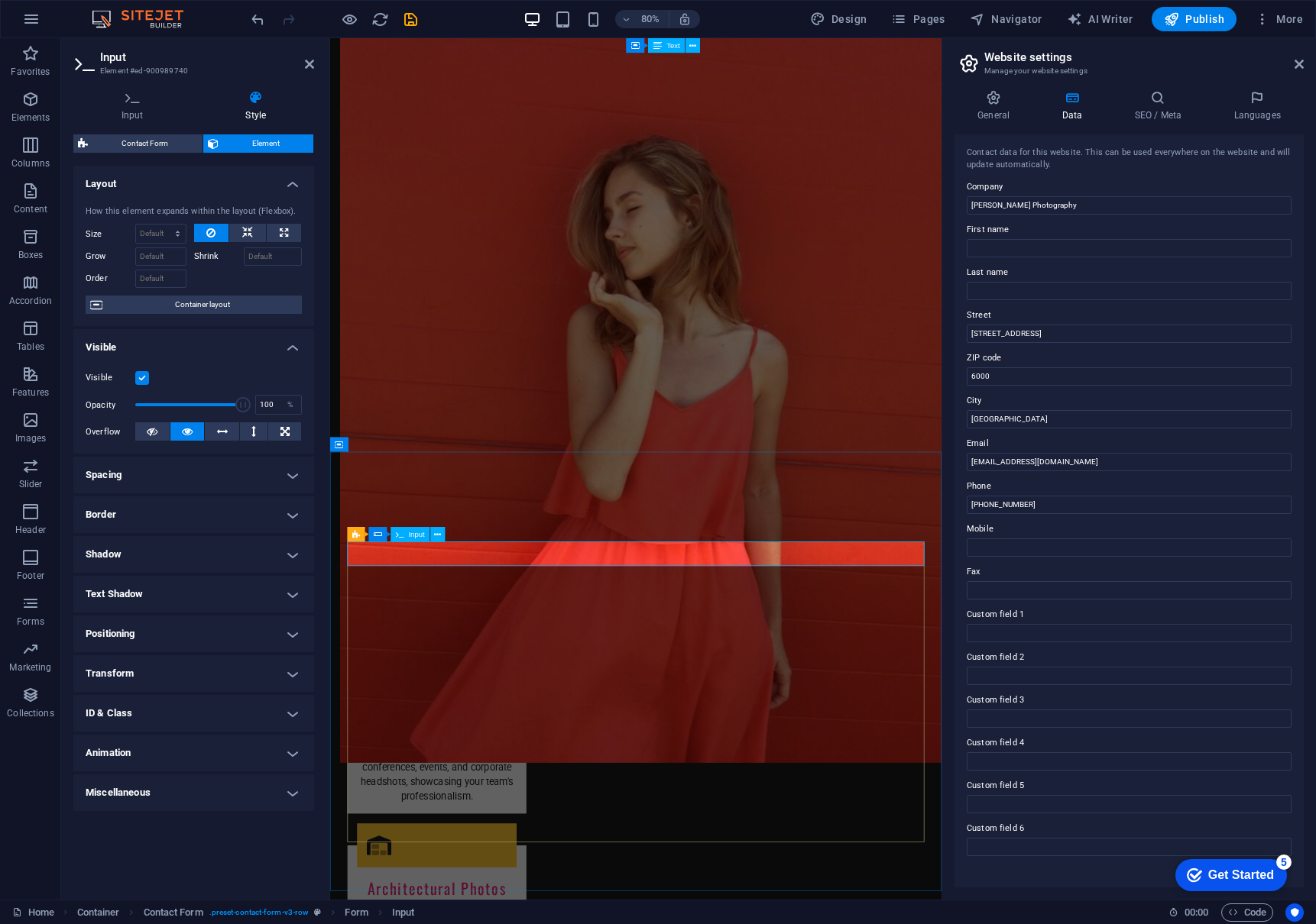
click at [135, 106] on h4 "Input" at bounding box center [136, 105] width 124 height 32
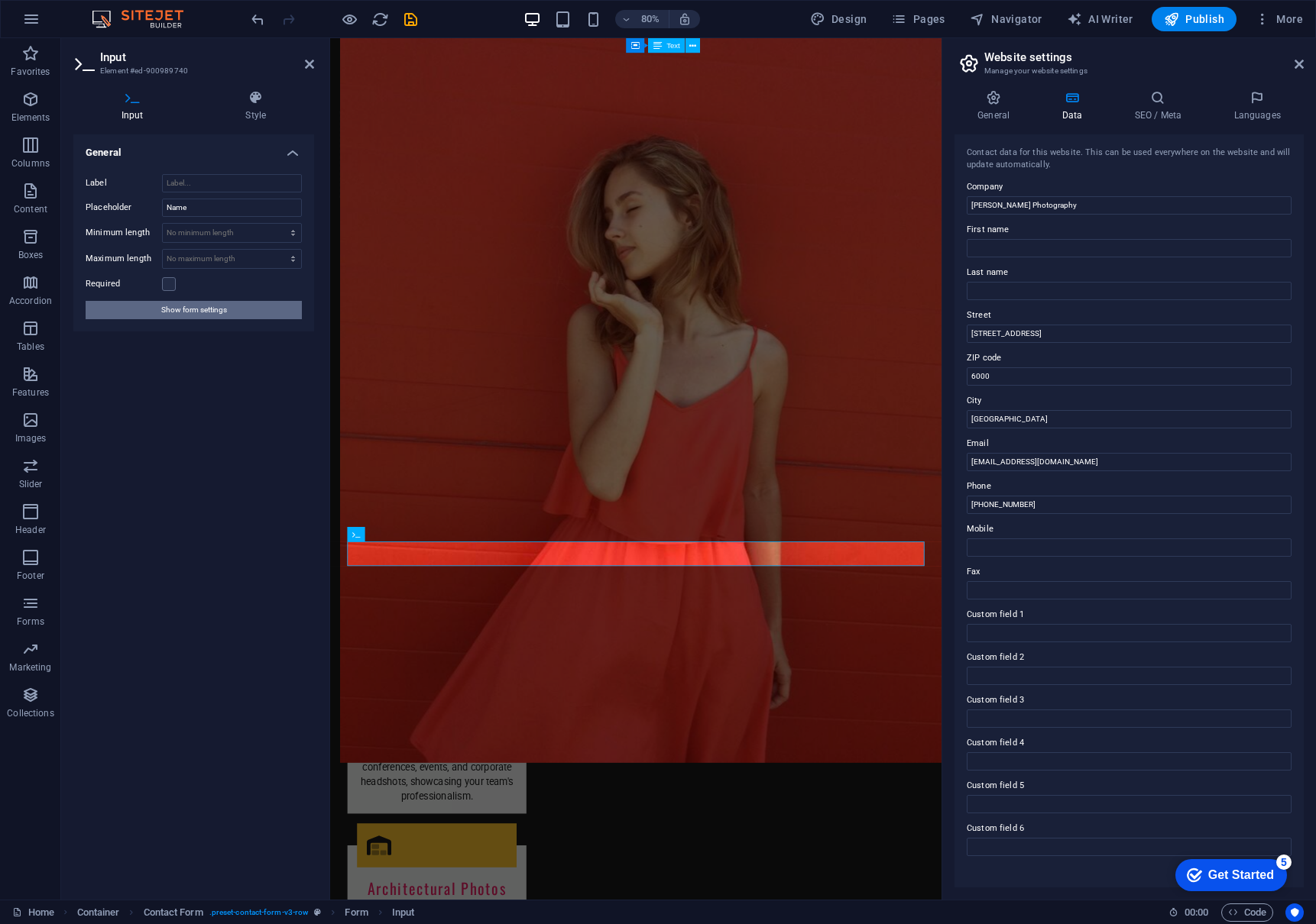
click at [194, 307] on span "Show form settings" at bounding box center [194, 310] width 65 height 18
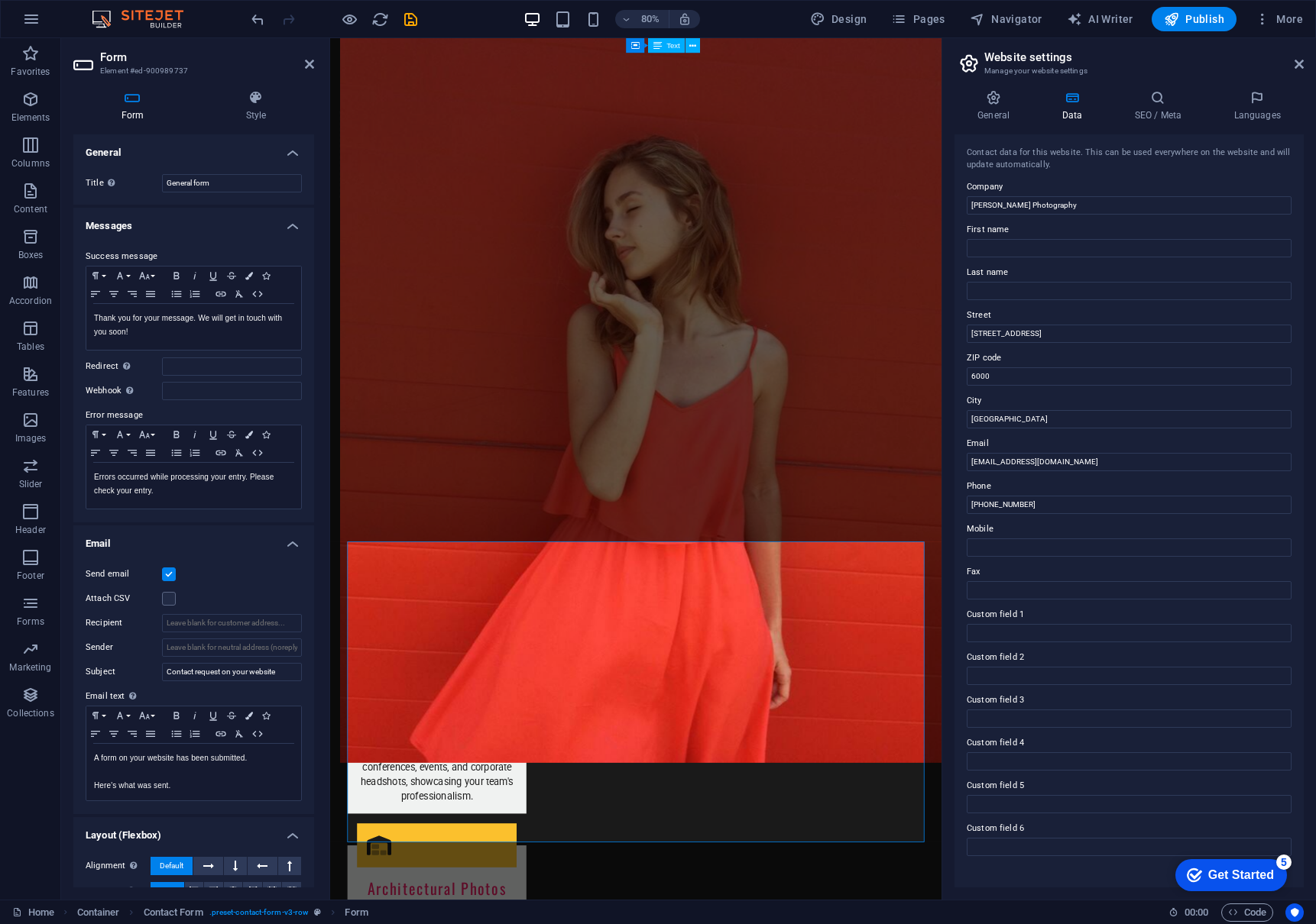
scroll to position [0, 0]
click at [252, 99] on icon at bounding box center [256, 97] width 116 height 16
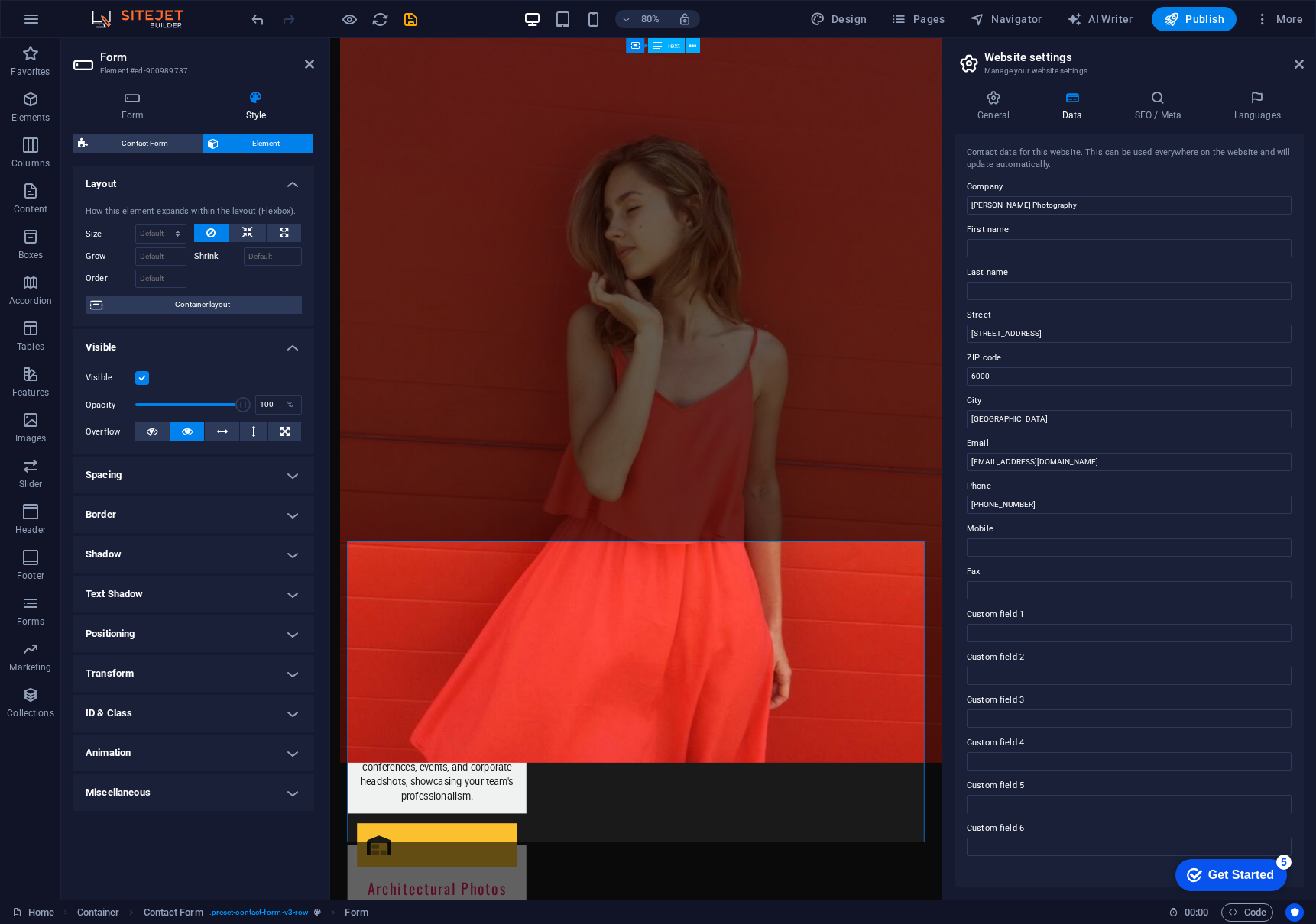
click at [232, 475] on h4 "Spacing" at bounding box center [194, 475] width 240 height 37
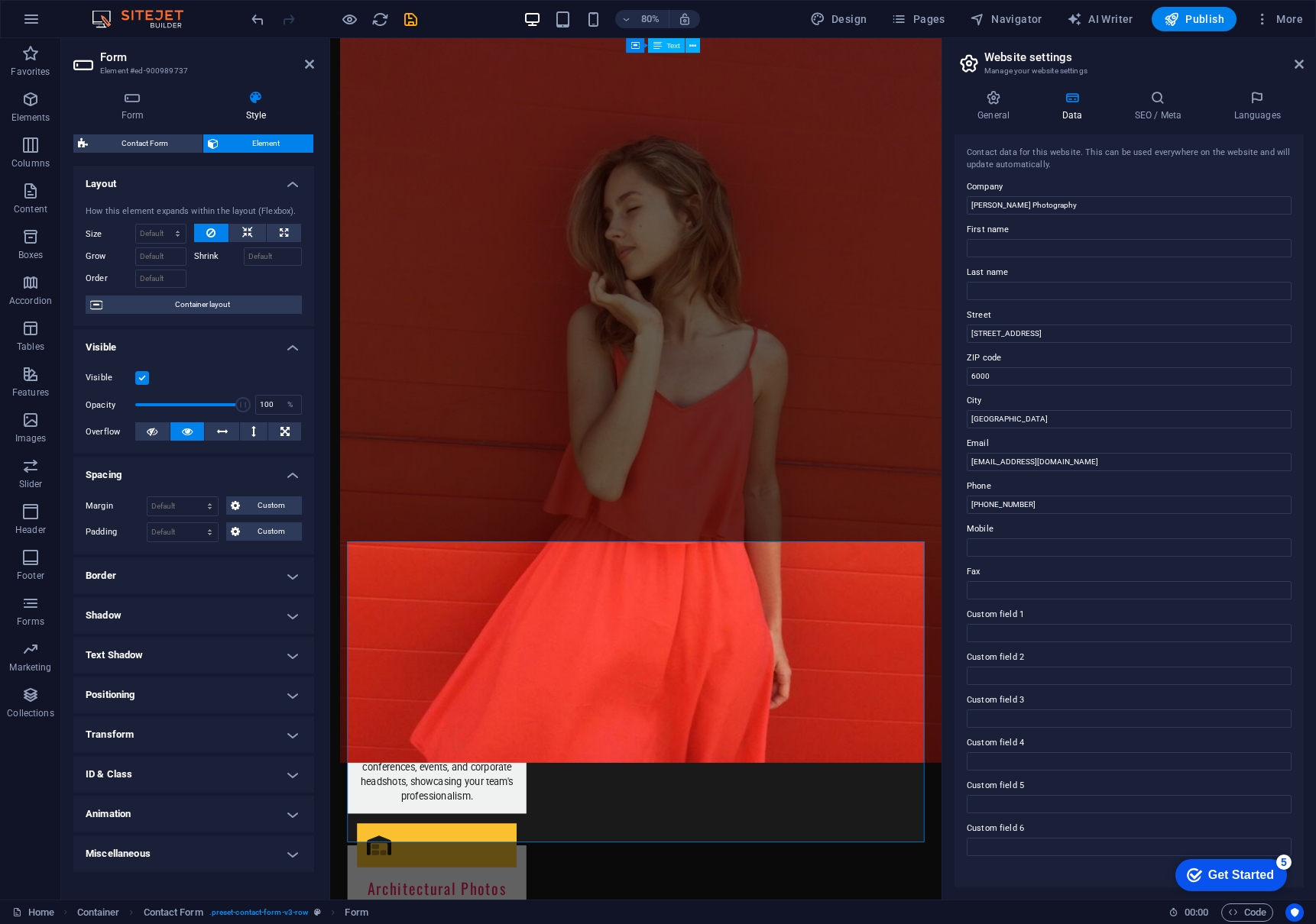
click at [264, 475] on h4 "Spacing" at bounding box center [194, 471] width 240 height 28
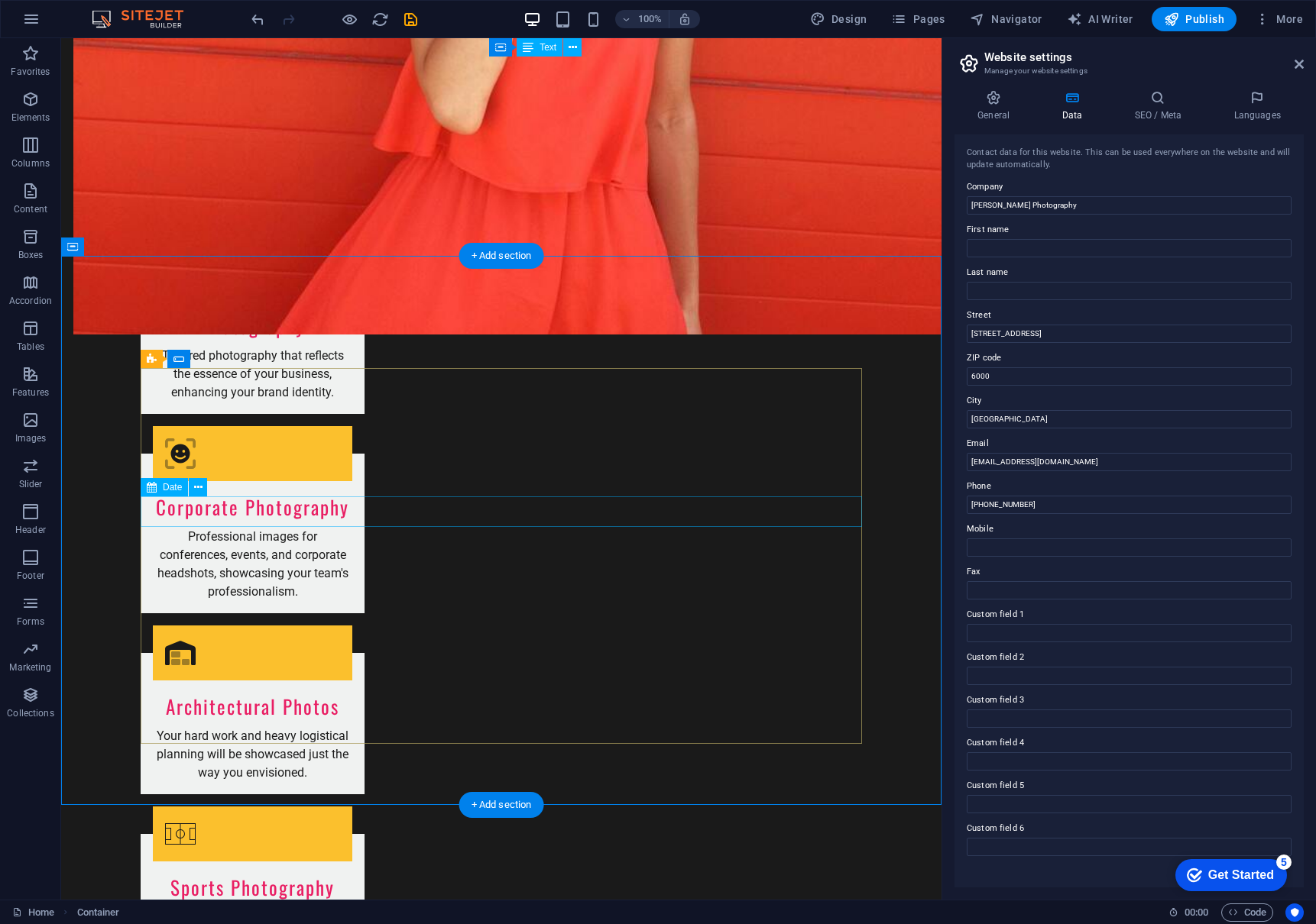
scroll to position [1809, 0]
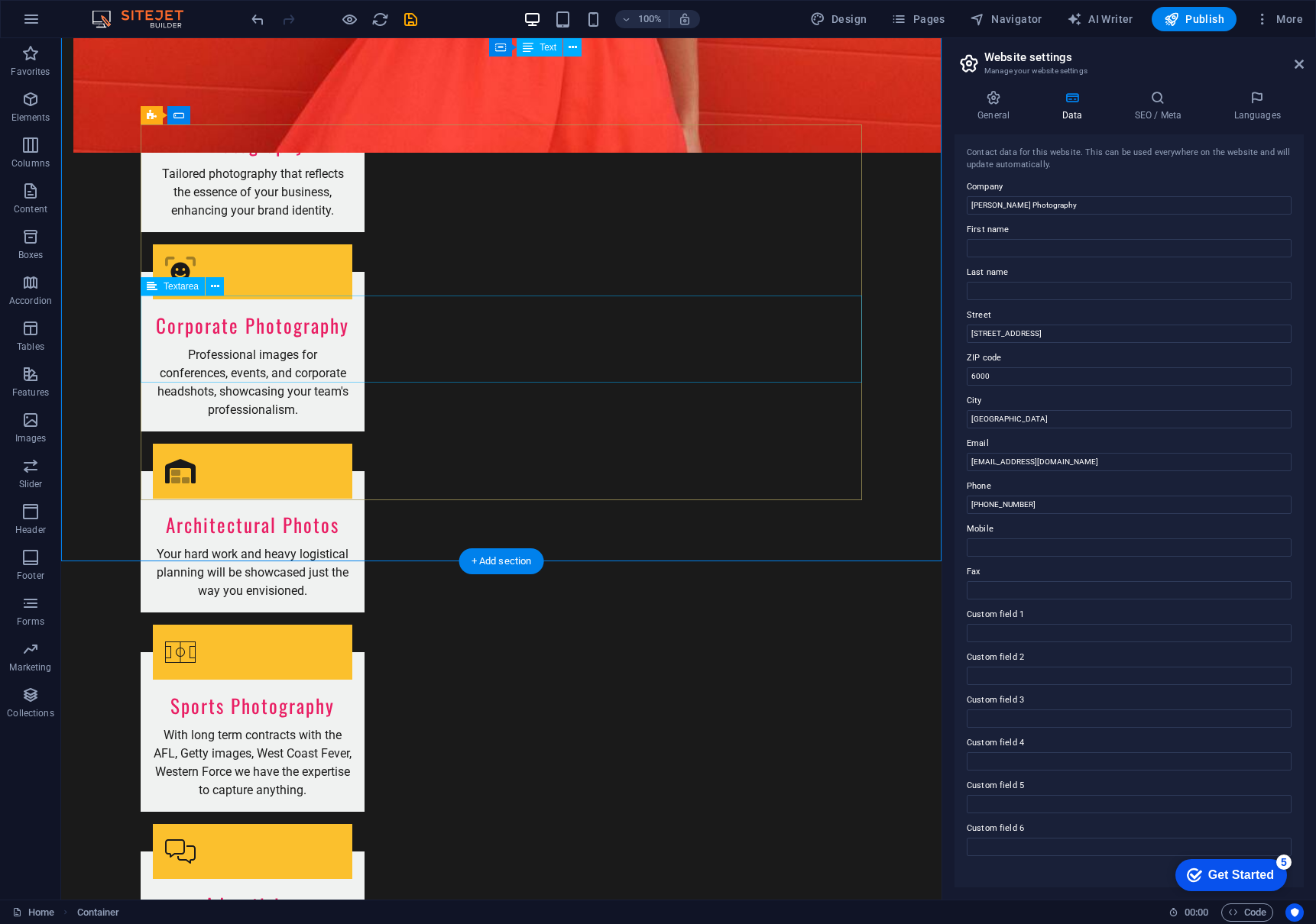
scroll to position [1935, 0]
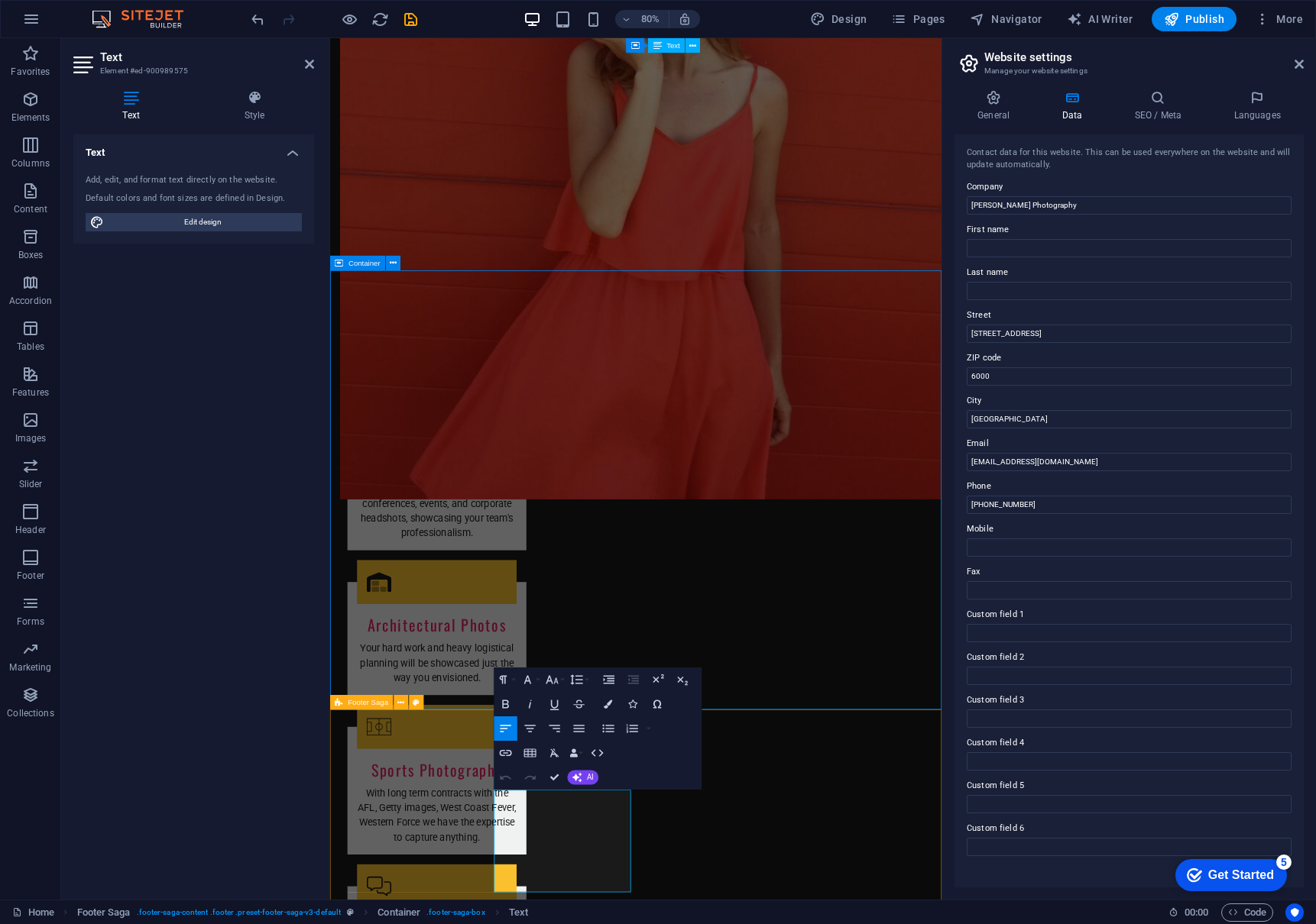
scroll to position [1880, 0]
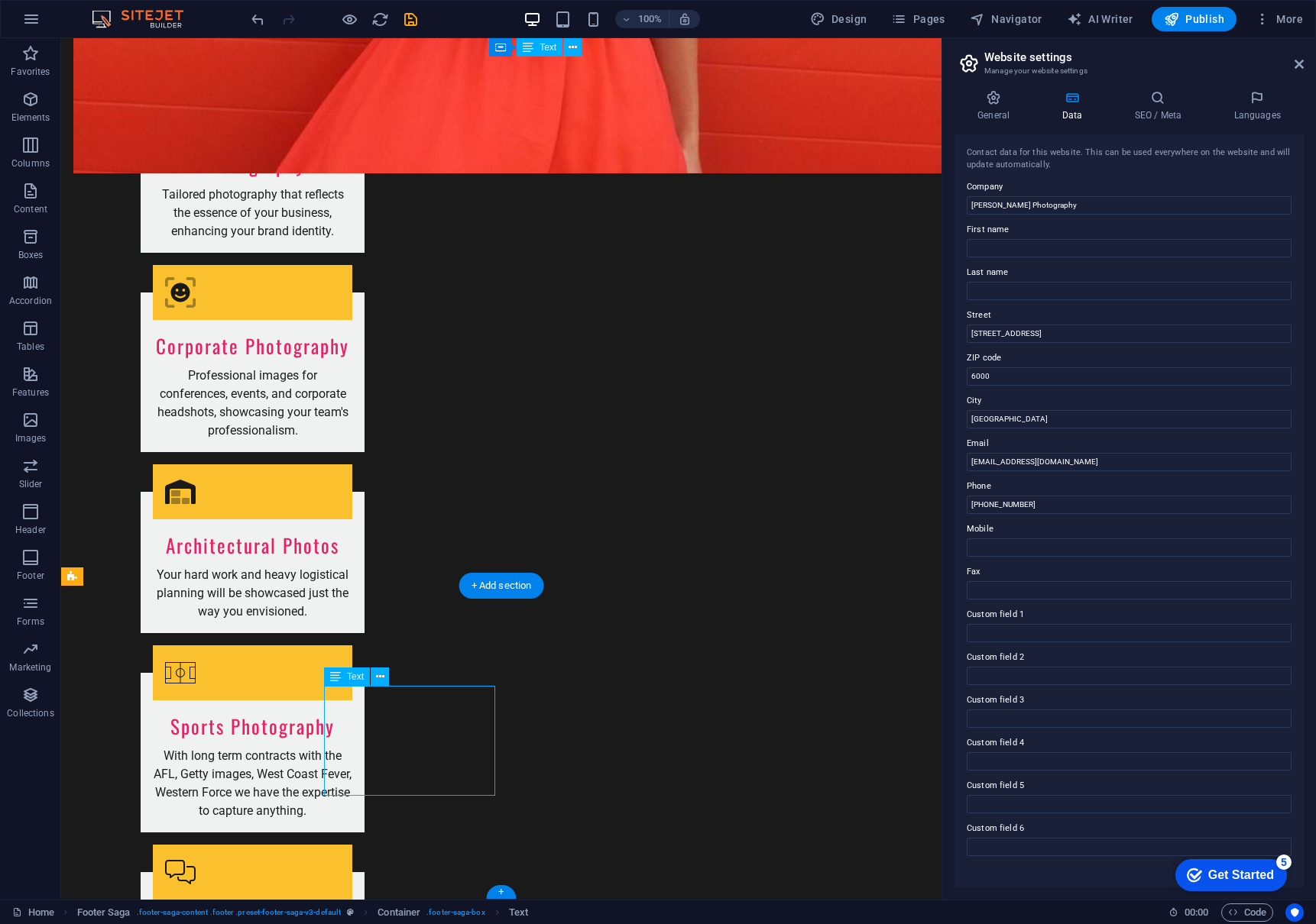
drag, startPoint x: 451, startPoint y: 828, endPoint x: 368, endPoint y: 777, distance: 97.4
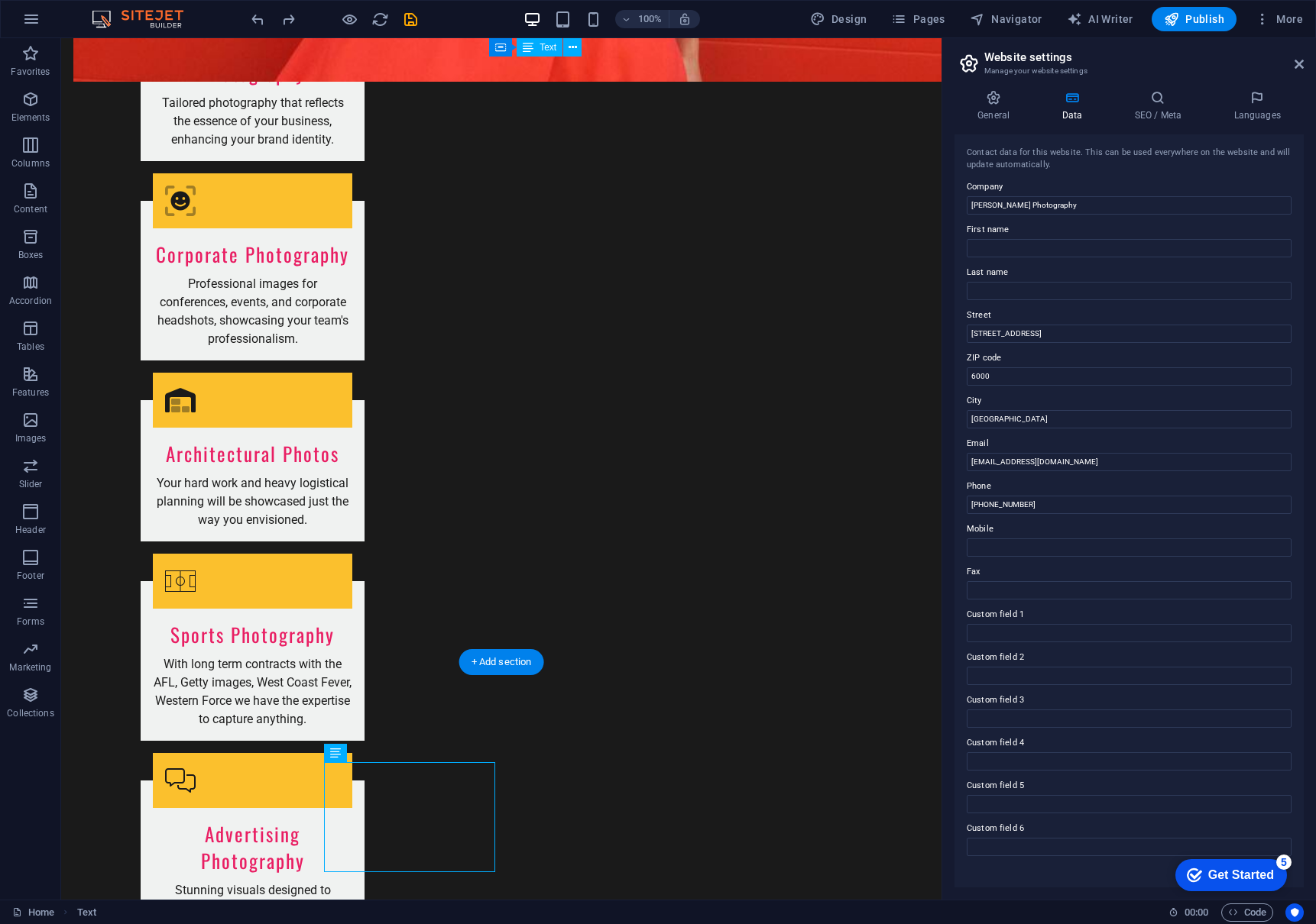
scroll to position [1935, 0]
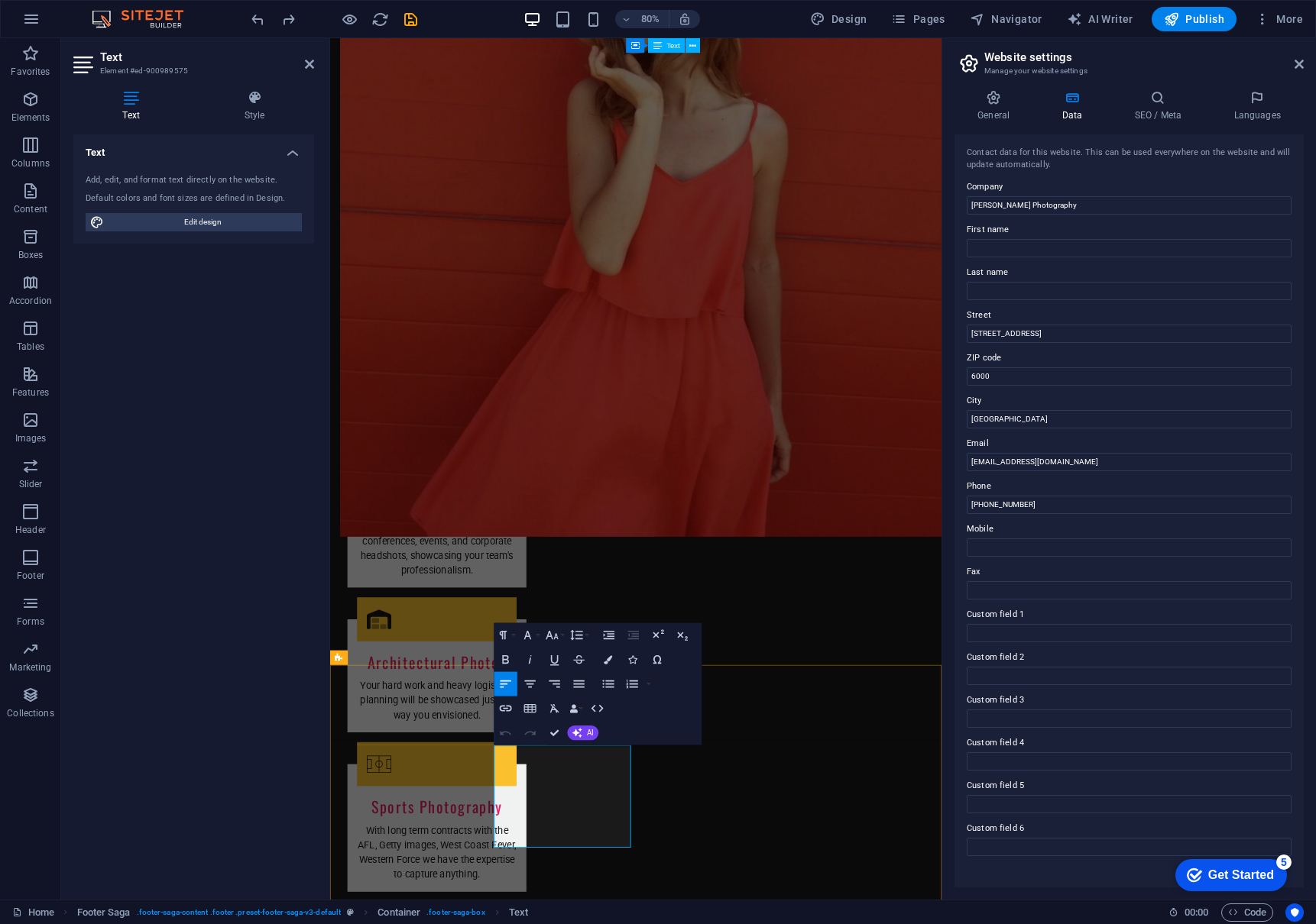
drag, startPoint x: 602, startPoint y: 969, endPoint x: 655, endPoint y: 963, distance: 53.3
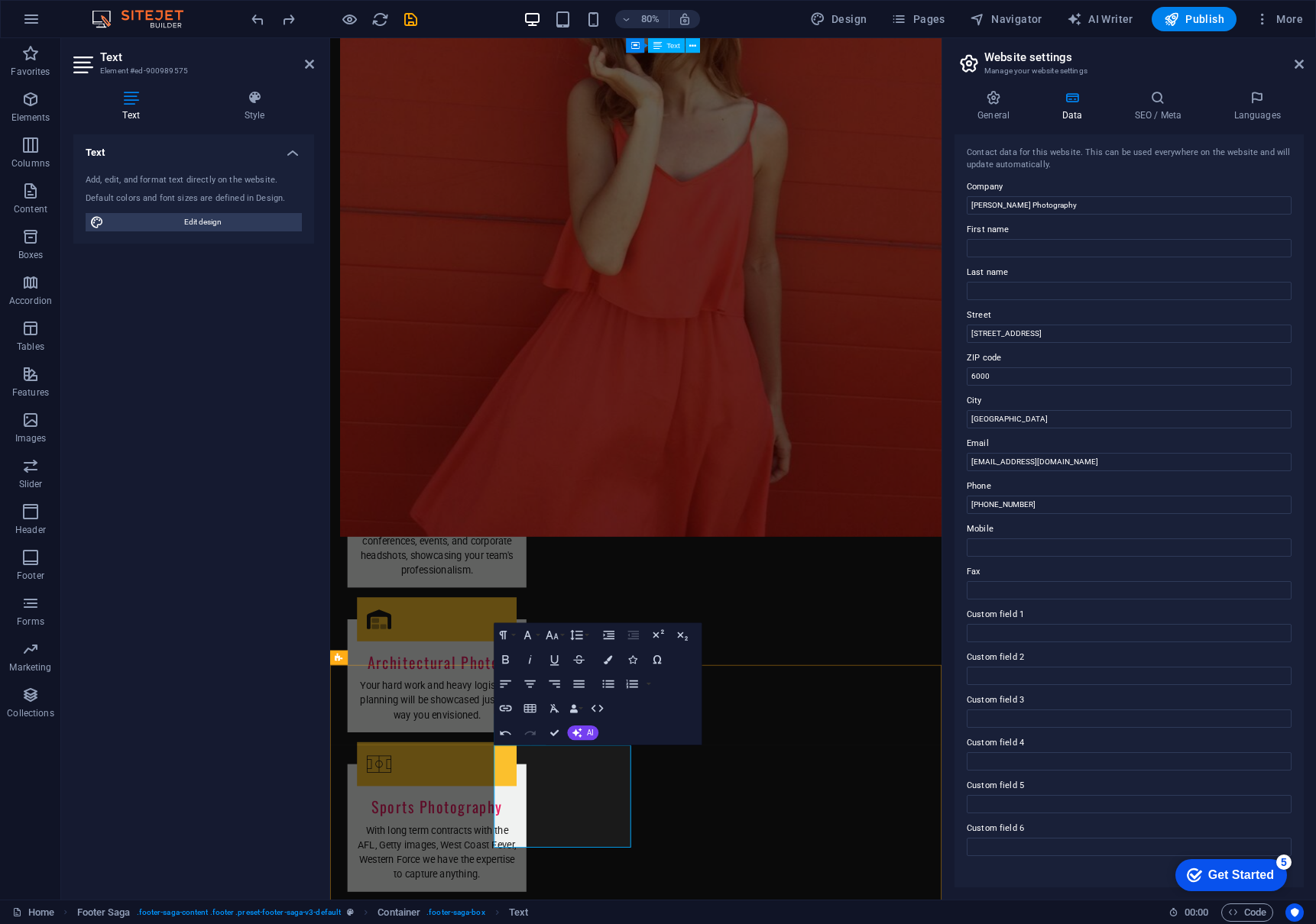
drag, startPoint x: 600, startPoint y: 969, endPoint x: 613, endPoint y: 968, distance: 13.0
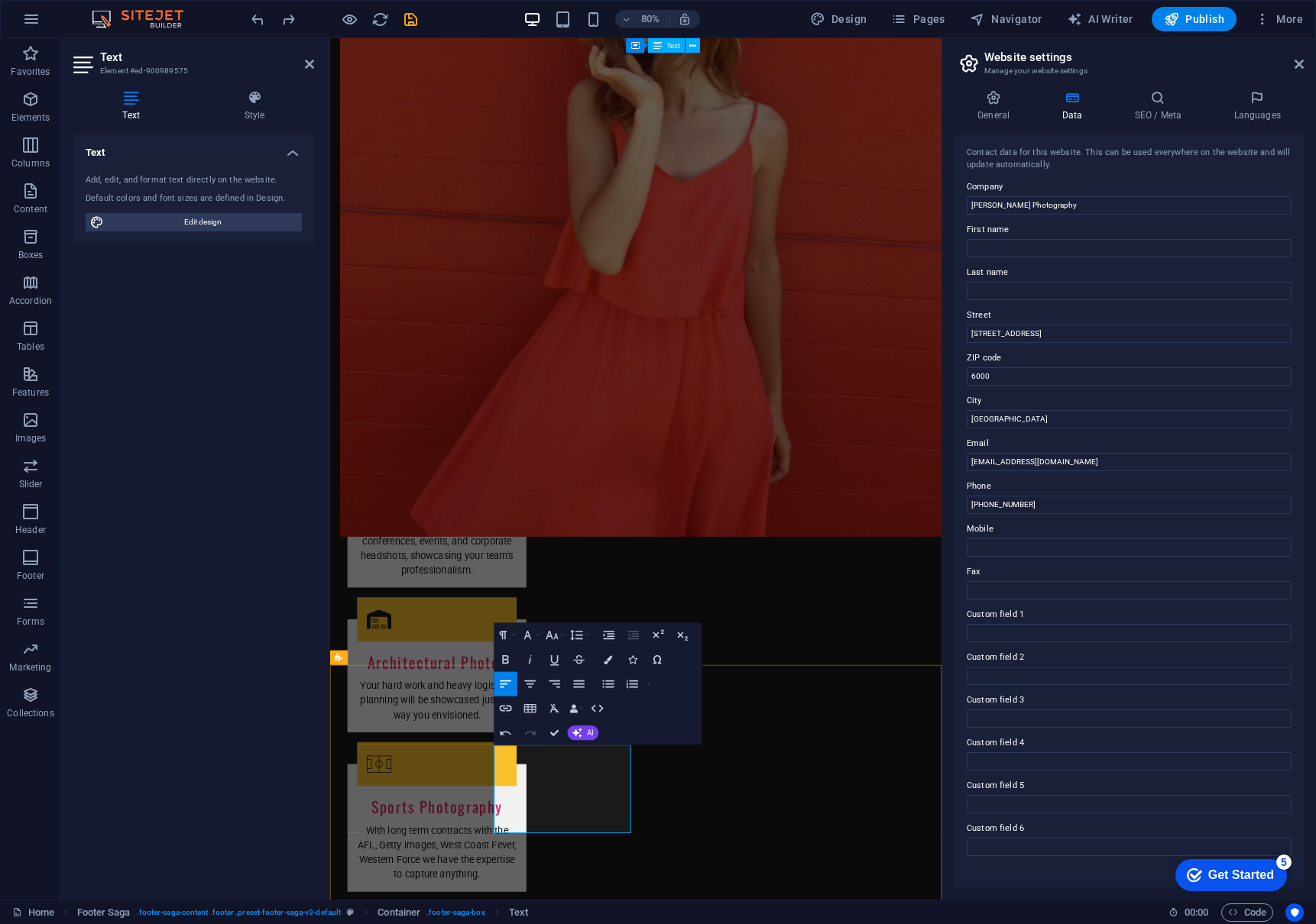
drag, startPoint x: 591, startPoint y: 1018, endPoint x: 580, endPoint y: 1005, distance: 17.0
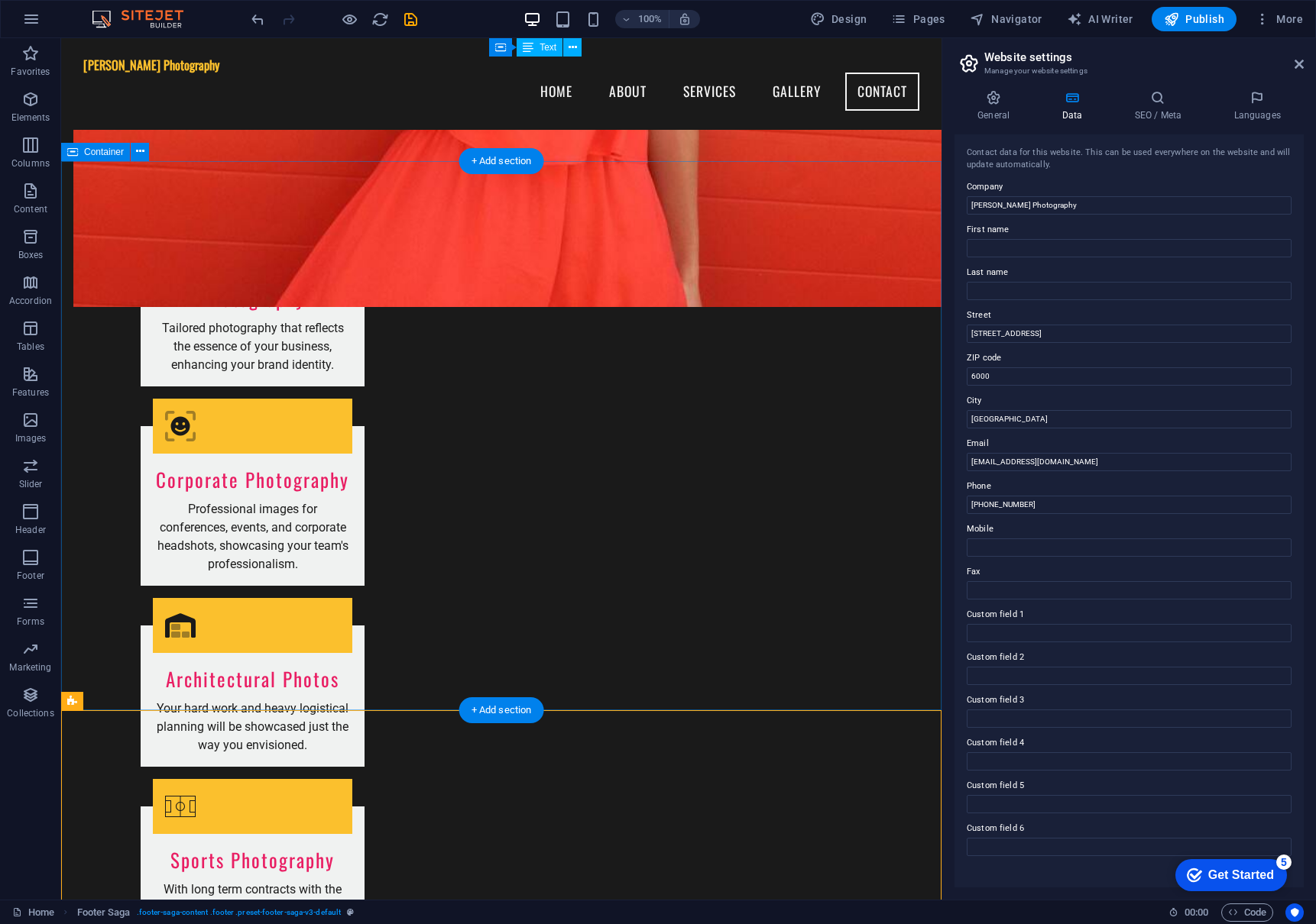
scroll to position [1810, 0]
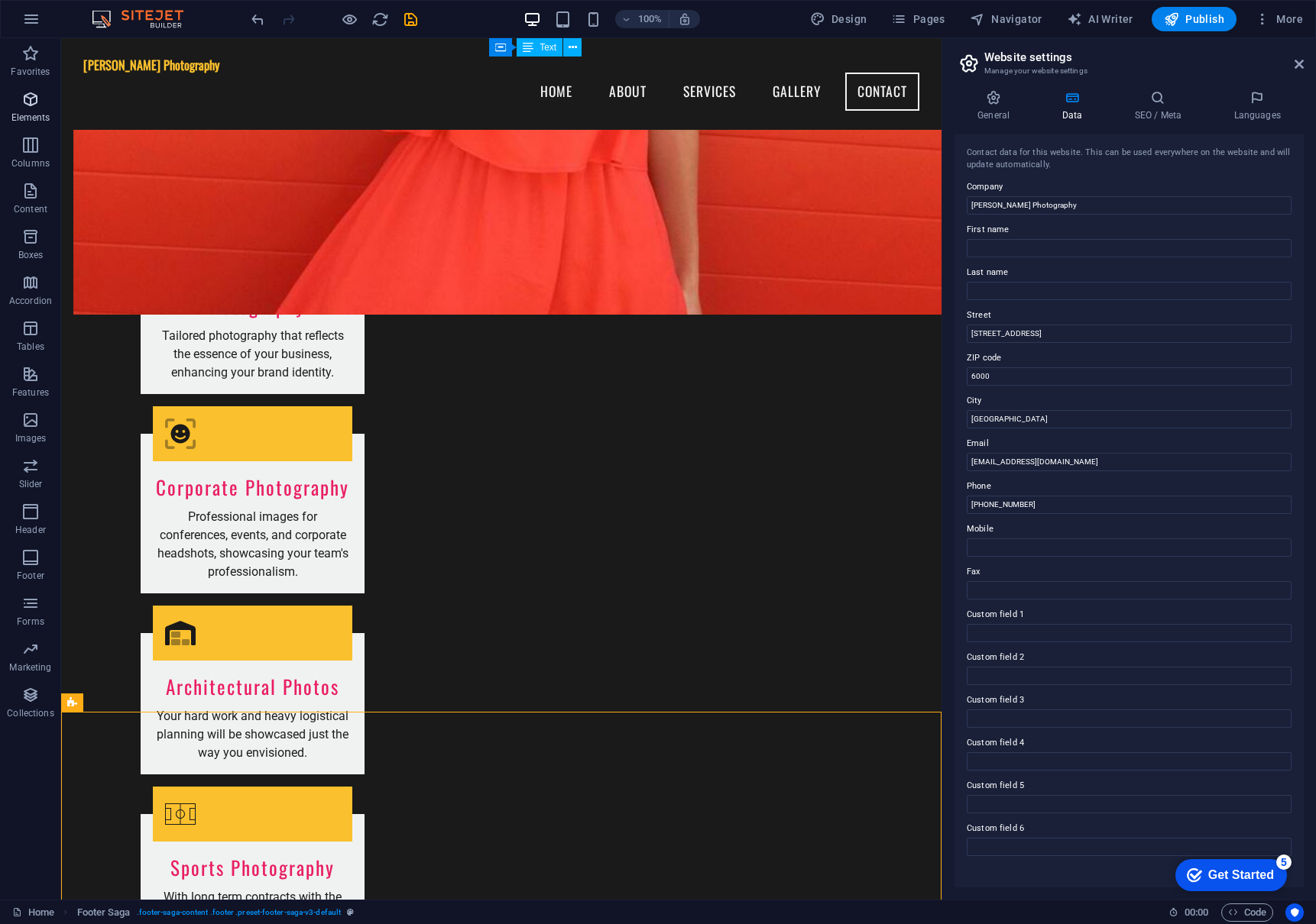
click at [32, 110] on span "Elements" at bounding box center [30, 108] width 61 height 37
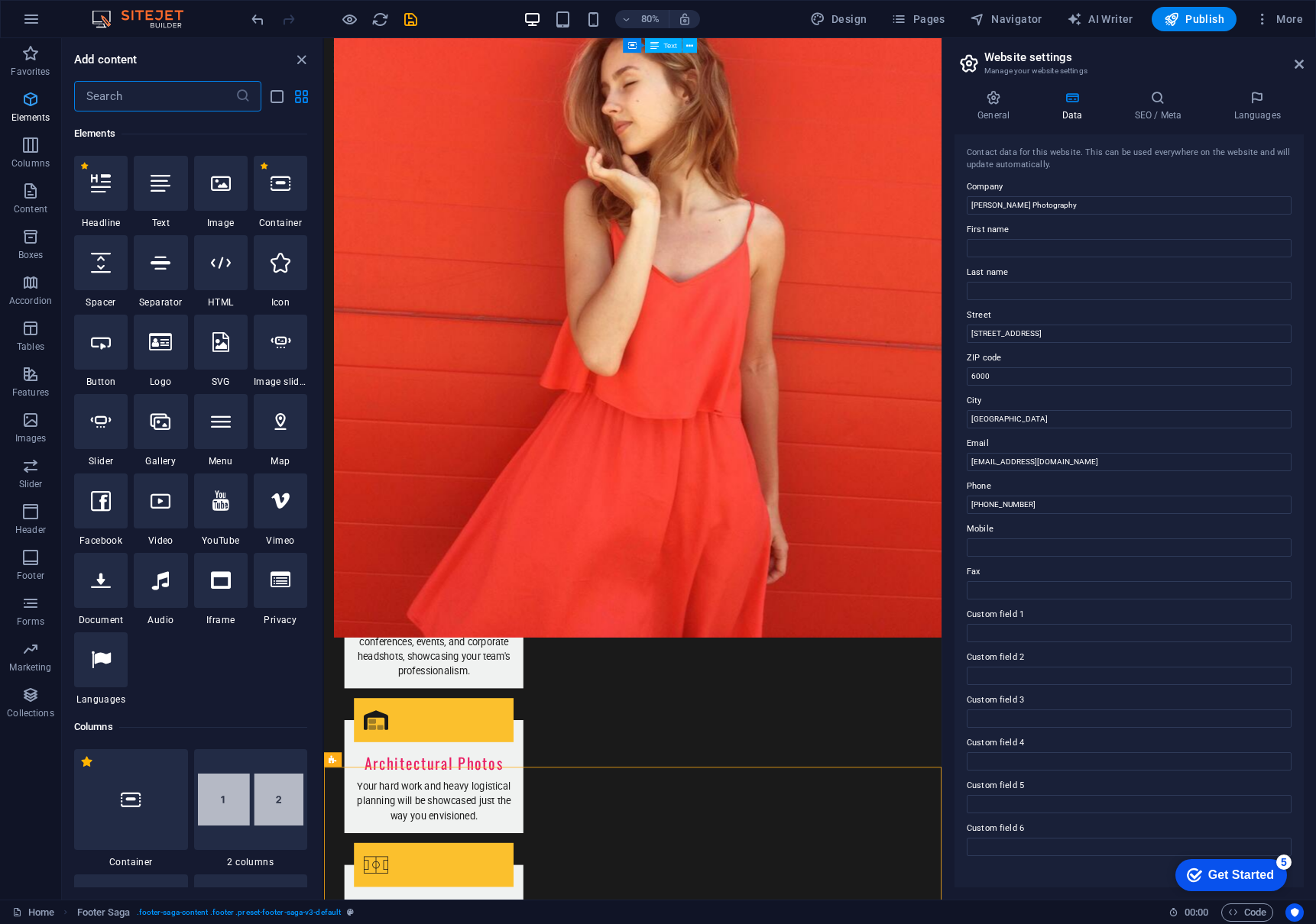
scroll to position [163, 0]
click at [344, 324] on span "Container" at bounding box center [358, 320] width 32 height 7
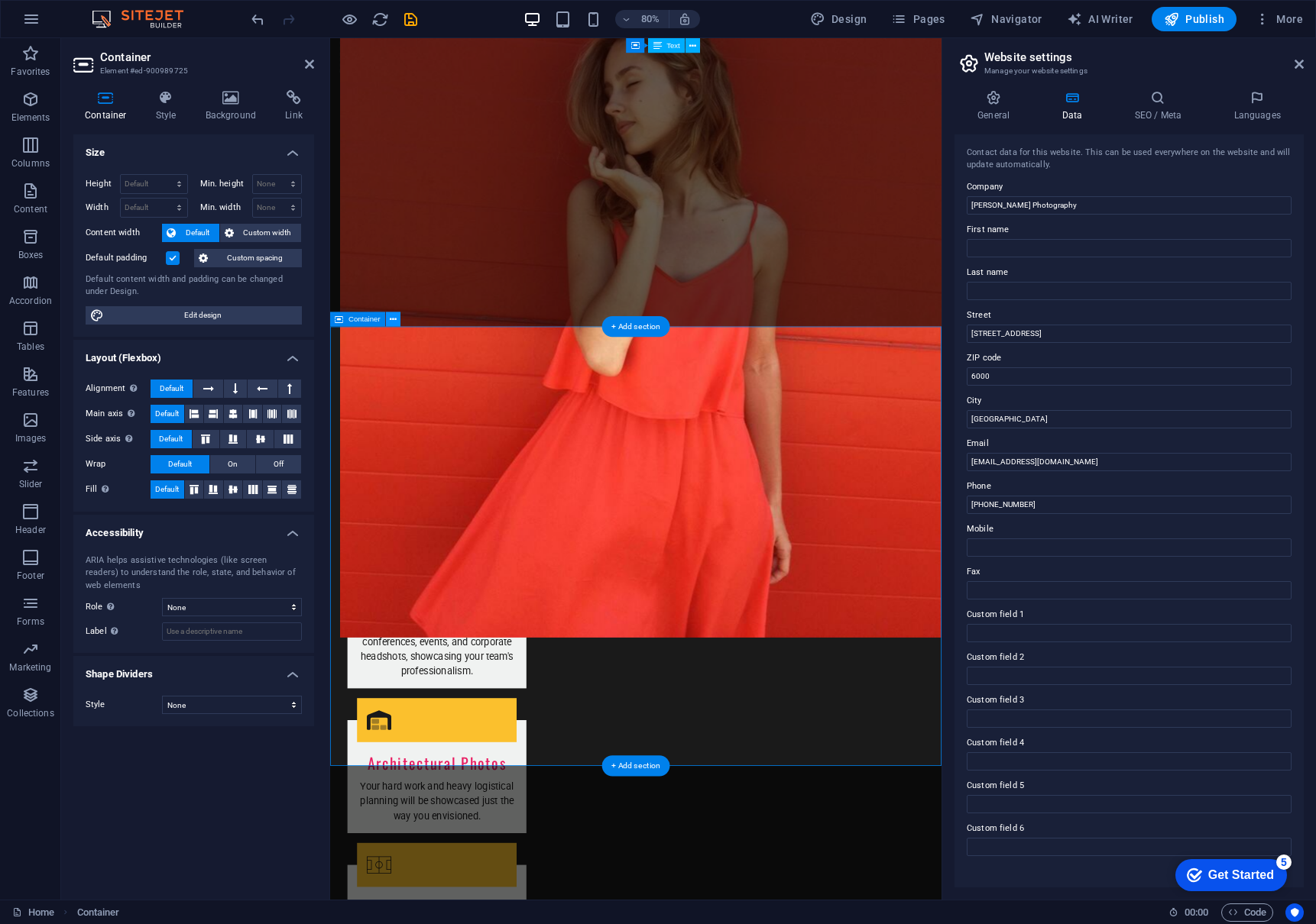
click at [391, 321] on icon at bounding box center [393, 319] width 7 height 13
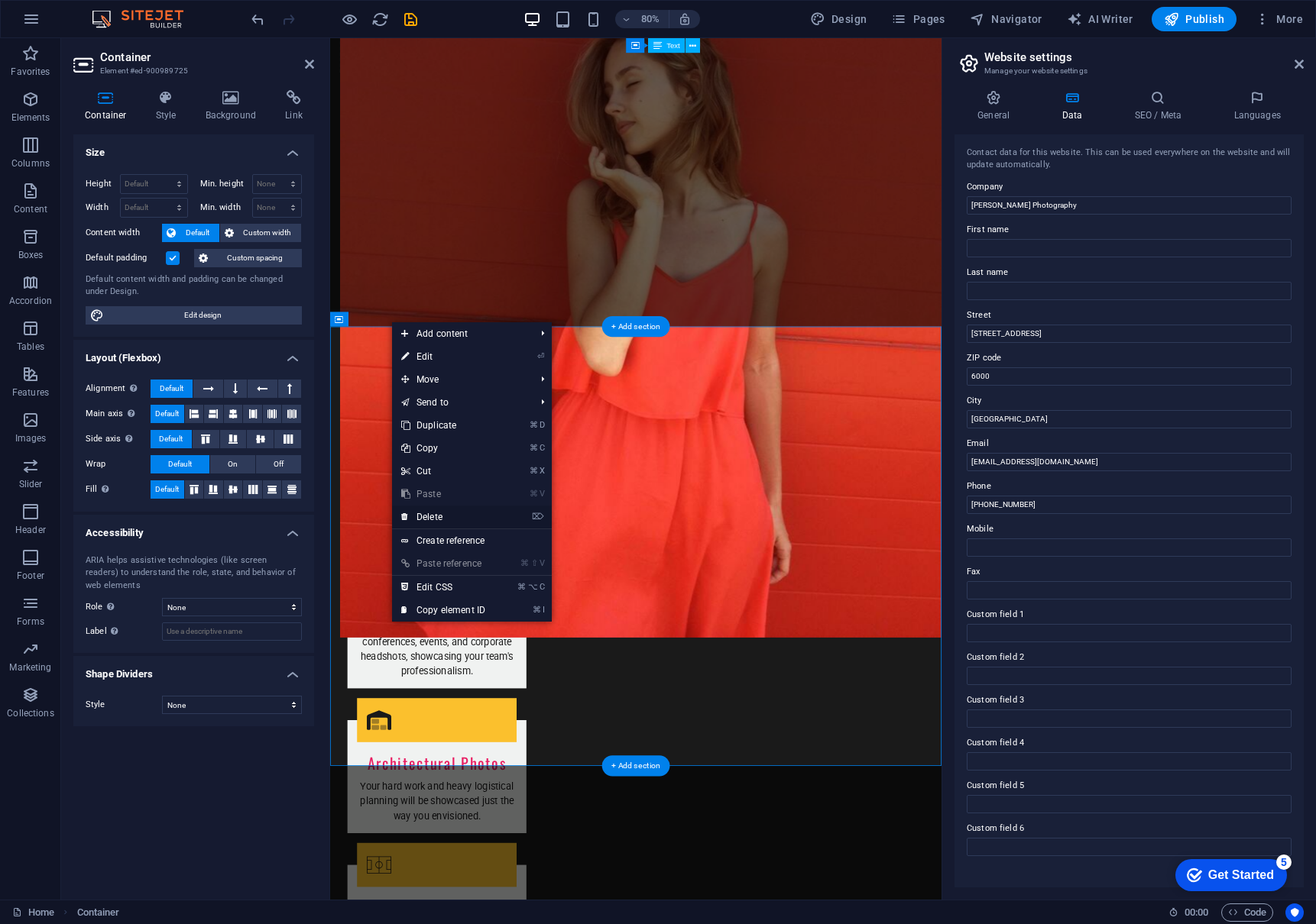
click at [513, 521] on li "⌦ Delete" at bounding box center [472, 517] width 159 height 24
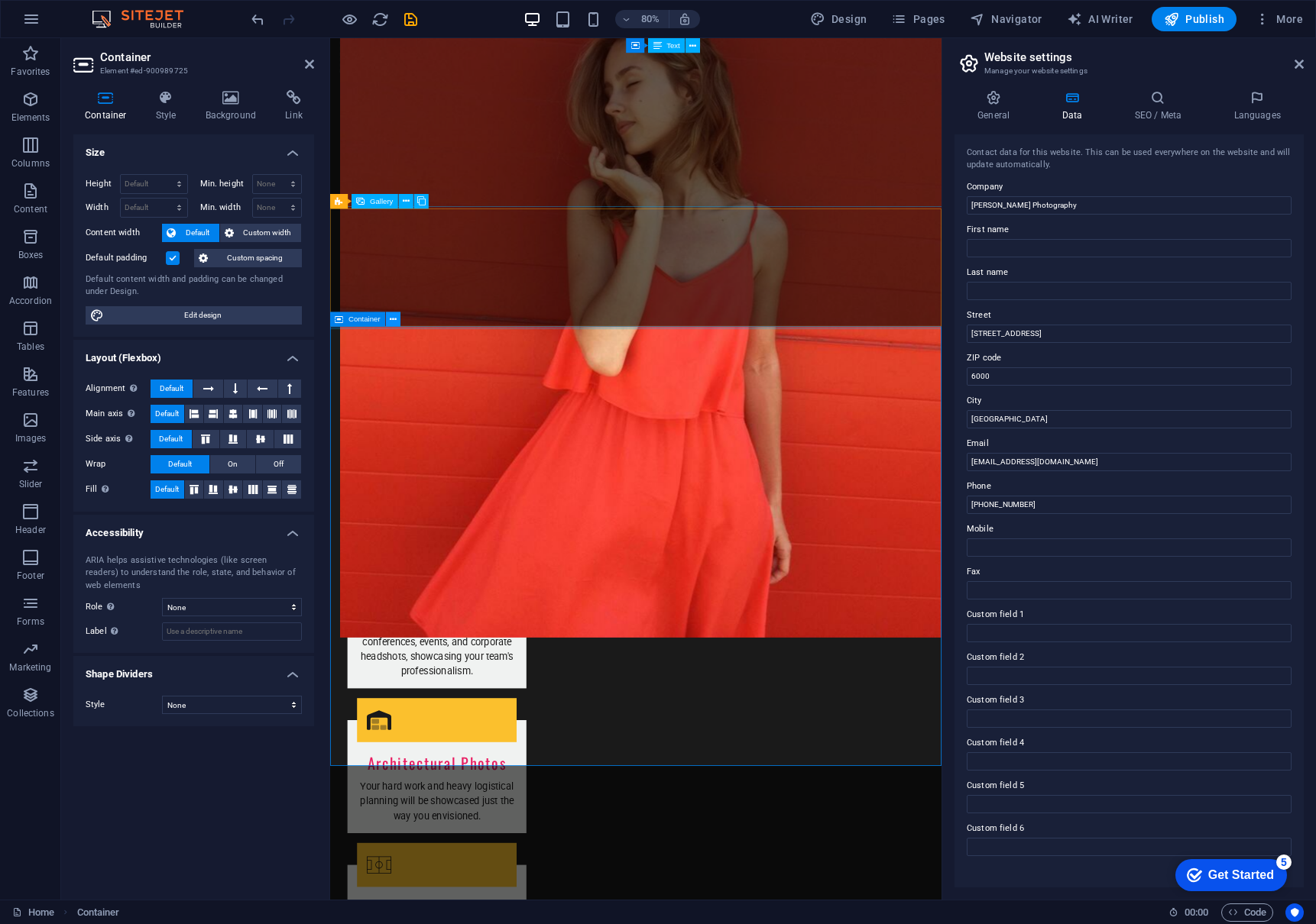
click at [390, 320] on icon at bounding box center [393, 319] width 7 height 13
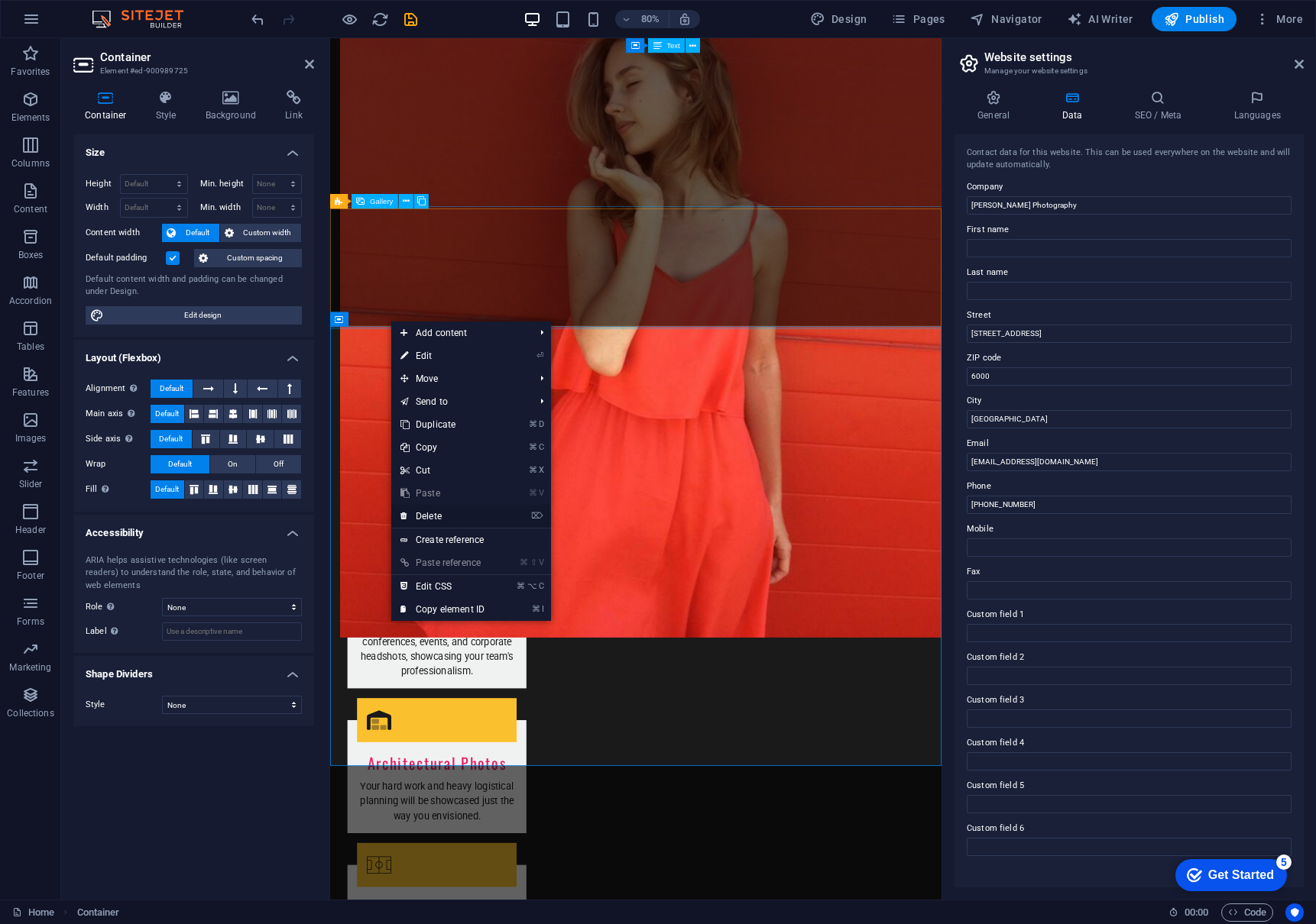
click at [534, 516] on icon "⌦" at bounding box center [537, 516] width 12 height 10
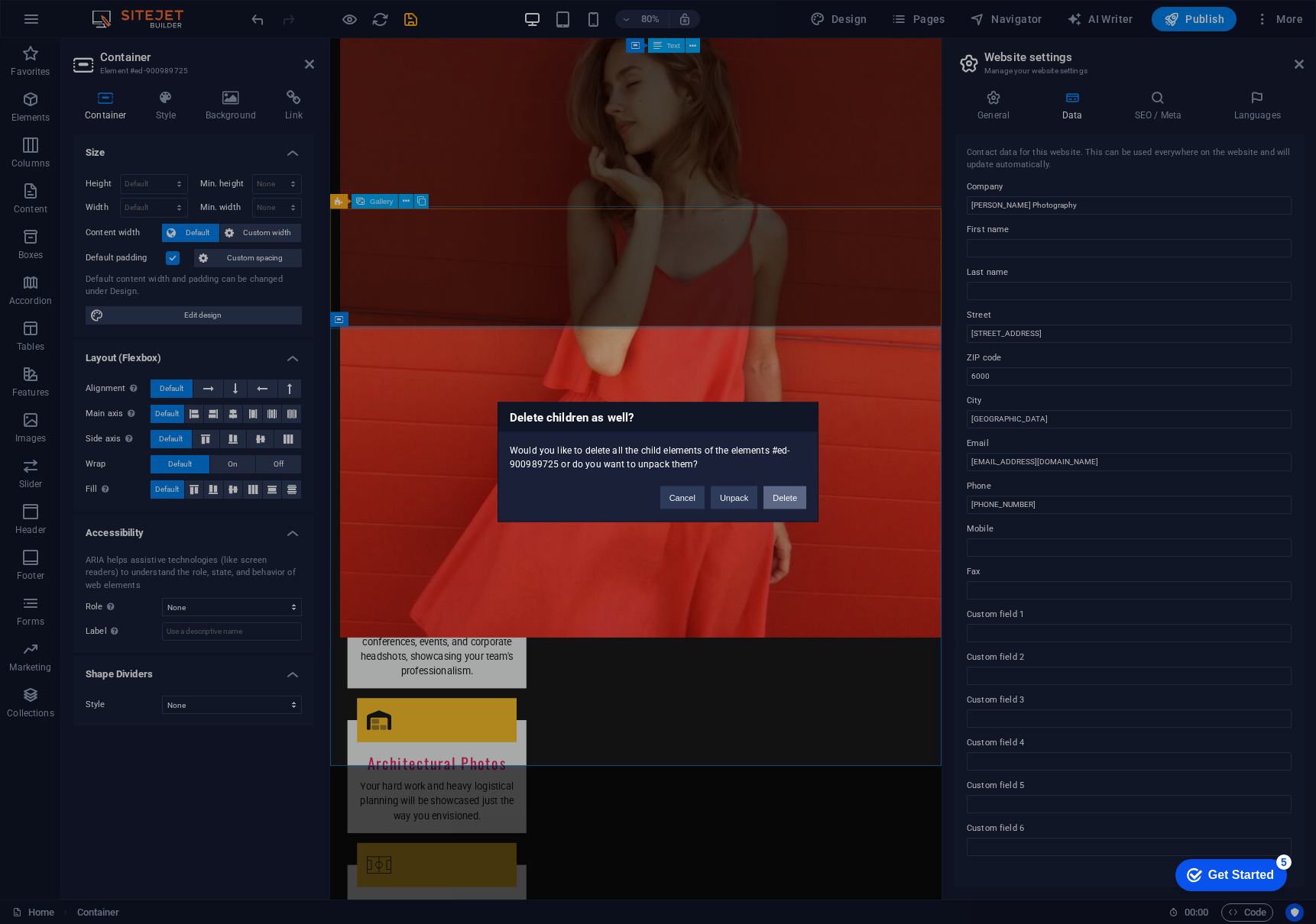
drag, startPoint x: 781, startPoint y: 498, endPoint x: 586, endPoint y: 450, distance: 200.8
click at [781, 498] on button "Delete" at bounding box center [785, 498] width 43 height 23
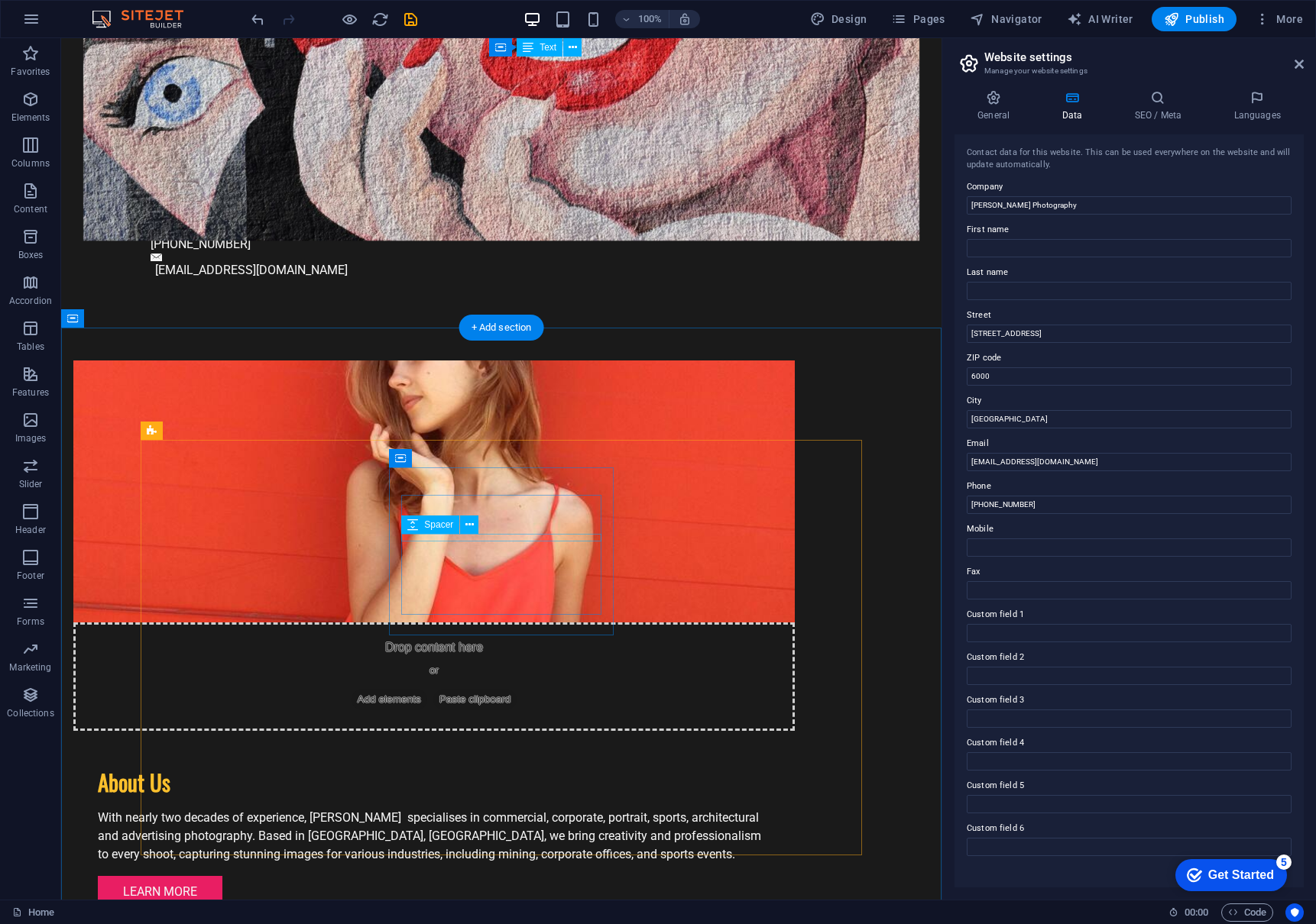
scroll to position [964, 0]
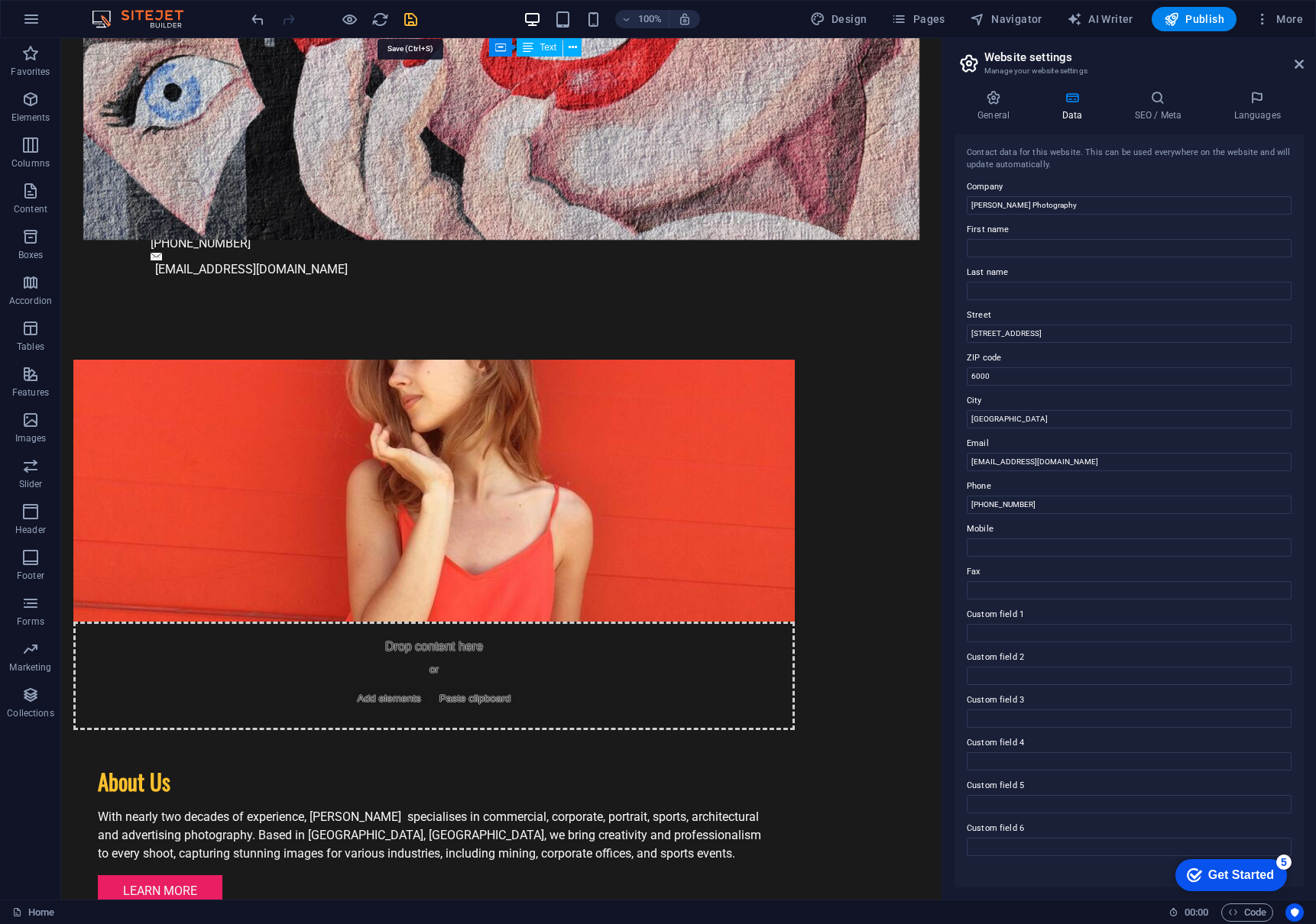
click at [412, 14] on icon "save" at bounding box center [411, 20] width 18 height 18
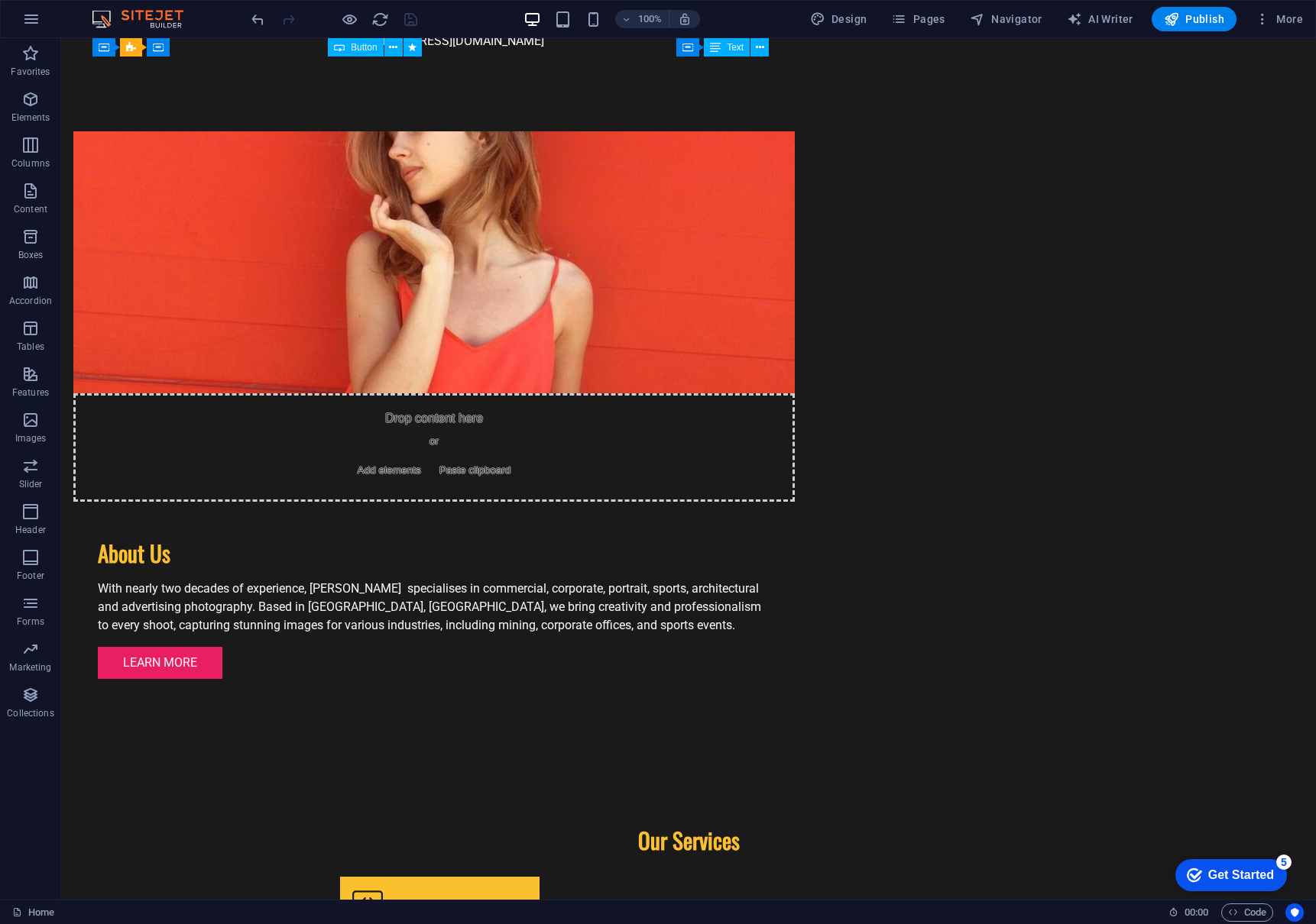
scroll to position [1204, 0]
